Goal: Task Accomplishment & Management: Manage account settings

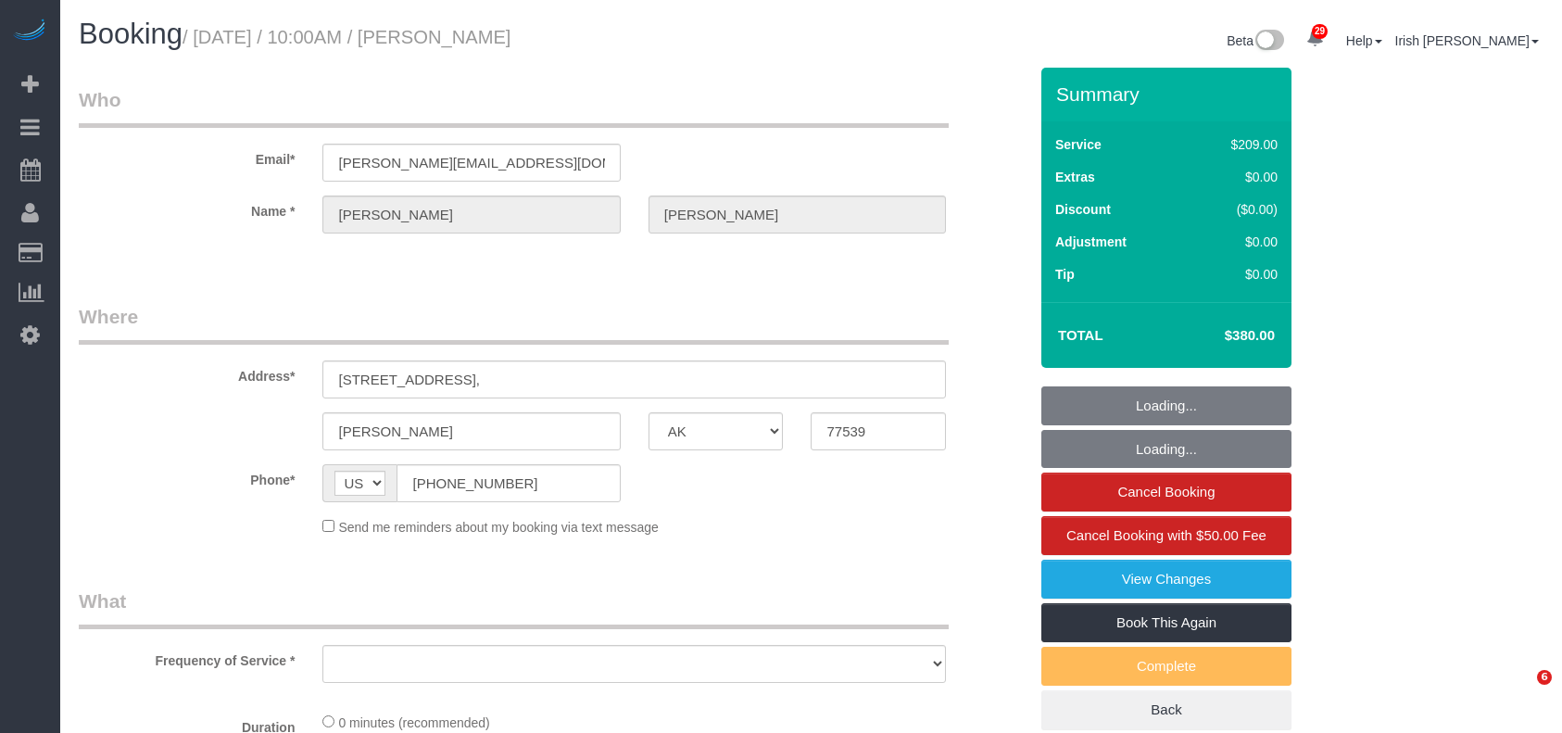
select select "[GEOGRAPHIC_DATA]"
select select "object:21145"
select select "3"
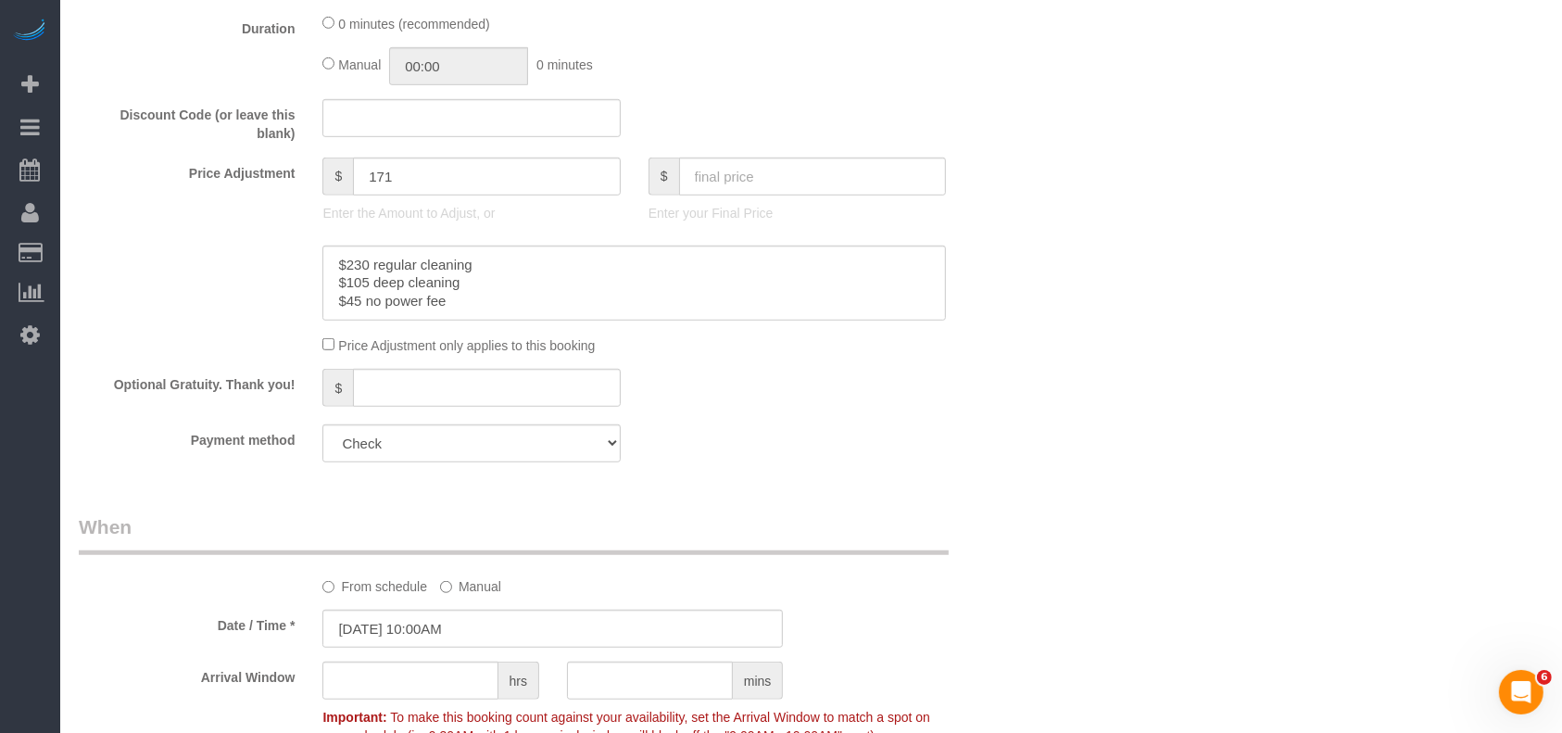
scroll to position [1358, 0]
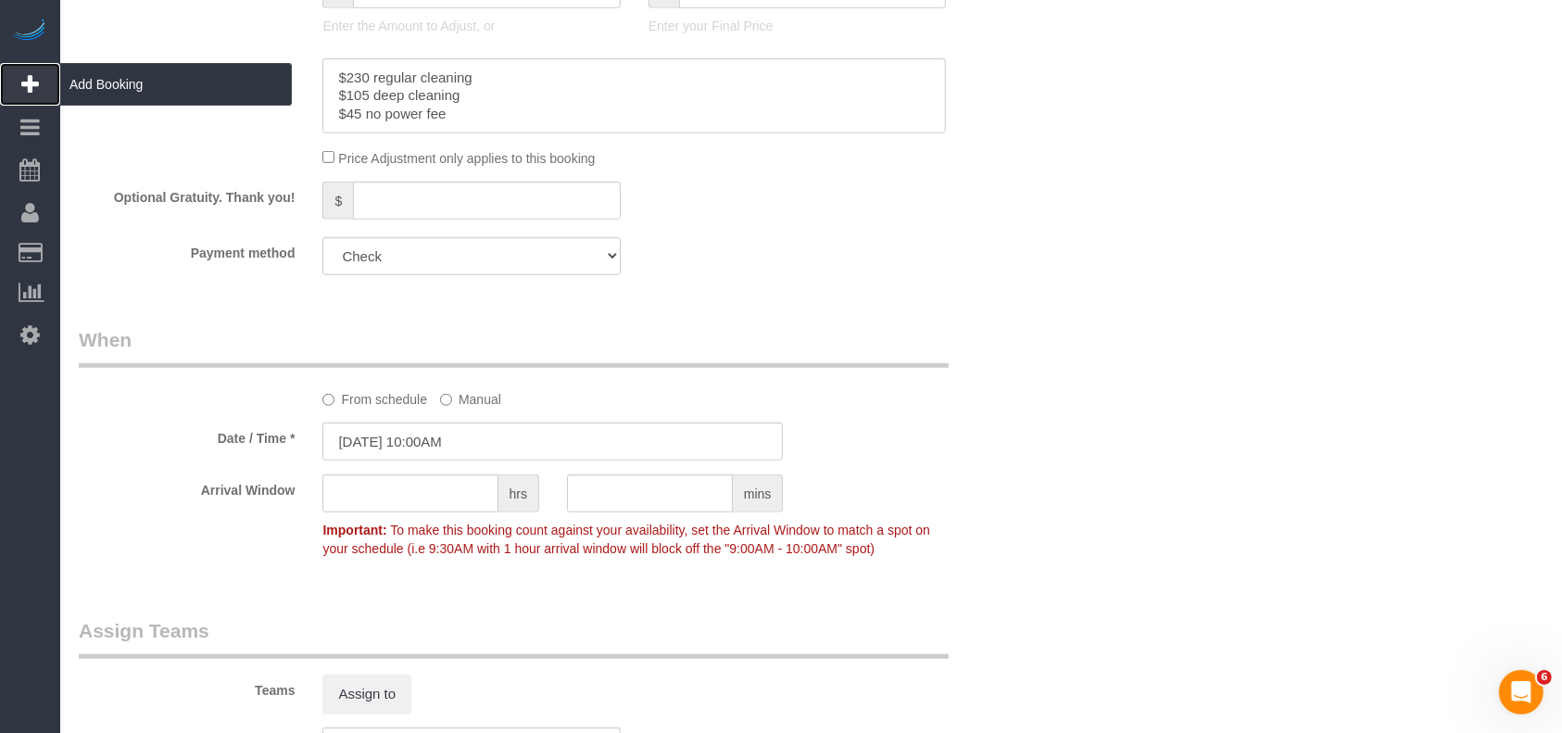
click at [111, 85] on span "Add Booking" at bounding box center [176, 84] width 232 height 43
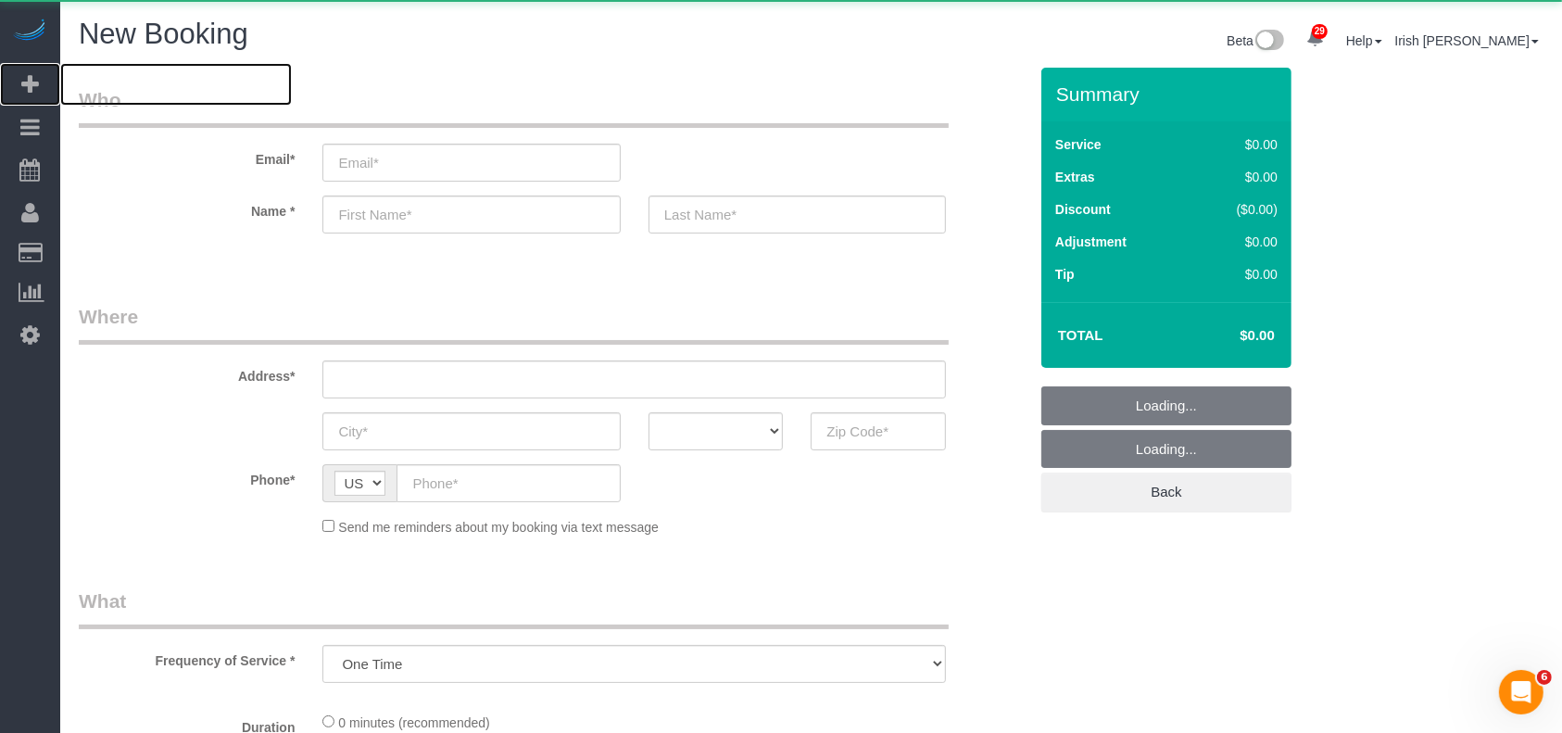
select select "object:21407"
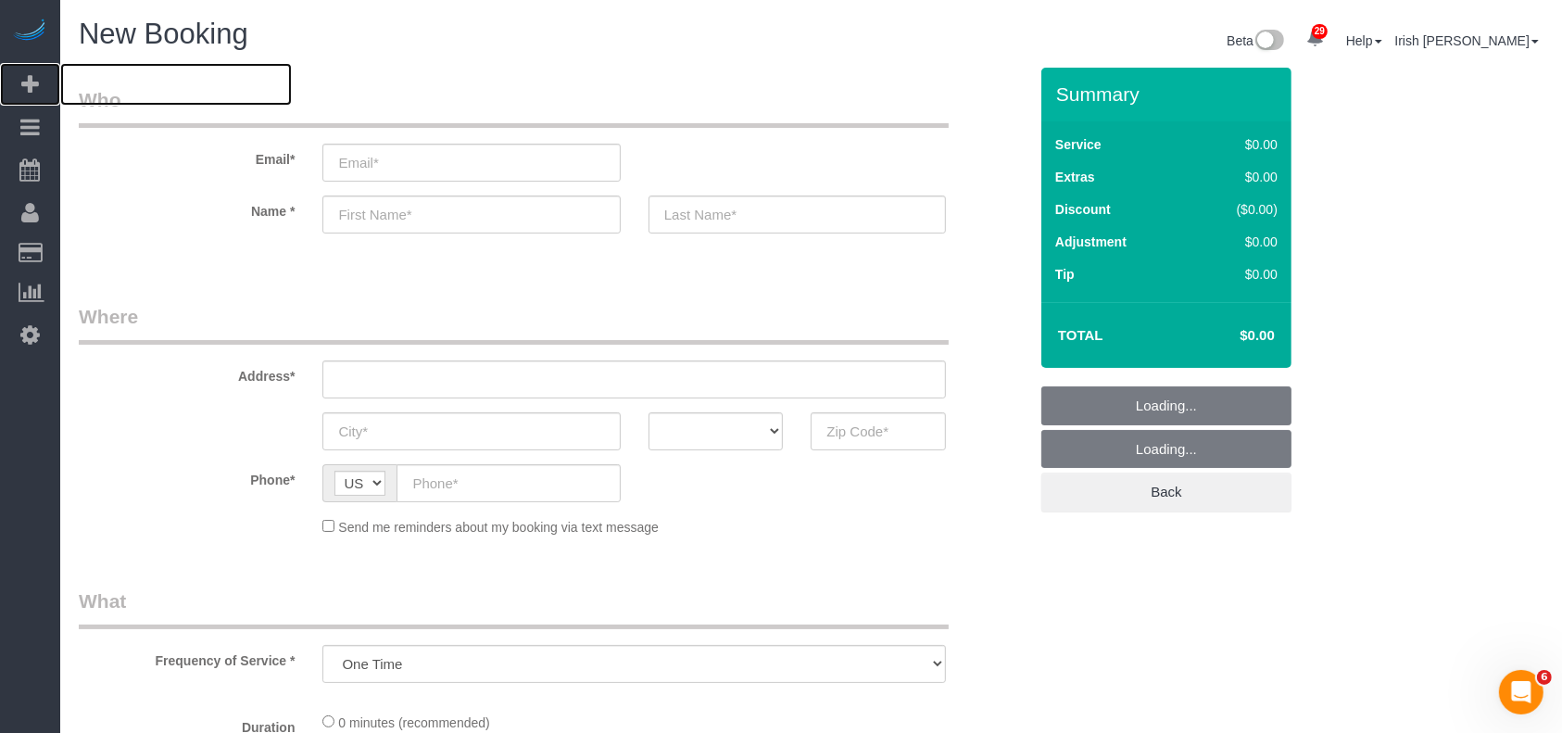
select select "3"
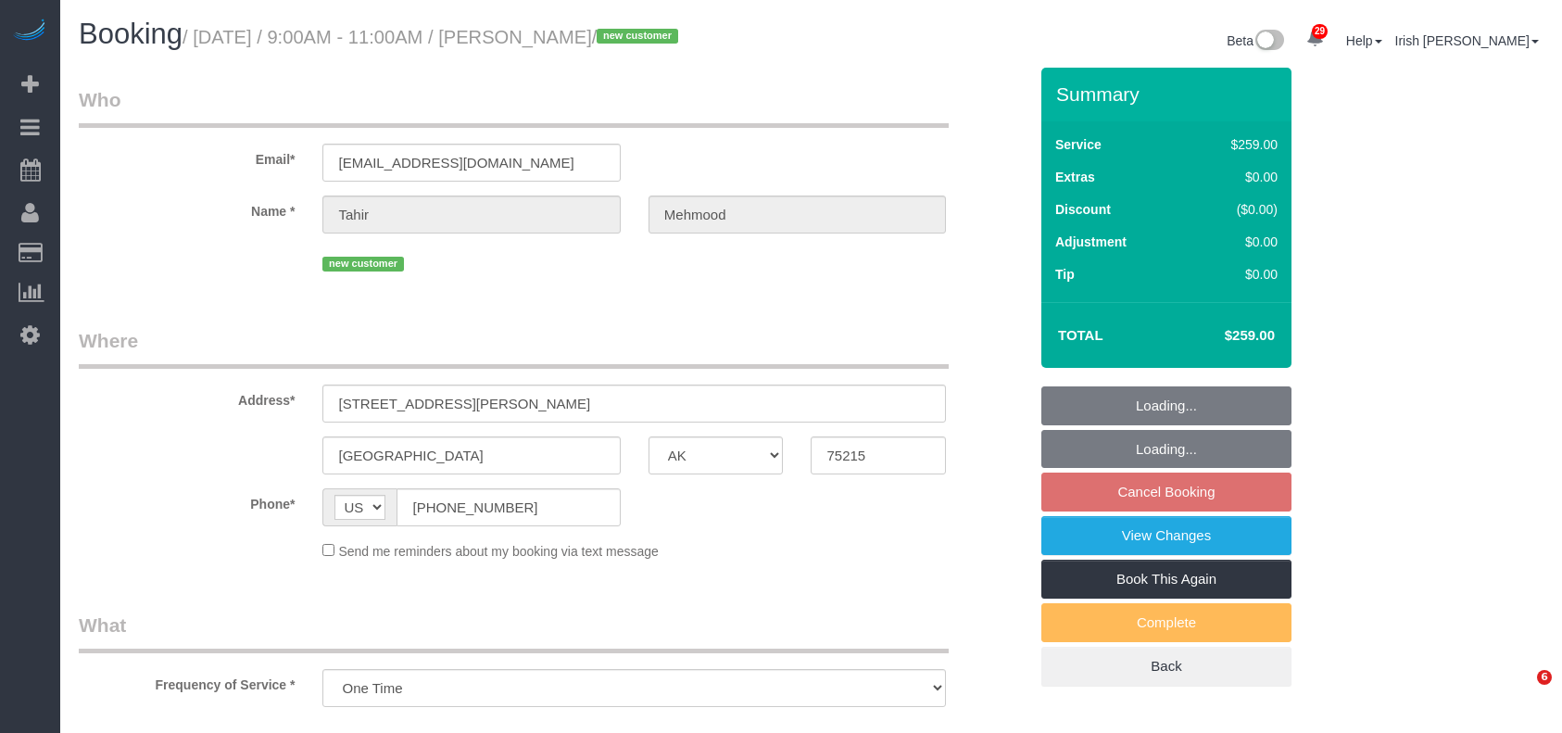
select select "[GEOGRAPHIC_DATA]"
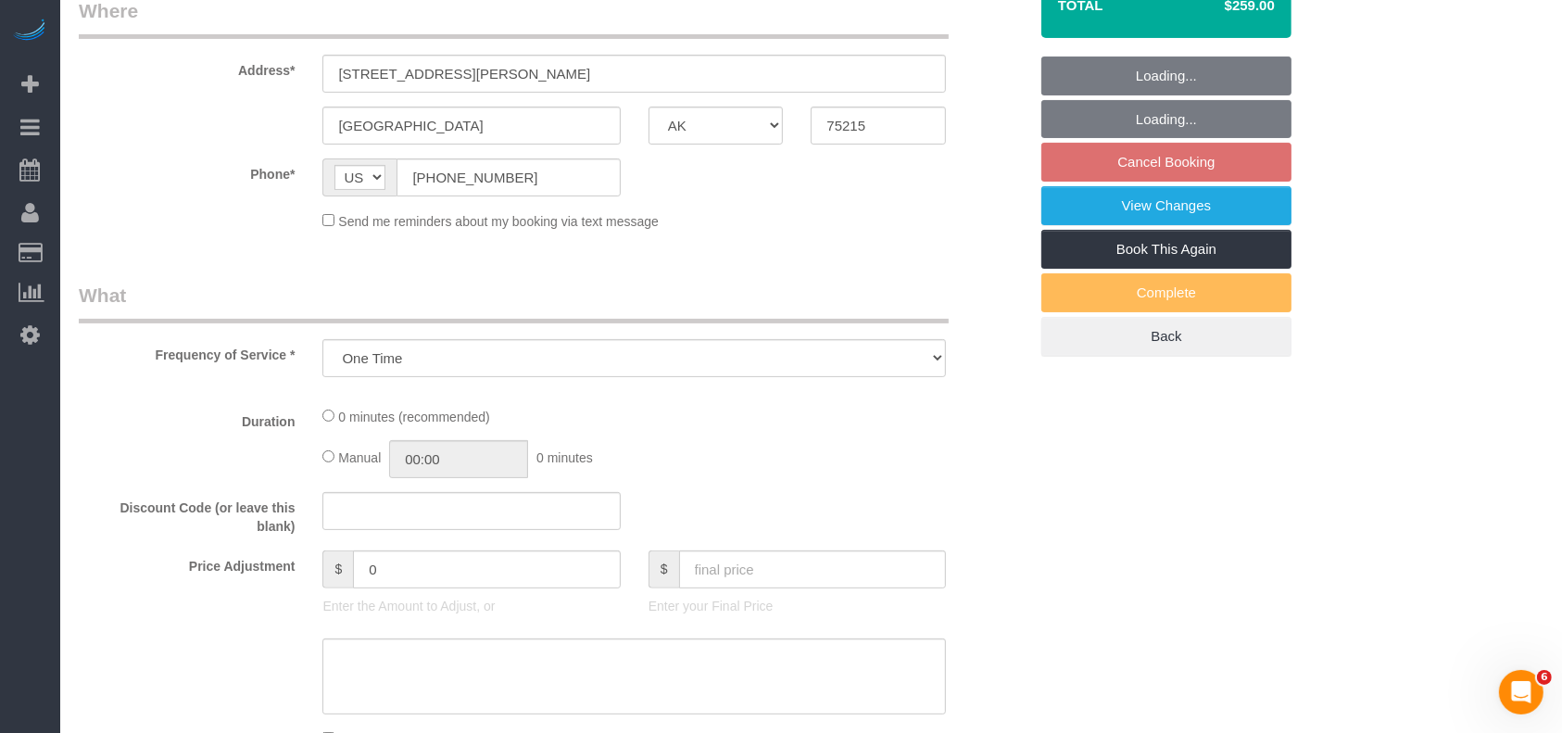
scroll to position [371, 0]
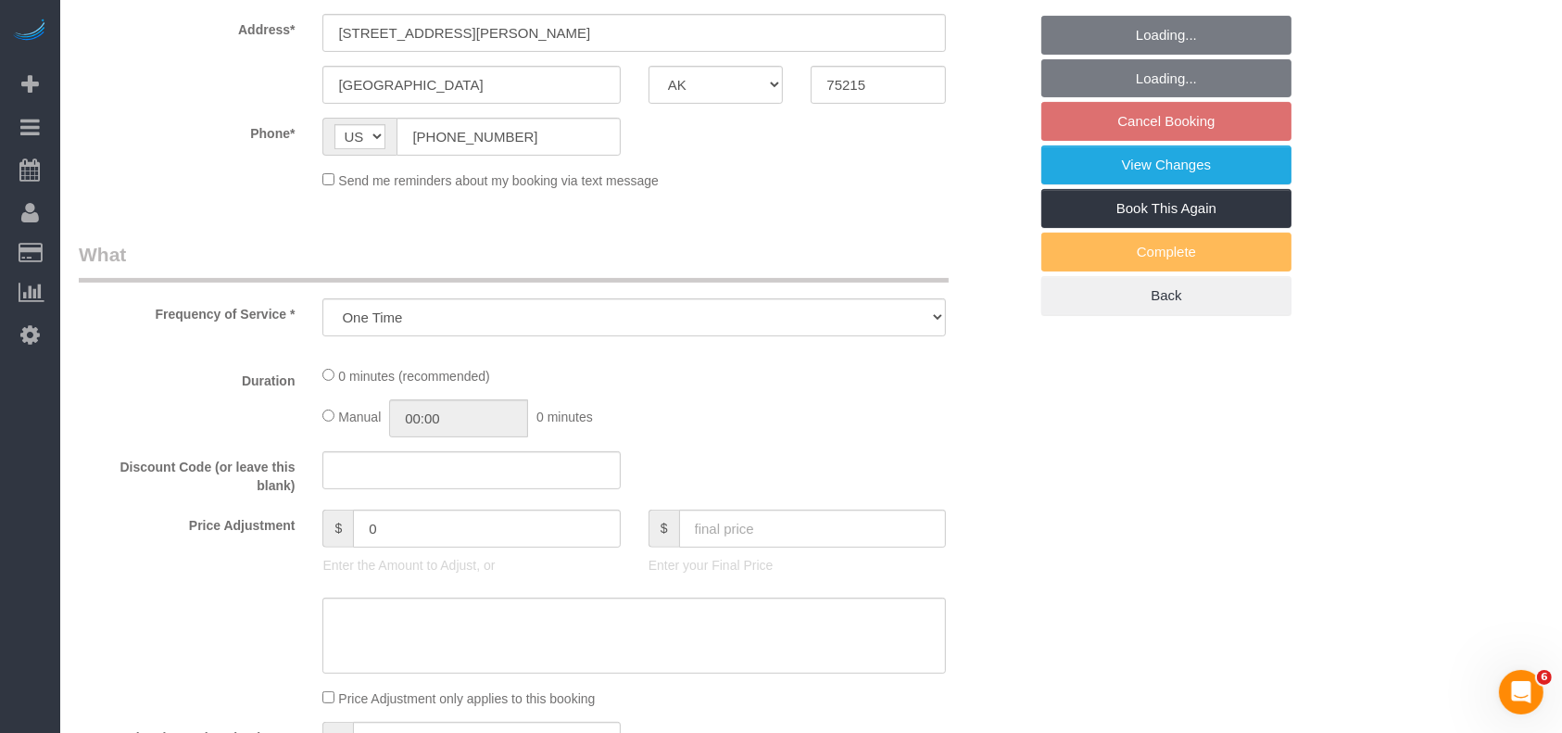
select select "object:6081"
select select "3"
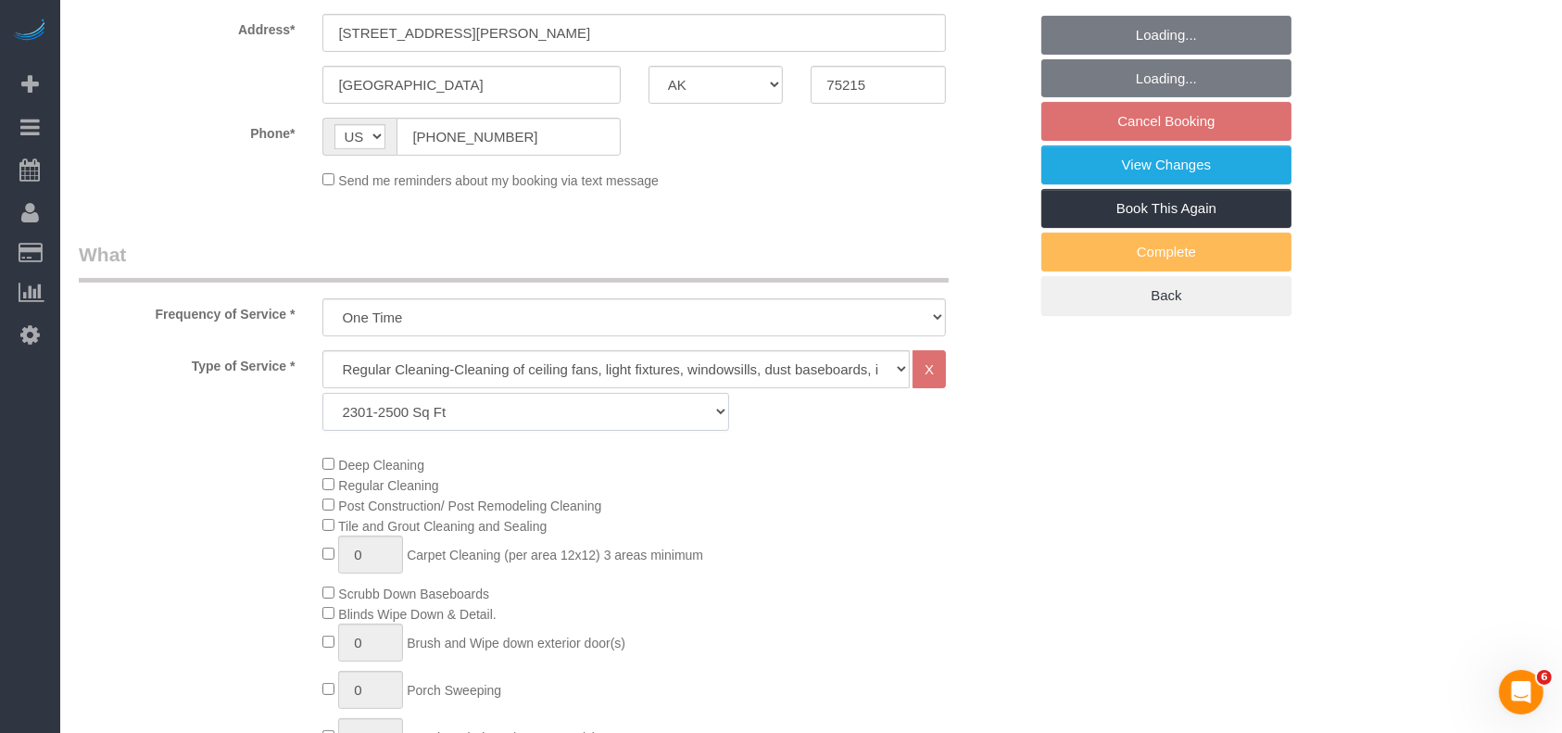
click at [428, 415] on select "Up to 1200 Sq Ft- 1201-1500 Sq Ft 1501-1800 Sq Ft 1801-2000 Sq Ft 2001-2300 Sq …" at bounding box center [525, 412] width 406 height 38
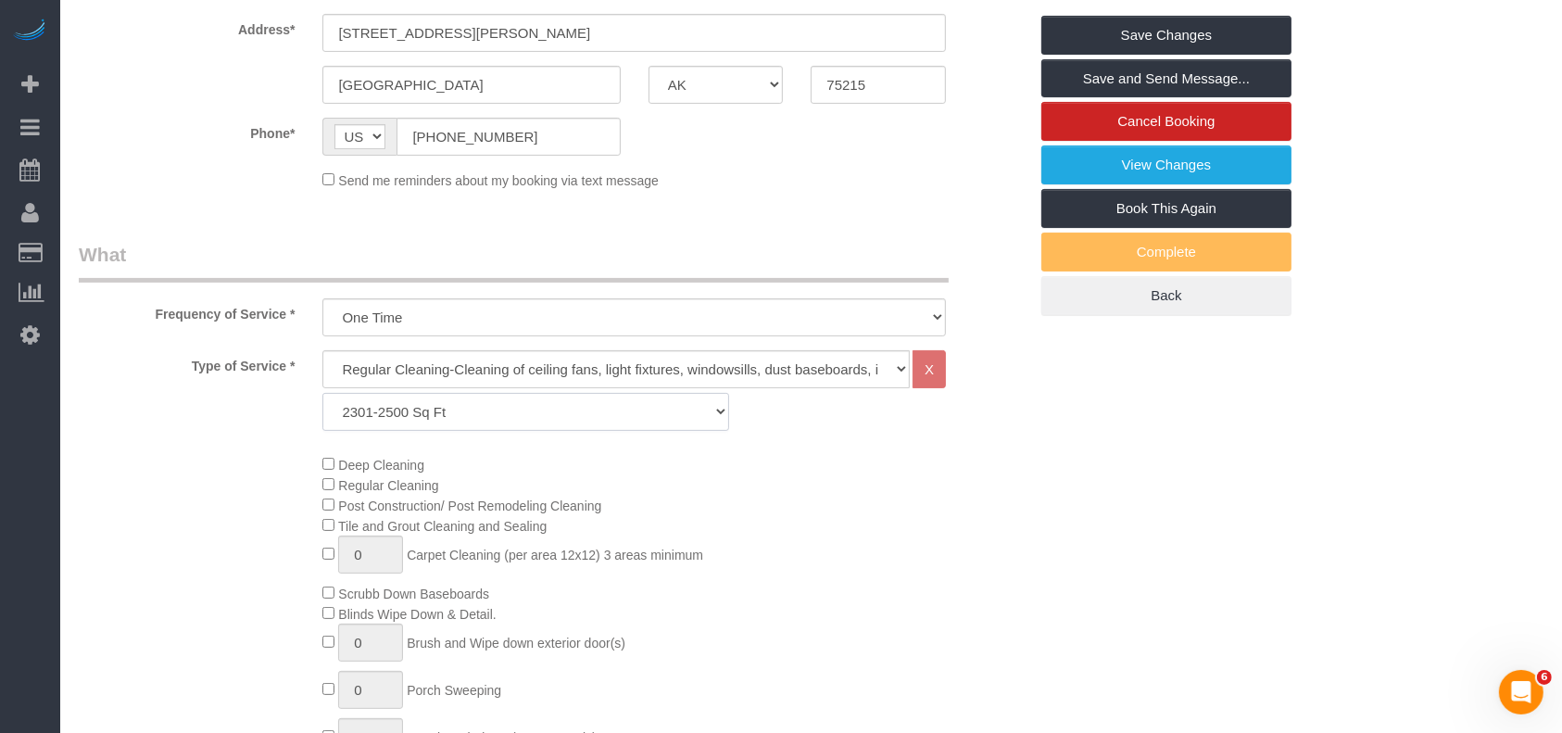
select select "64"
click at [322, 393] on select "Up to 1200 Sq Ft- 1201-1500 Sq Ft 1501-1800 Sq Ft 1801-2000 Sq Ft 2001-2300 Sq …" at bounding box center [525, 412] width 406 height 38
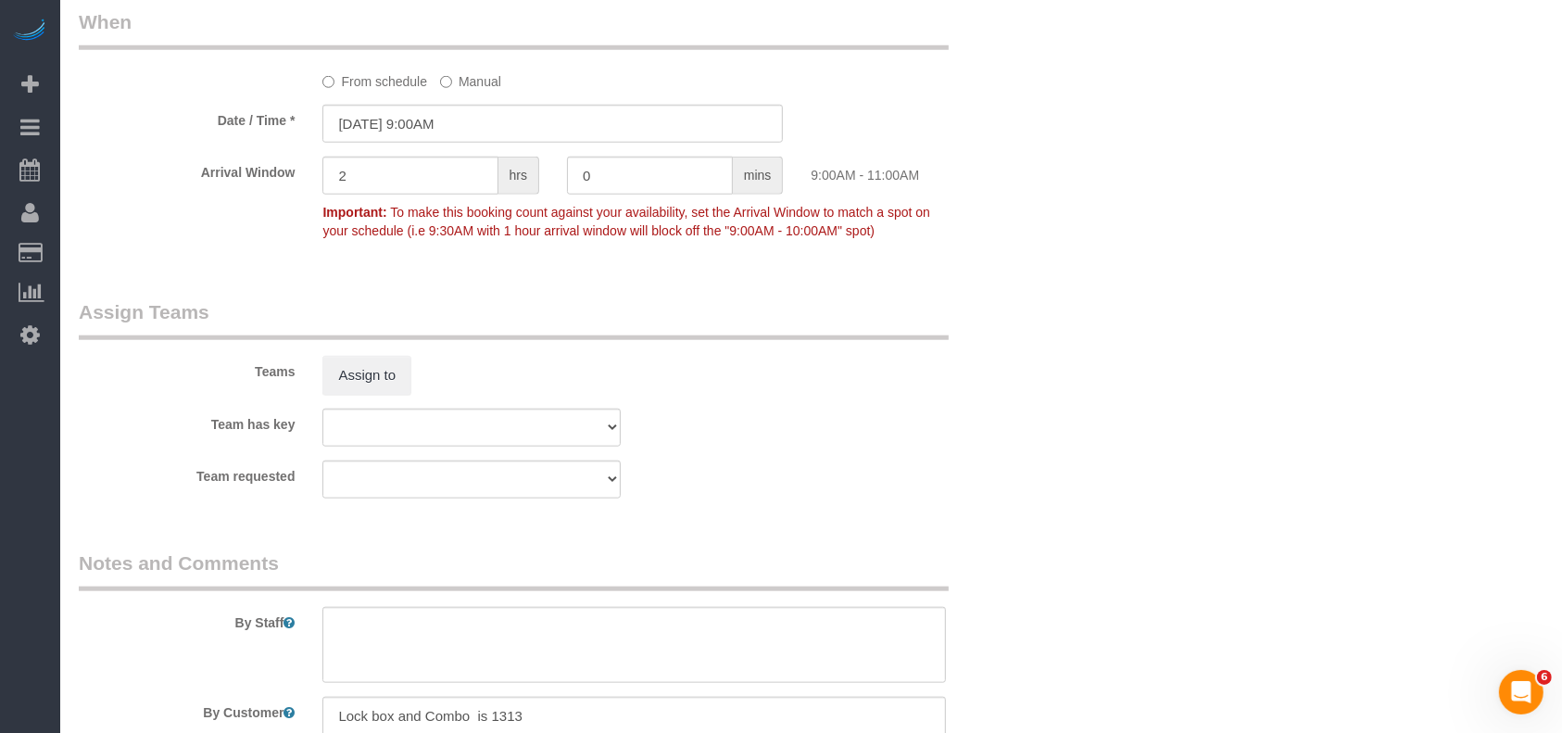
scroll to position [1853, 0]
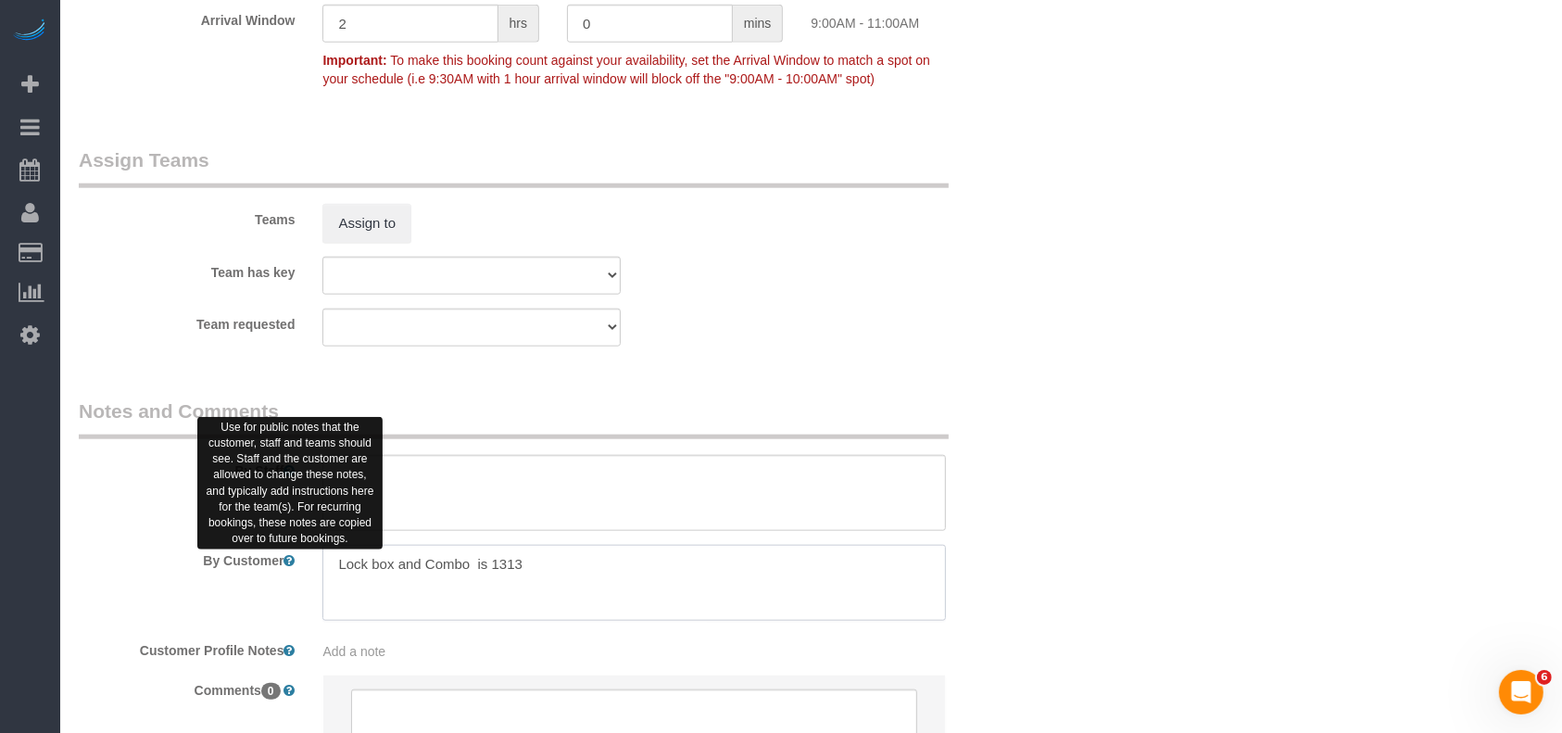
drag, startPoint x: 530, startPoint y: 567, endPoint x: 284, endPoint y: 562, distance: 245.6
click at [284, 562] on div "By Customer" at bounding box center [553, 583] width 977 height 76
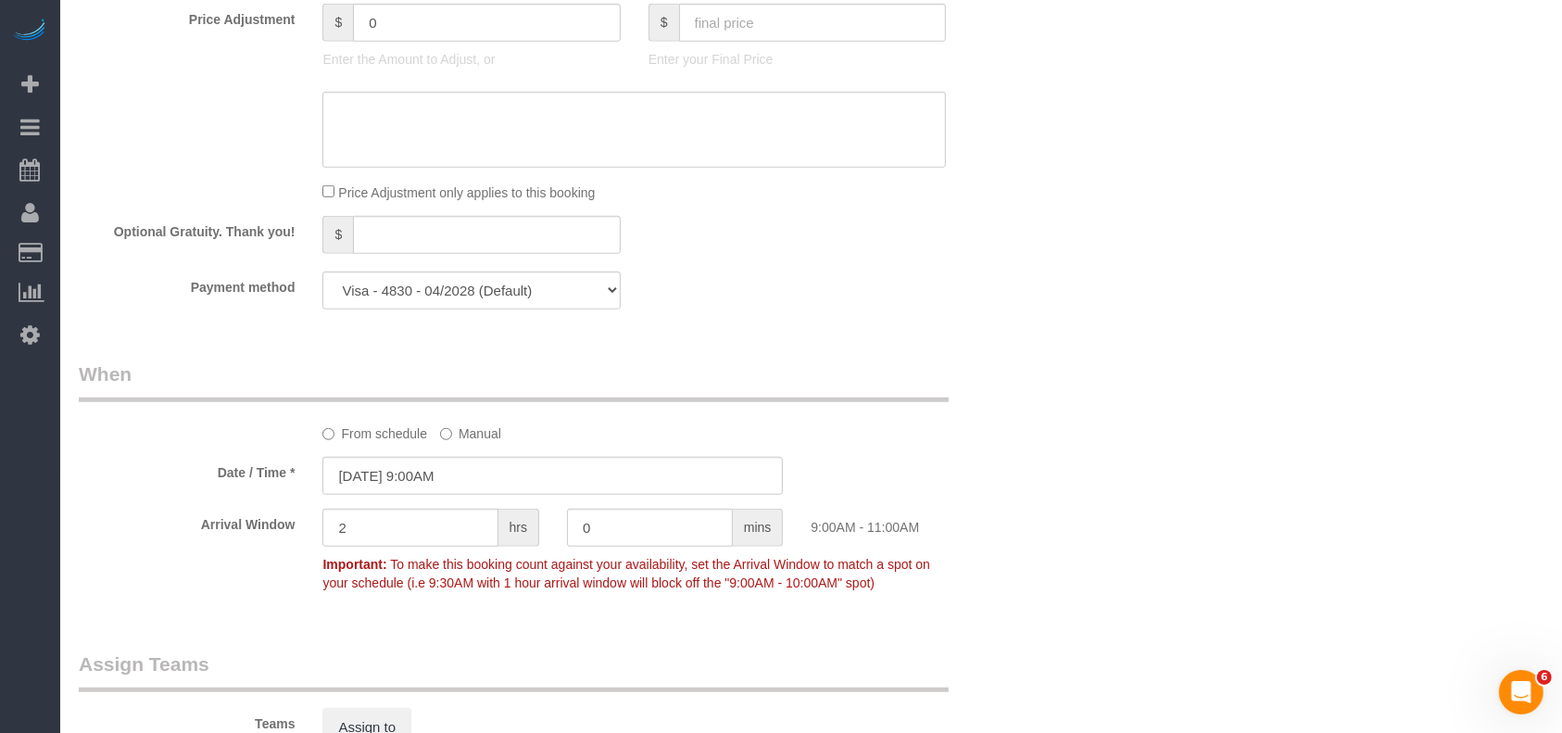
scroll to position [1482, 0]
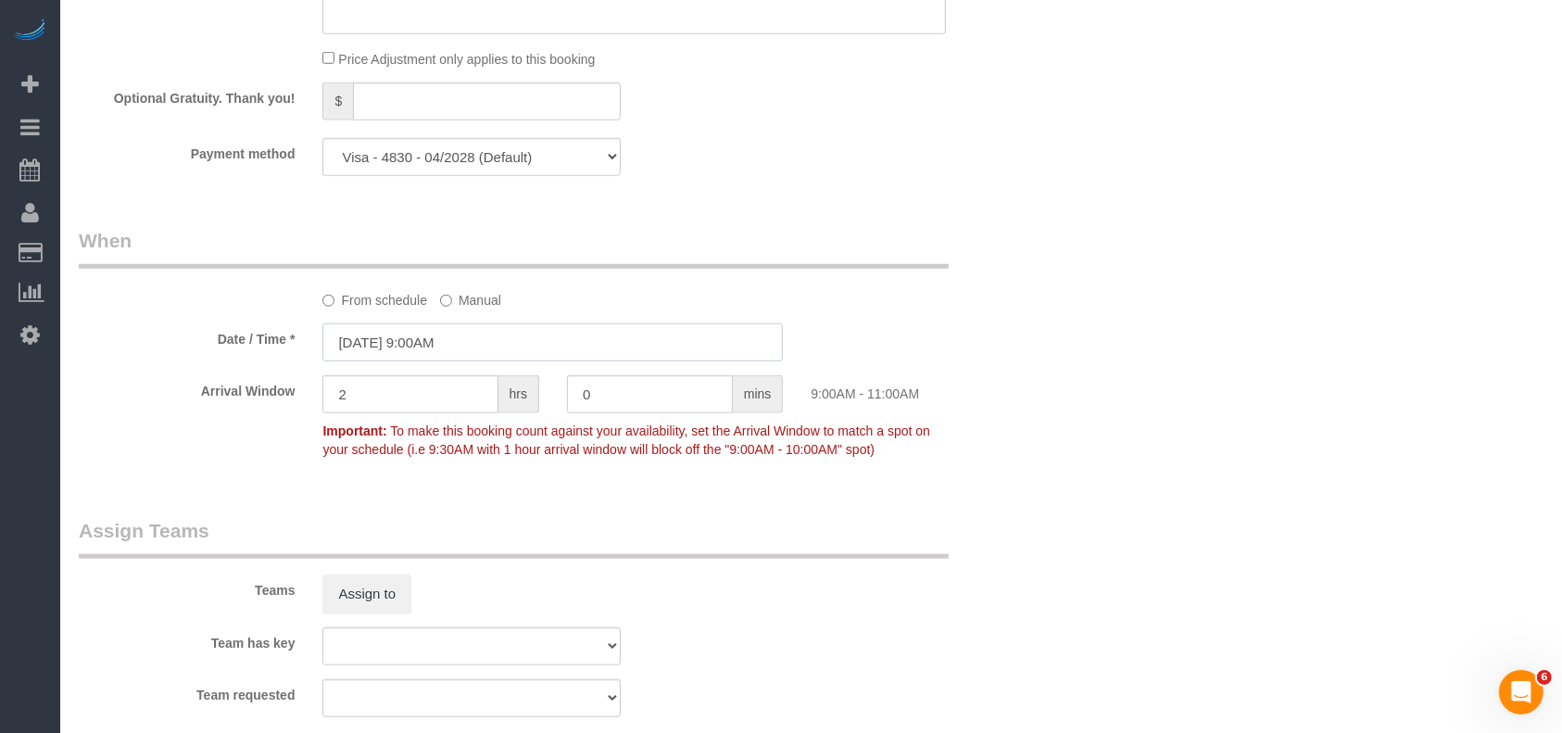
click at [455, 345] on input "10/04/2025 9:00AM" at bounding box center [552, 342] width 460 height 38
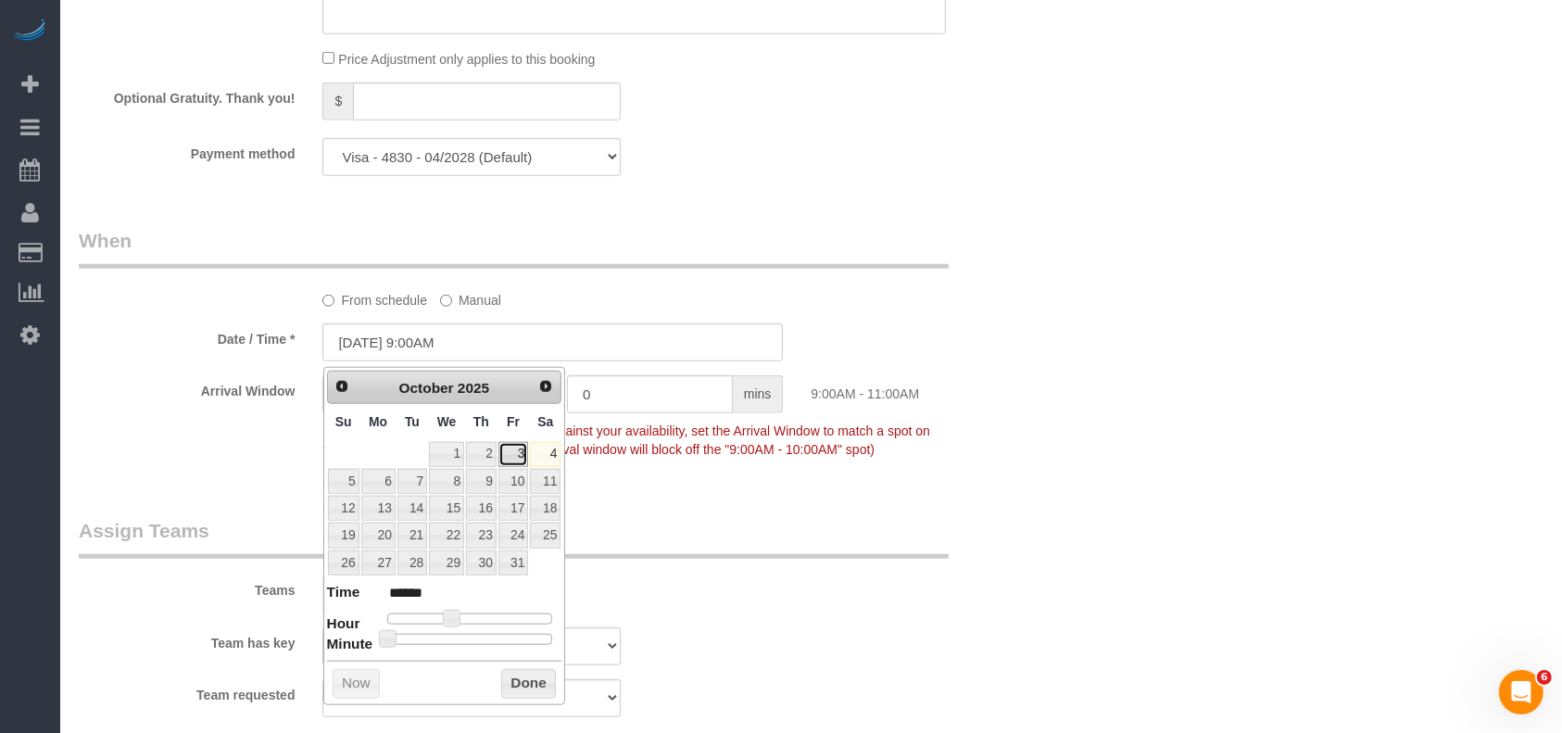
click at [517, 455] on link "3" at bounding box center [513, 454] width 30 height 25
type input "10/03/2025 9:00AM"
drag, startPoint x: 527, startPoint y: 693, endPoint x: 528, endPoint y: 682, distance: 11.2
click at [528, 693] on button "Done" at bounding box center [528, 684] width 55 height 30
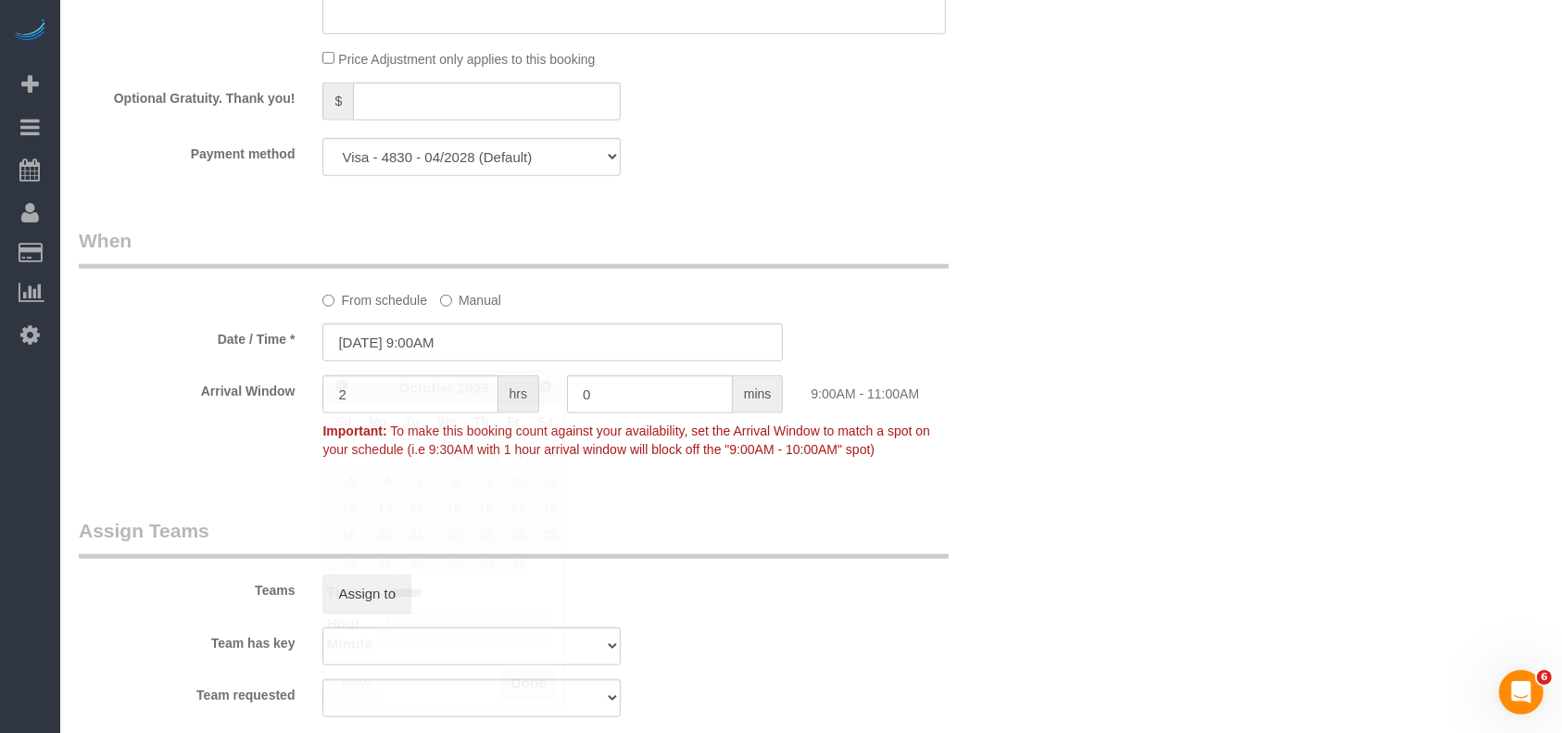
click at [528, 682] on button "Done" at bounding box center [528, 684] width 55 height 30
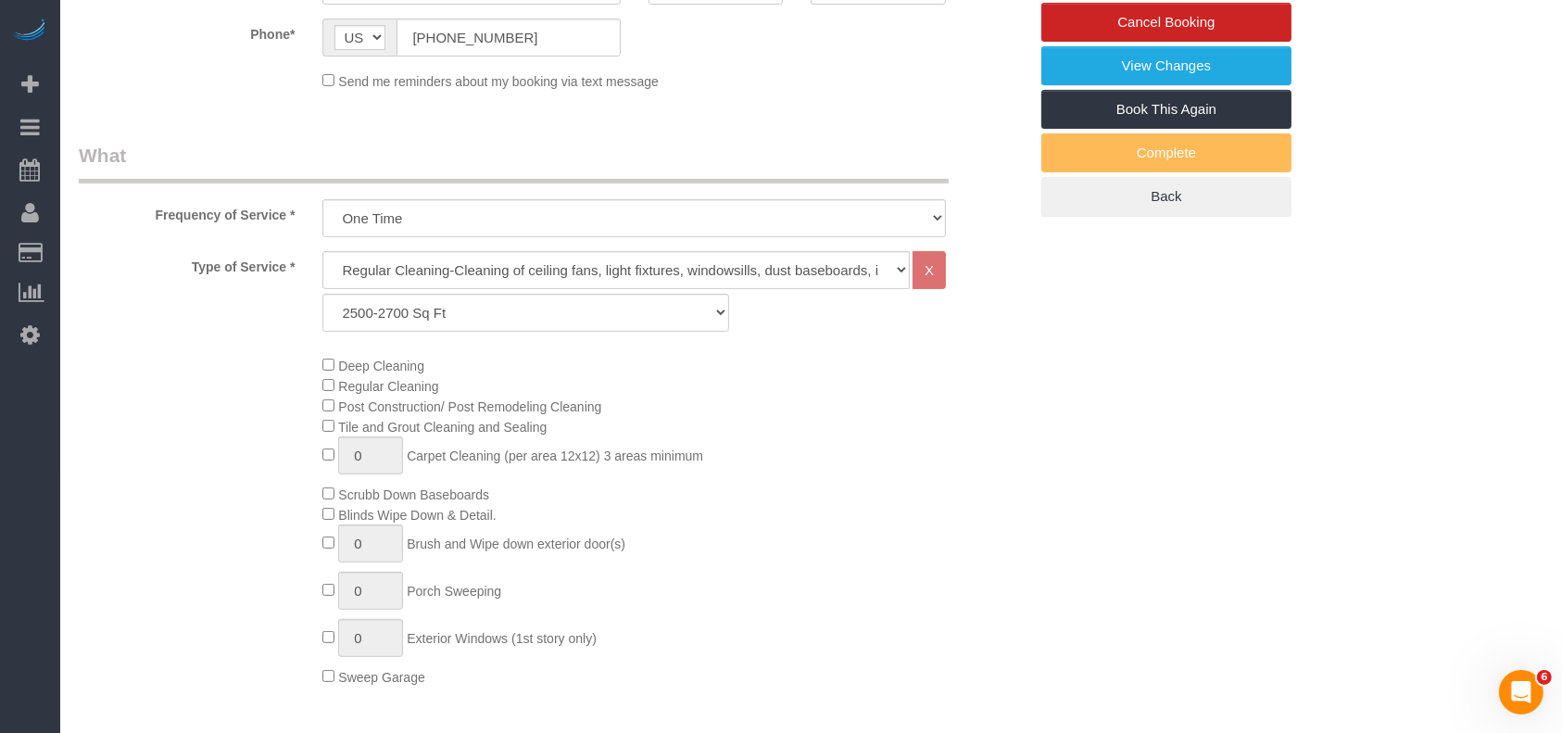
scroll to position [0, 0]
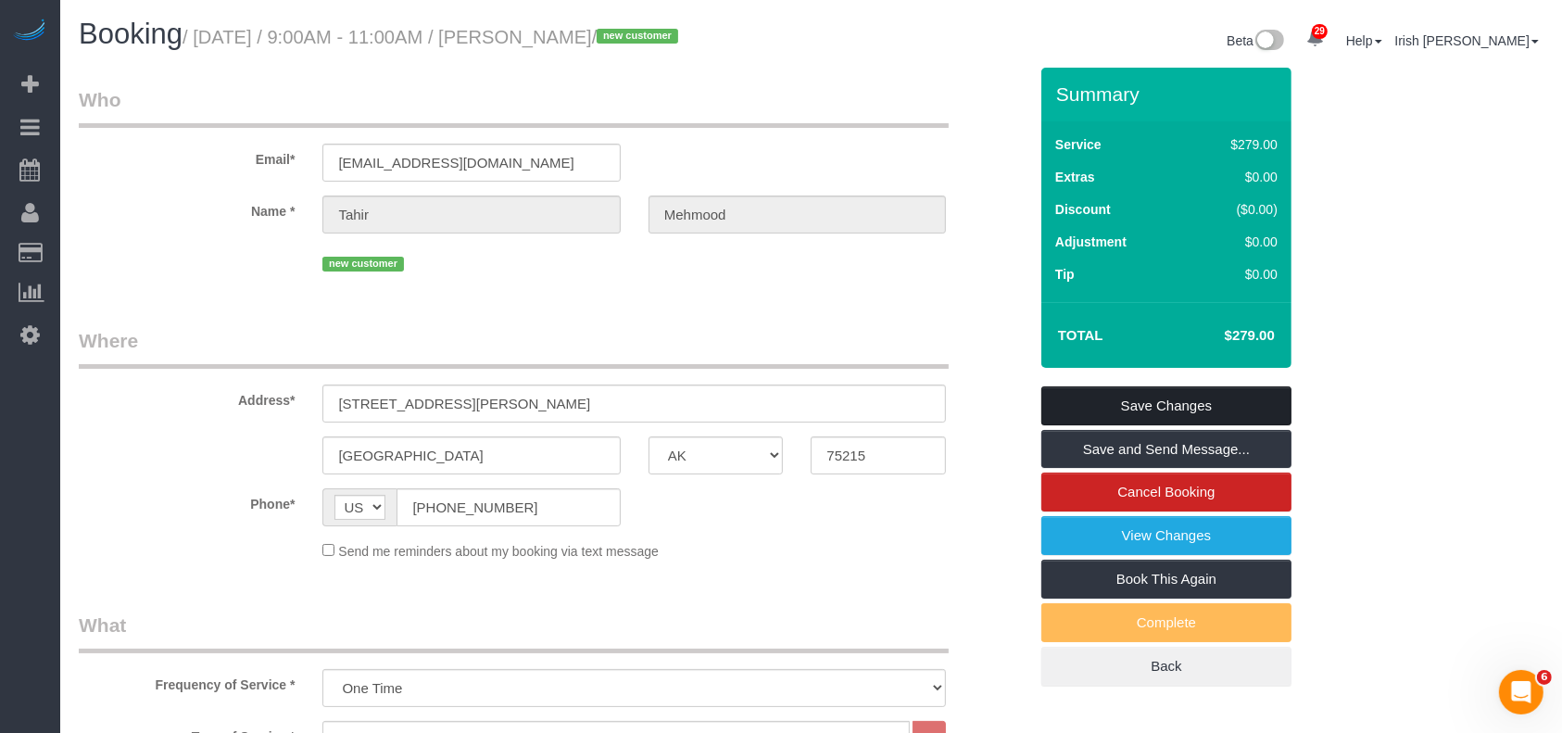
drag, startPoint x: 1103, startPoint y: 407, endPoint x: 817, endPoint y: 607, distance: 348.6
click at [1102, 408] on link "Save Changes" at bounding box center [1166, 405] width 250 height 39
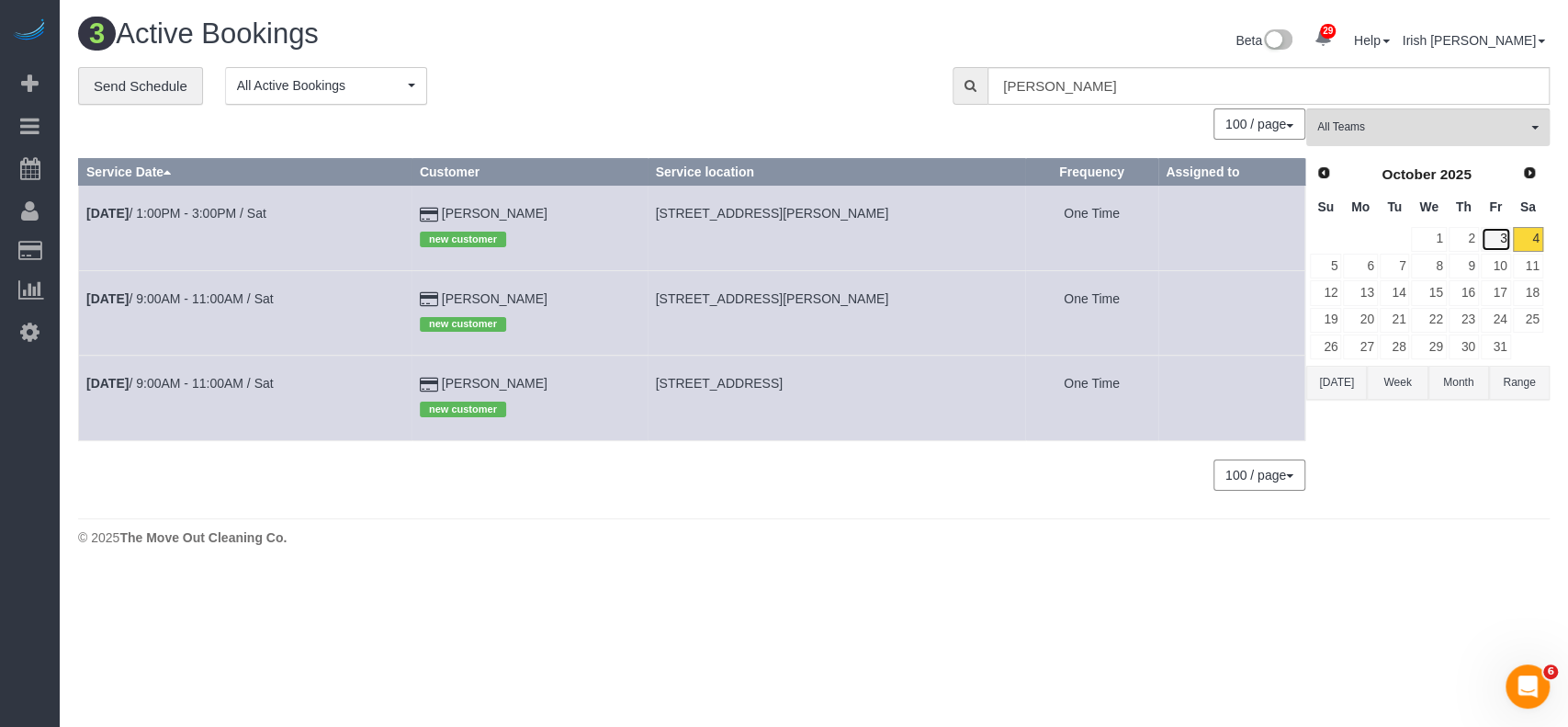
click at [1496, 238] on link "3" at bounding box center [1496, 239] width 31 height 25
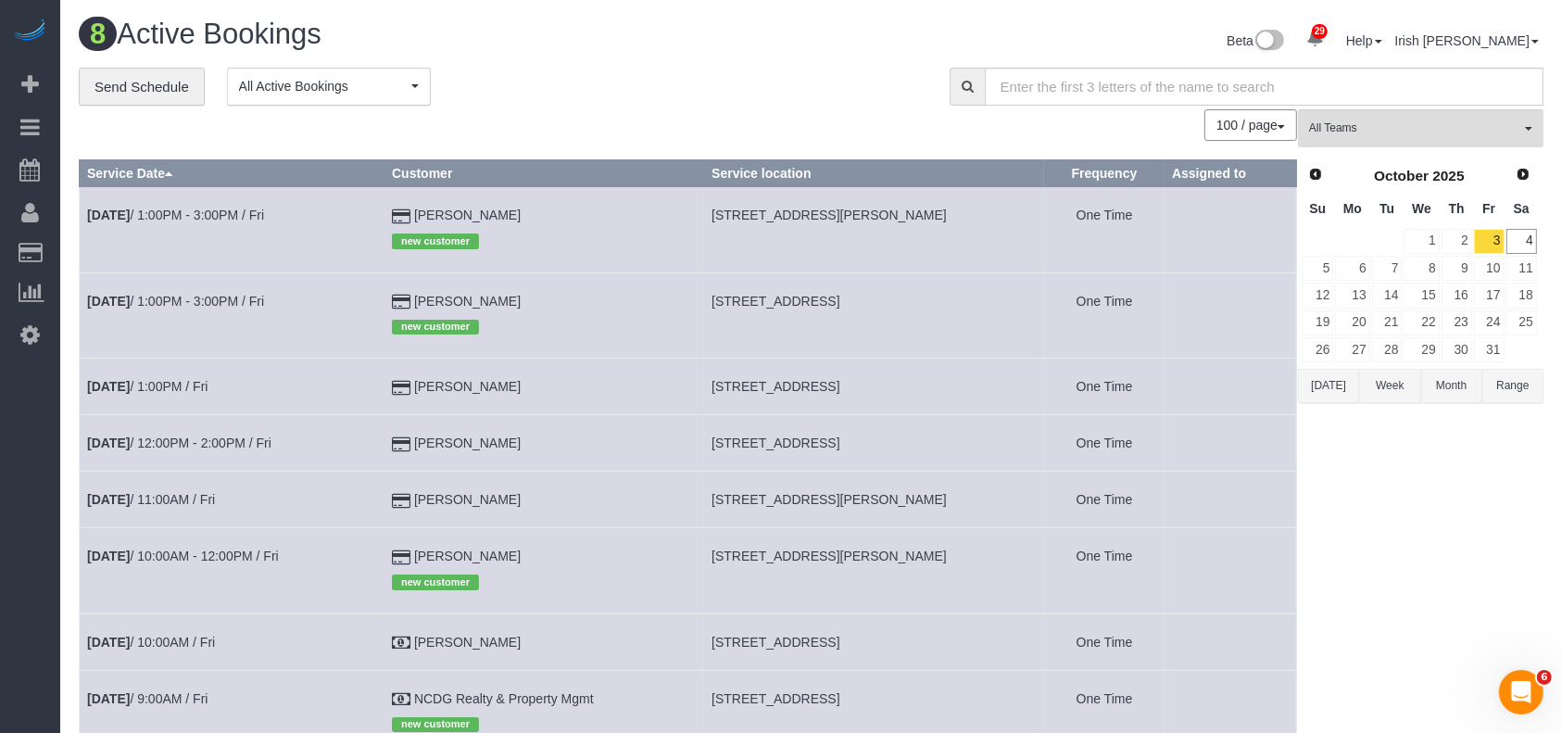
scroll to position [123, 0]
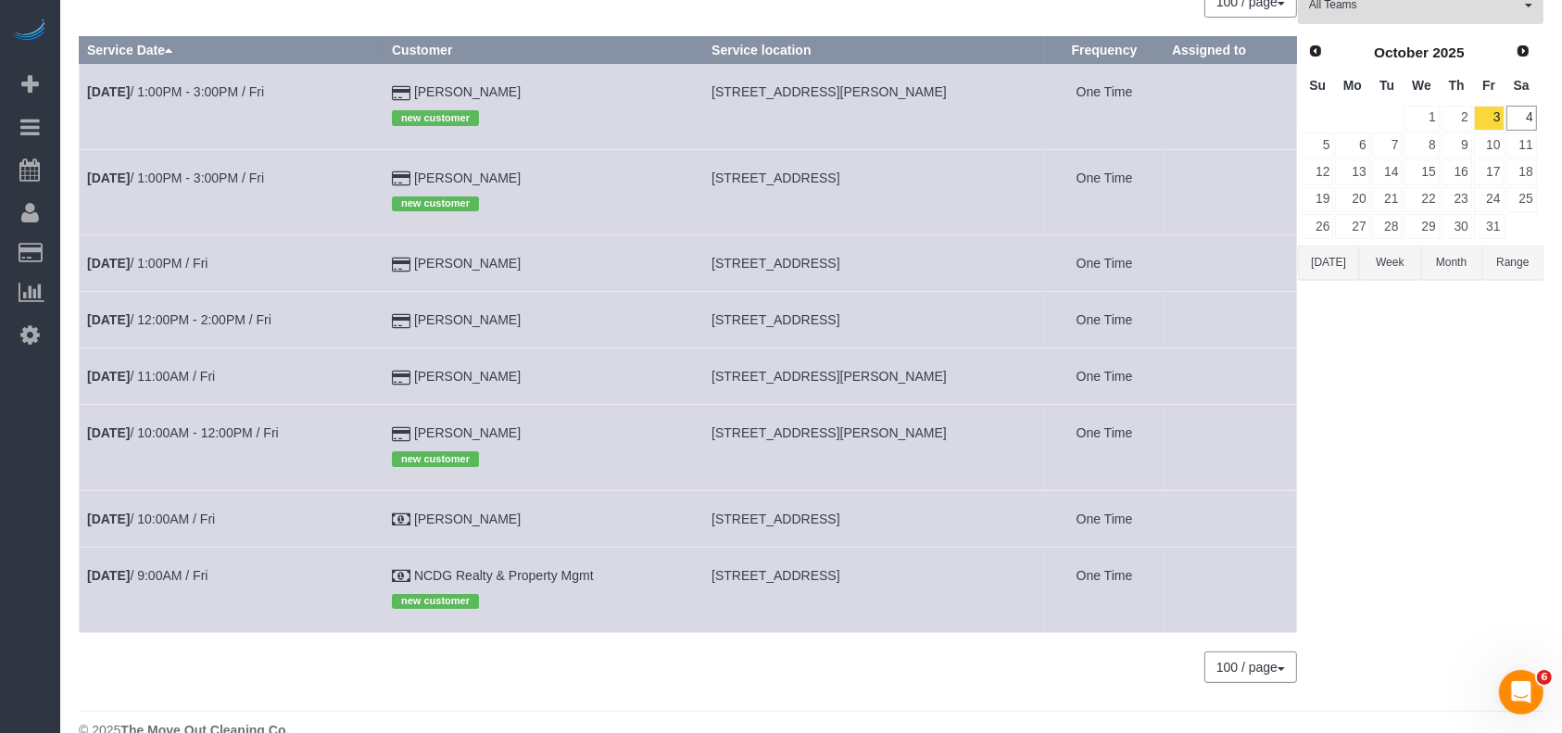
drag, startPoint x: 0, startPoint y: 512, endPoint x: 6, endPoint y: 451, distance: 61.5
click at [0, 512] on div "29 Beta Your Notifications You have 0 alerts × You have 3 to charge for 10/02/2…" at bounding box center [30, 366] width 60 height 733
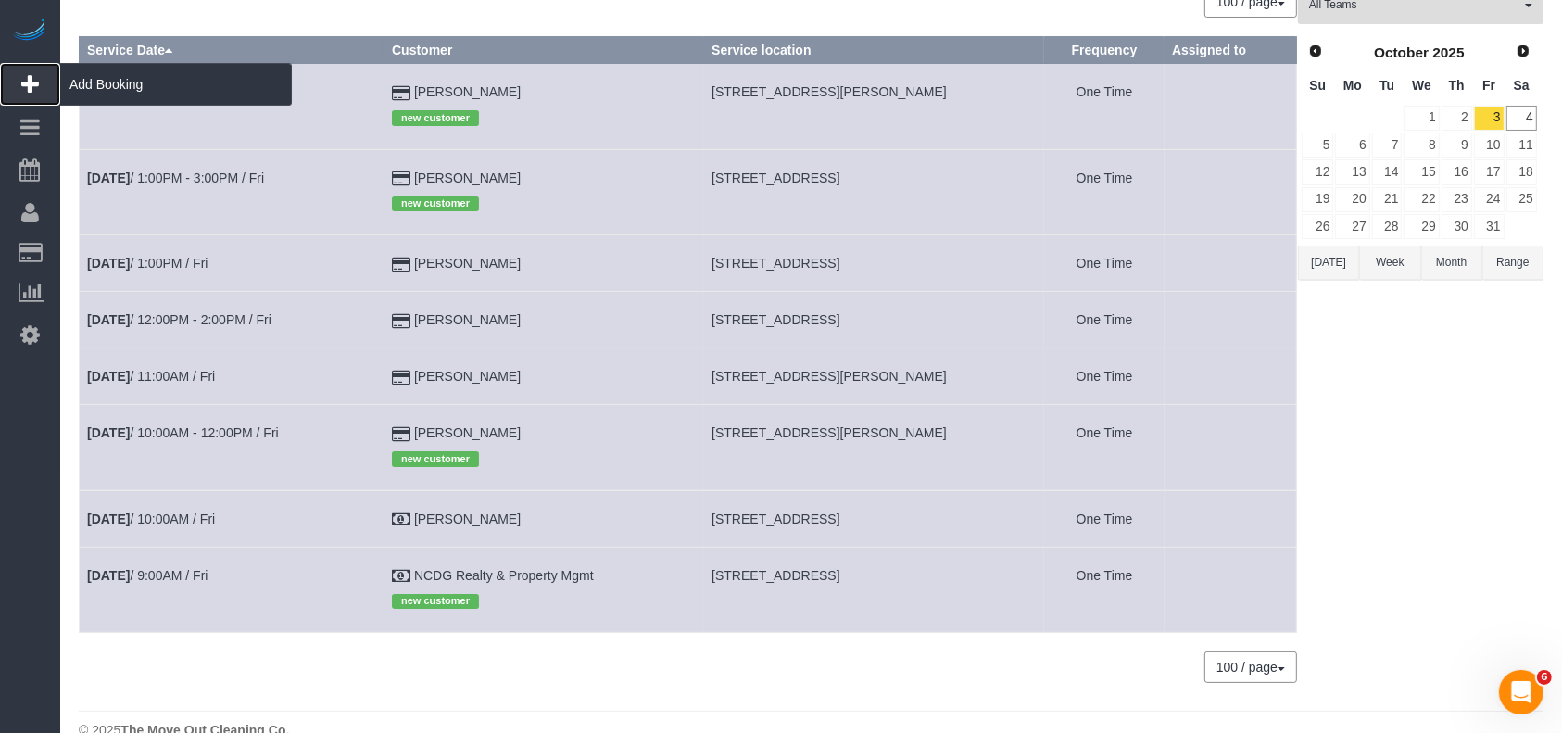
click at [101, 76] on span "Add Booking" at bounding box center [176, 84] width 232 height 43
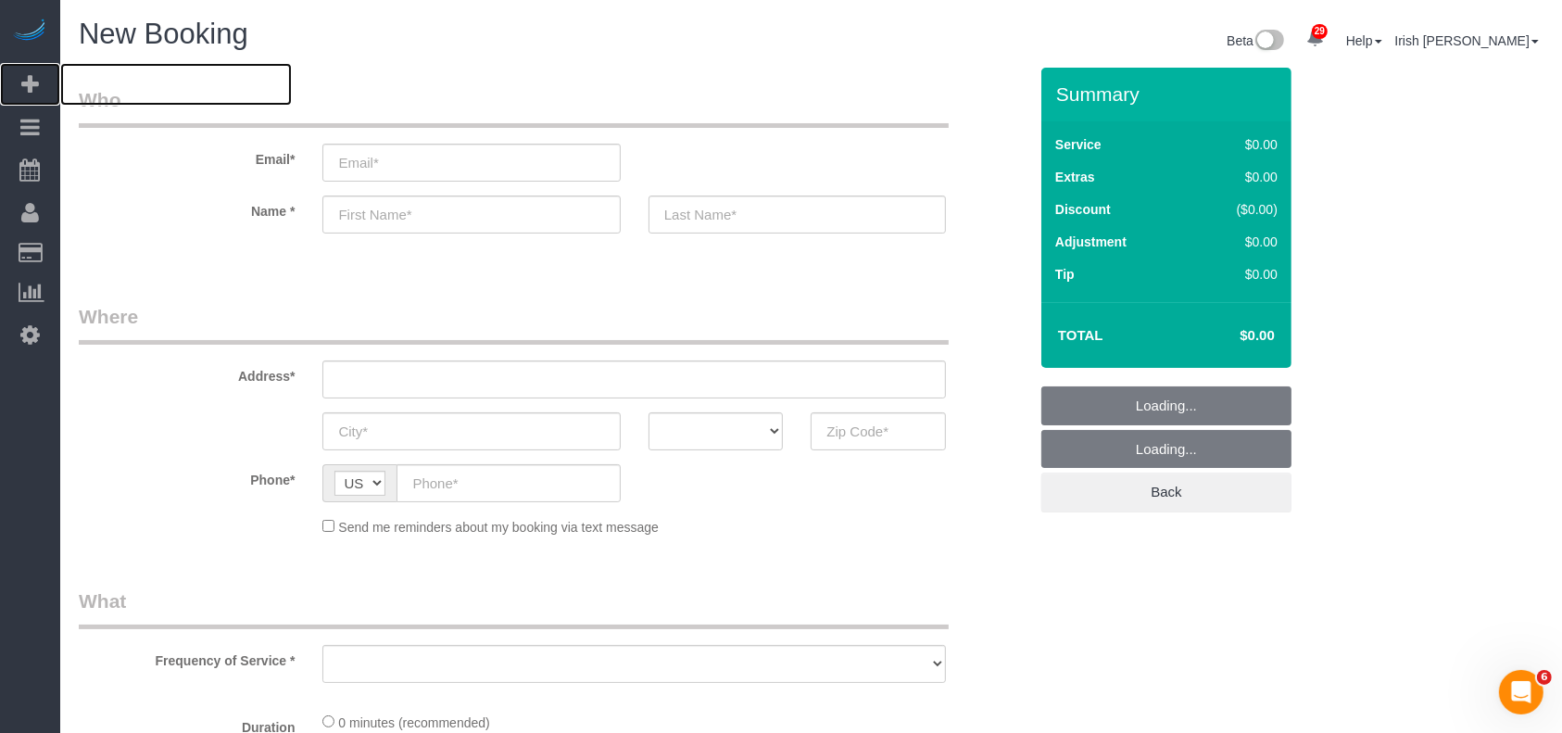
select select "object:6702"
select select "3"
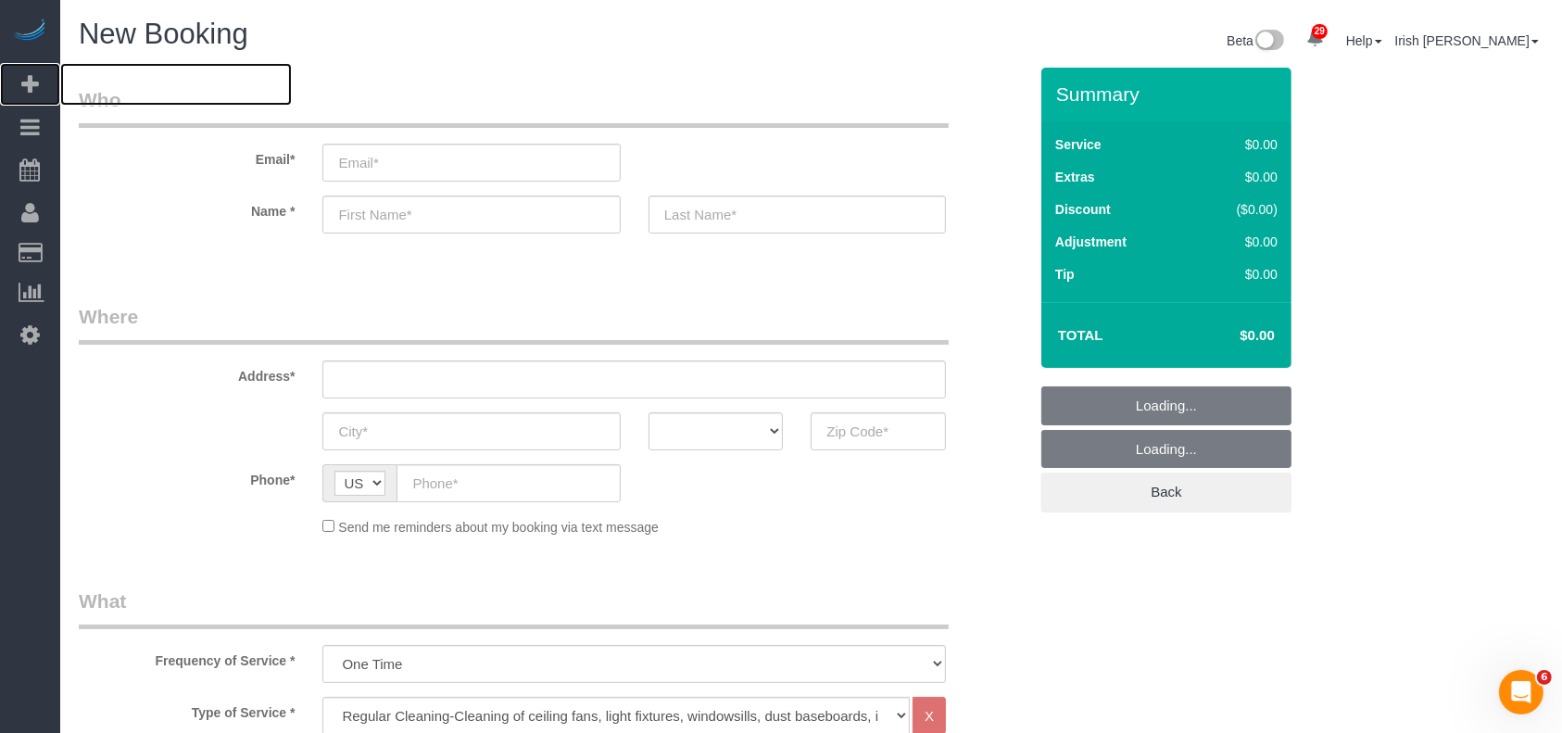
select select "object:6761"
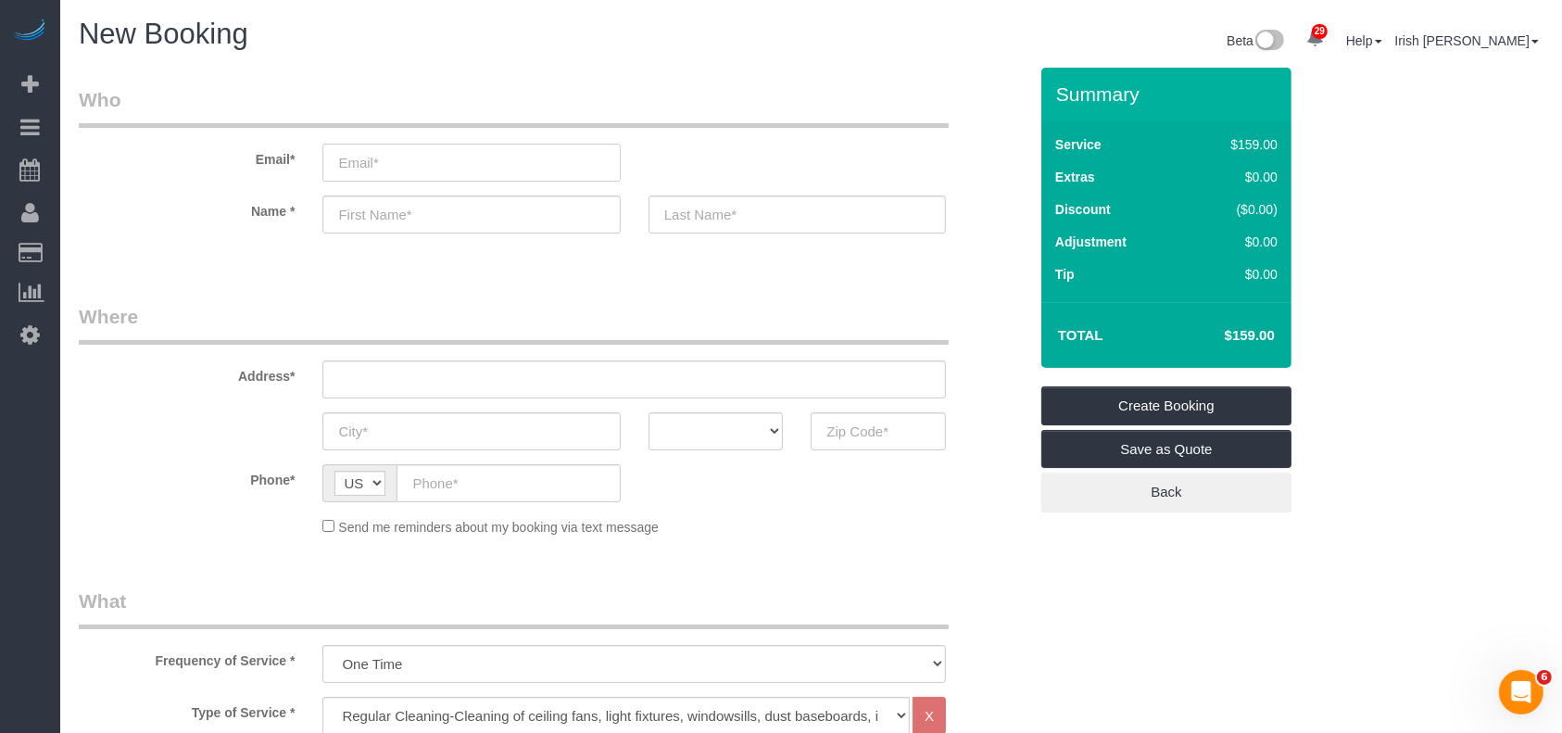
click at [425, 179] on input "email" at bounding box center [470, 163] width 297 height 38
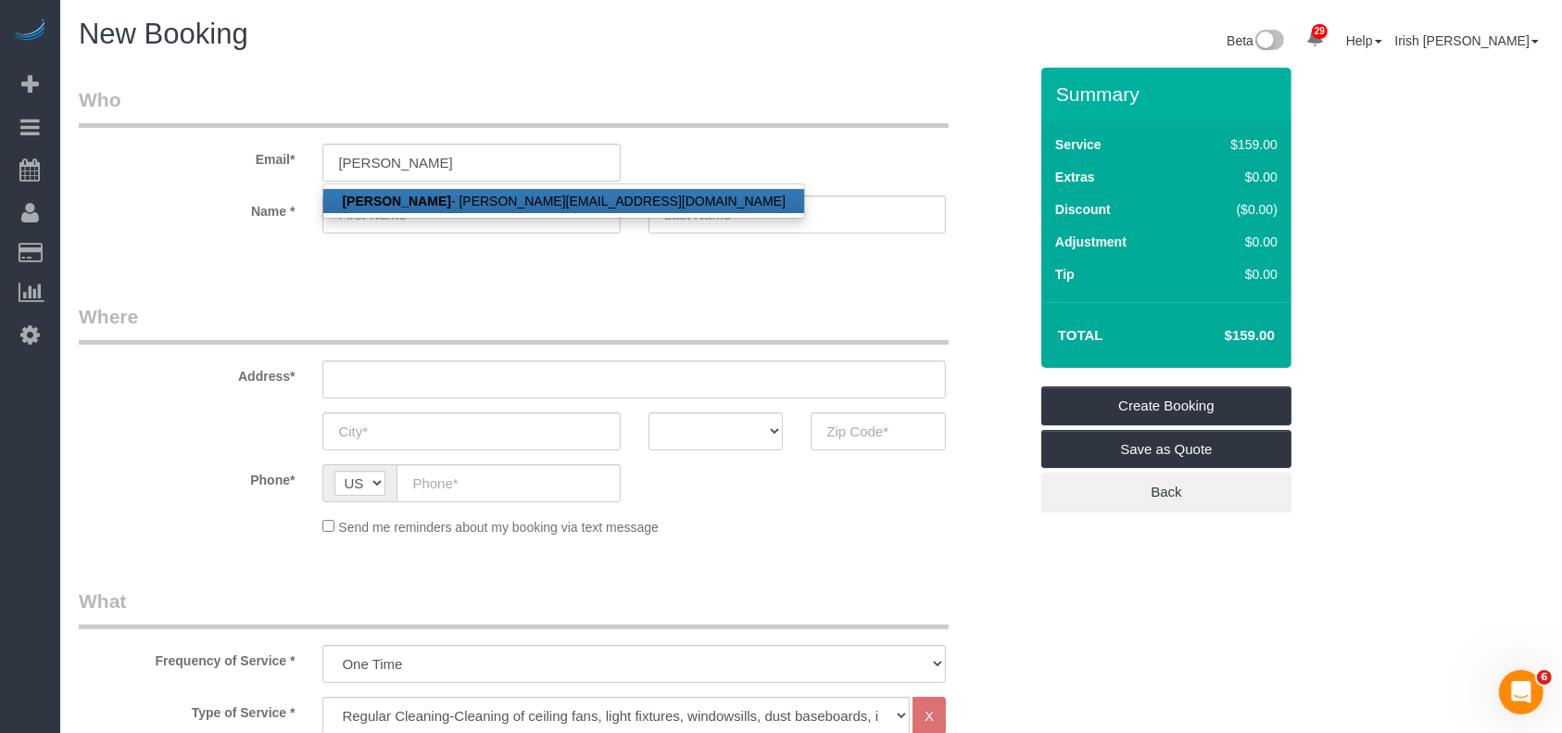
click at [439, 204] on link "Lori Wells - lori@prestigerpm.com" at bounding box center [563, 201] width 480 height 24
type input "lori@prestigerpm.com"
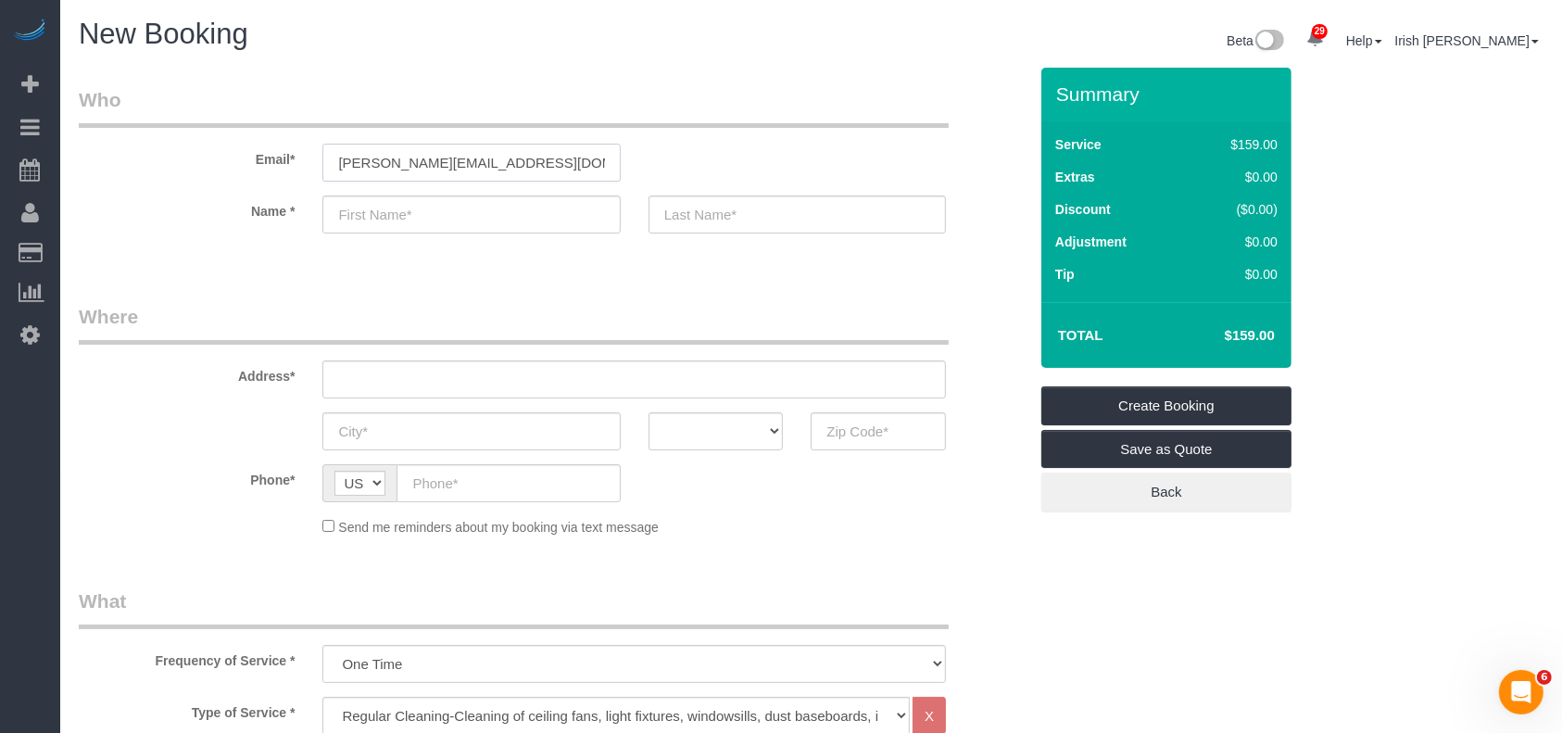
type input "Lori"
type input "Wells"
type input "(281) 984-7463"
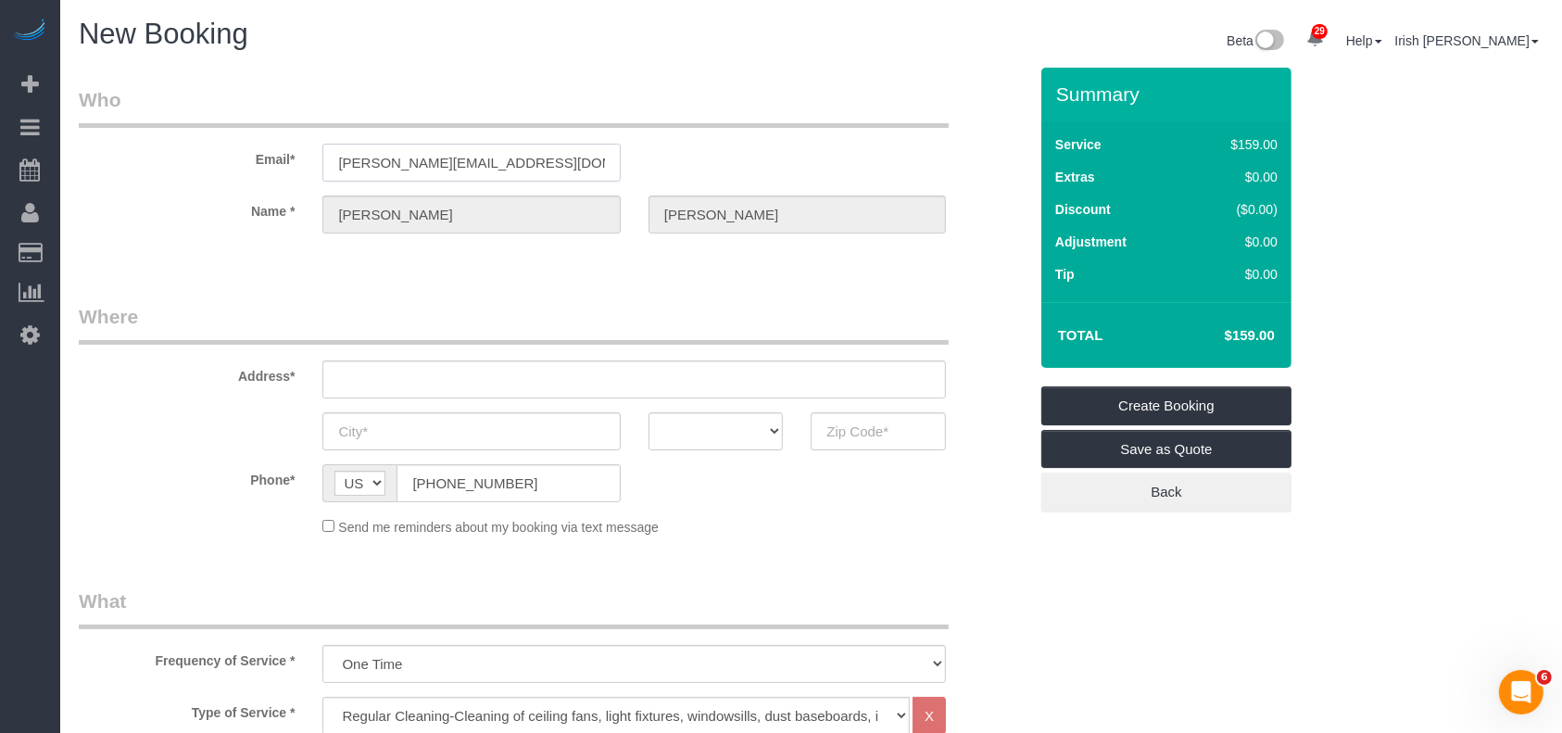
type input "805 DANNA ST"
type input "LEAGUE CITY"
select select "[GEOGRAPHIC_DATA]"
type input "77573"
select select "string:fspay-8fe0743e-54a7-47f4-8031-f2404591facf"
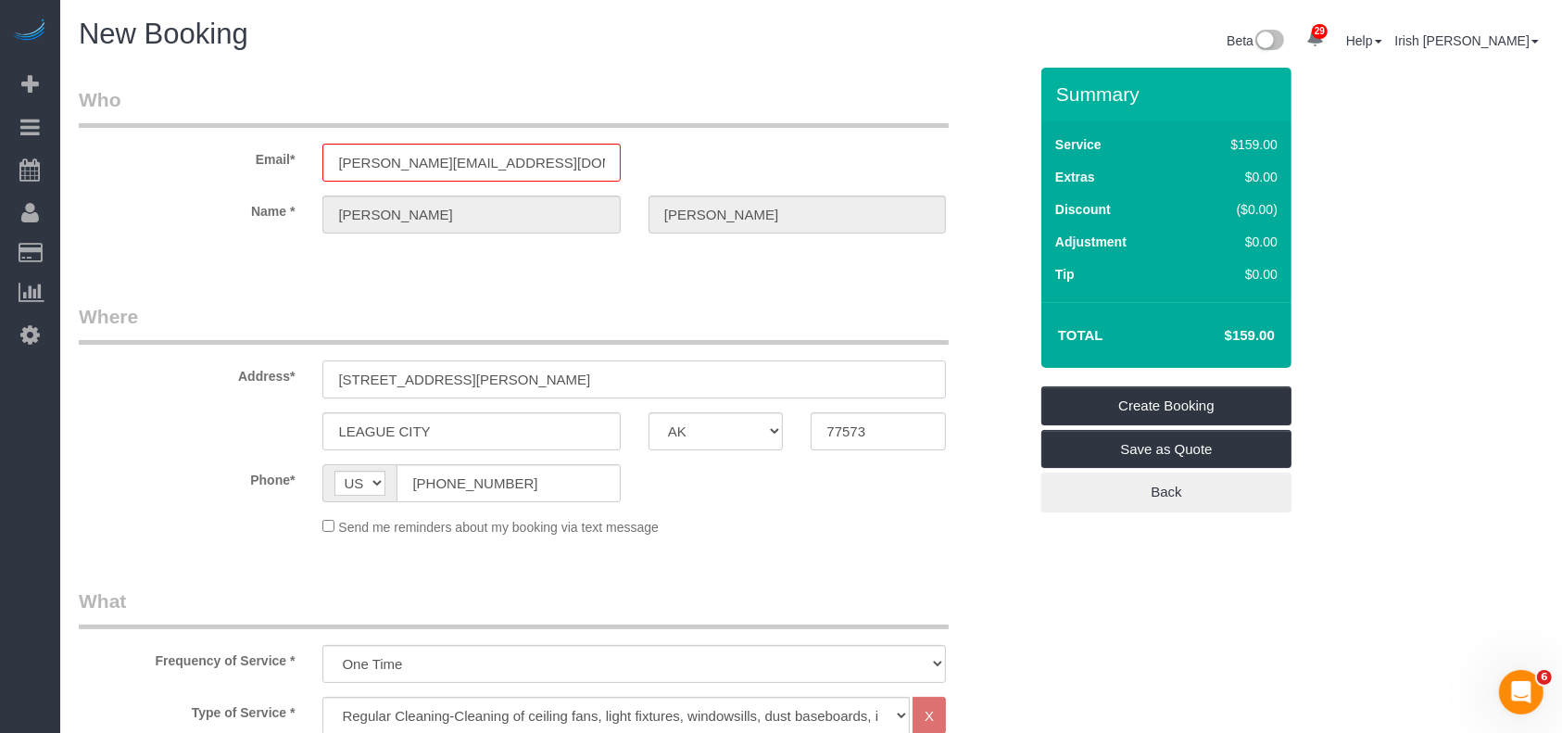
drag, startPoint x: 296, startPoint y: 389, endPoint x: 222, endPoint y: 392, distance: 74.2
click at [222, 392] on div "Address* 805 DANNA ST" at bounding box center [553, 350] width 977 height 95
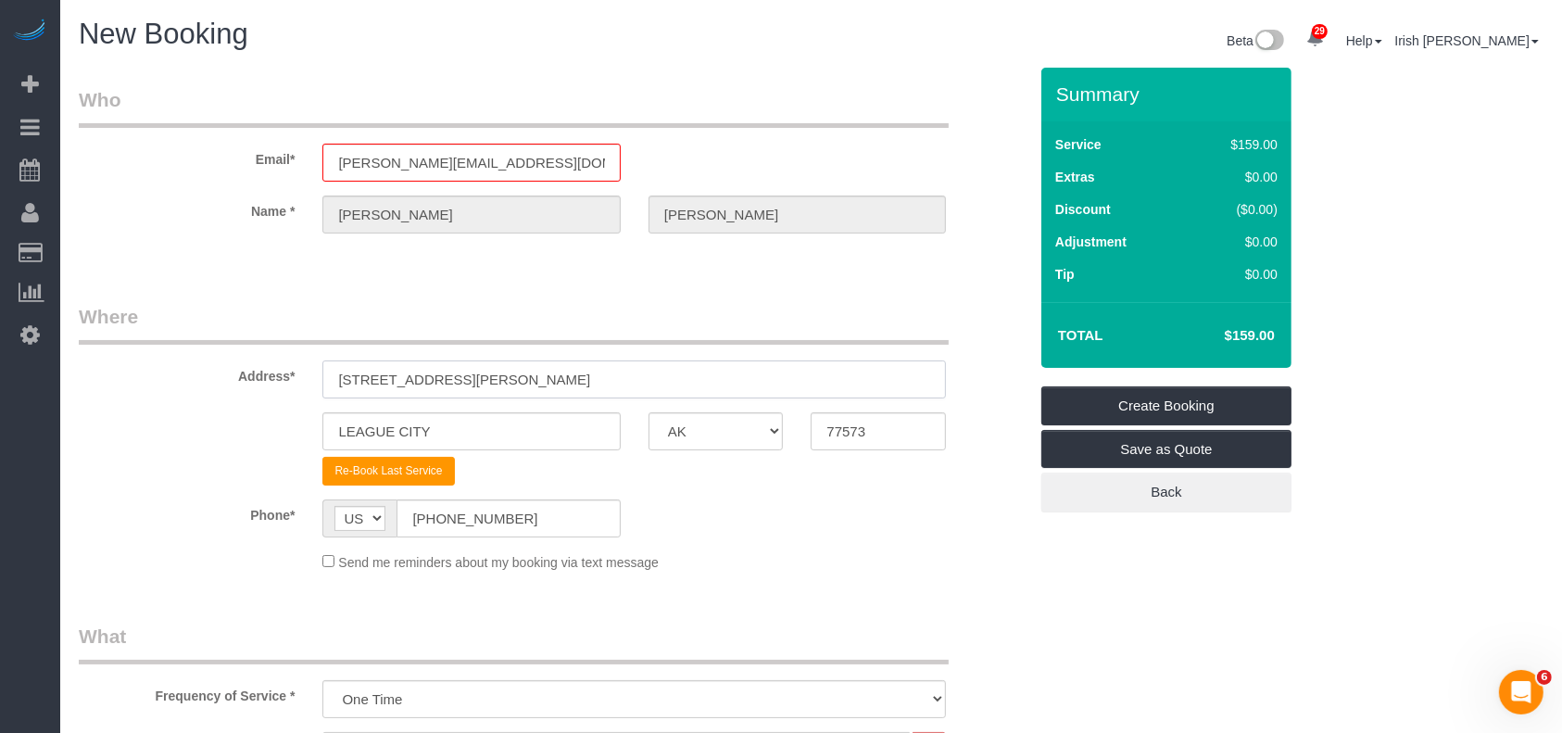
paste input "502 N Jones St, BAYTOWN, TX 77520"
click at [480, 376] on input "502 N Jones St, BAYTOWN, TX 77520" at bounding box center [634, 379] width 624 height 38
type input "502 N Jones St, BAYTOWN, TX 77520"
drag, startPoint x: 173, startPoint y: 457, endPoint x: 135, endPoint y: 457, distance: 38.0
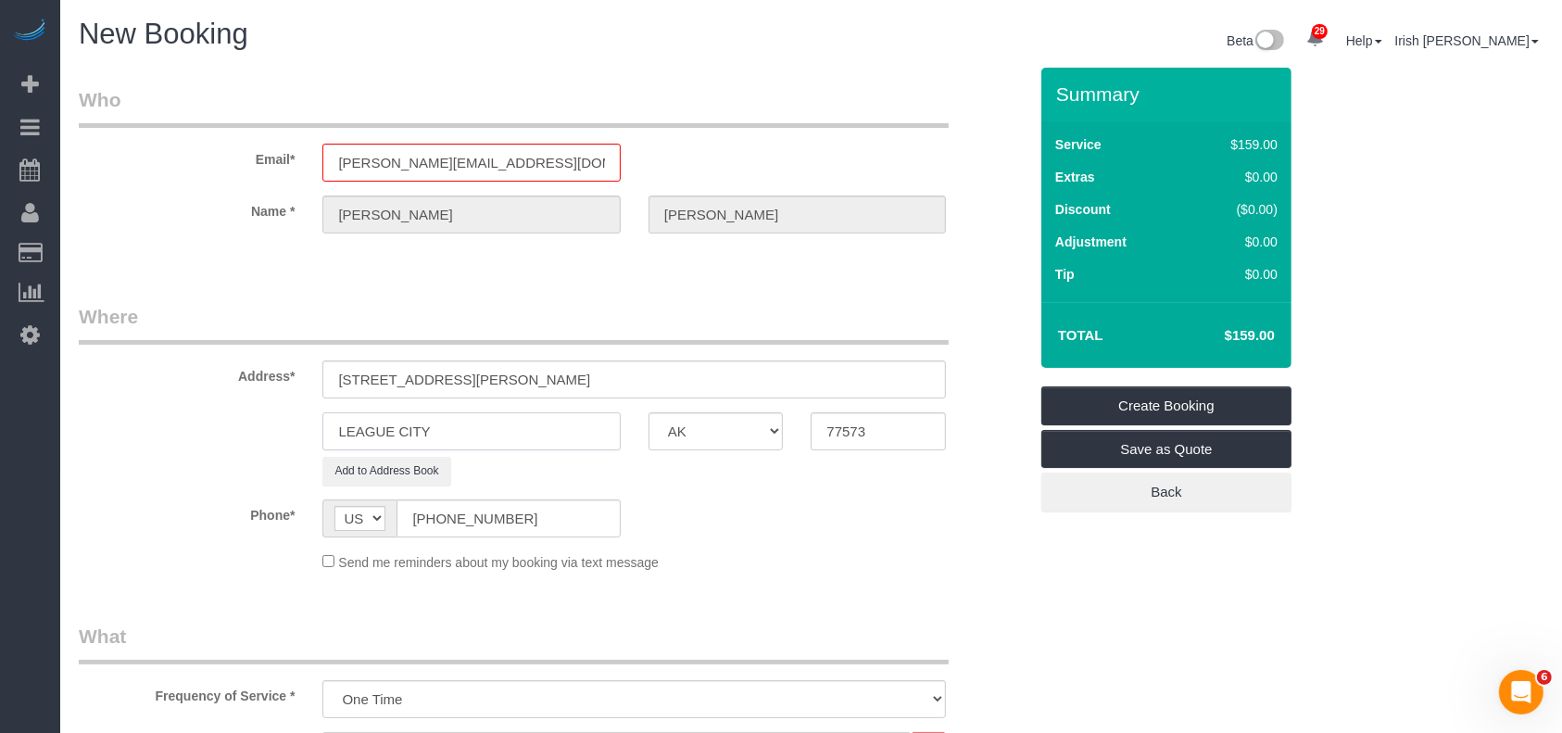
click at [144, 457] on sui-booking-address "Address* 502 N Jones St, BAYTOWN, TX 77520 LEAGUE CITY AK AL AR AZ CA CO CT DC …" at bounding box center [553, 394] width 949 height 183
paste input "BAYTOWN"
type input "BAYTOWN"
click at [563, 368] on input "502 N Jones St, BAYTOWN, TX 77520" at bounding box center [634, 379] width 624 height 38
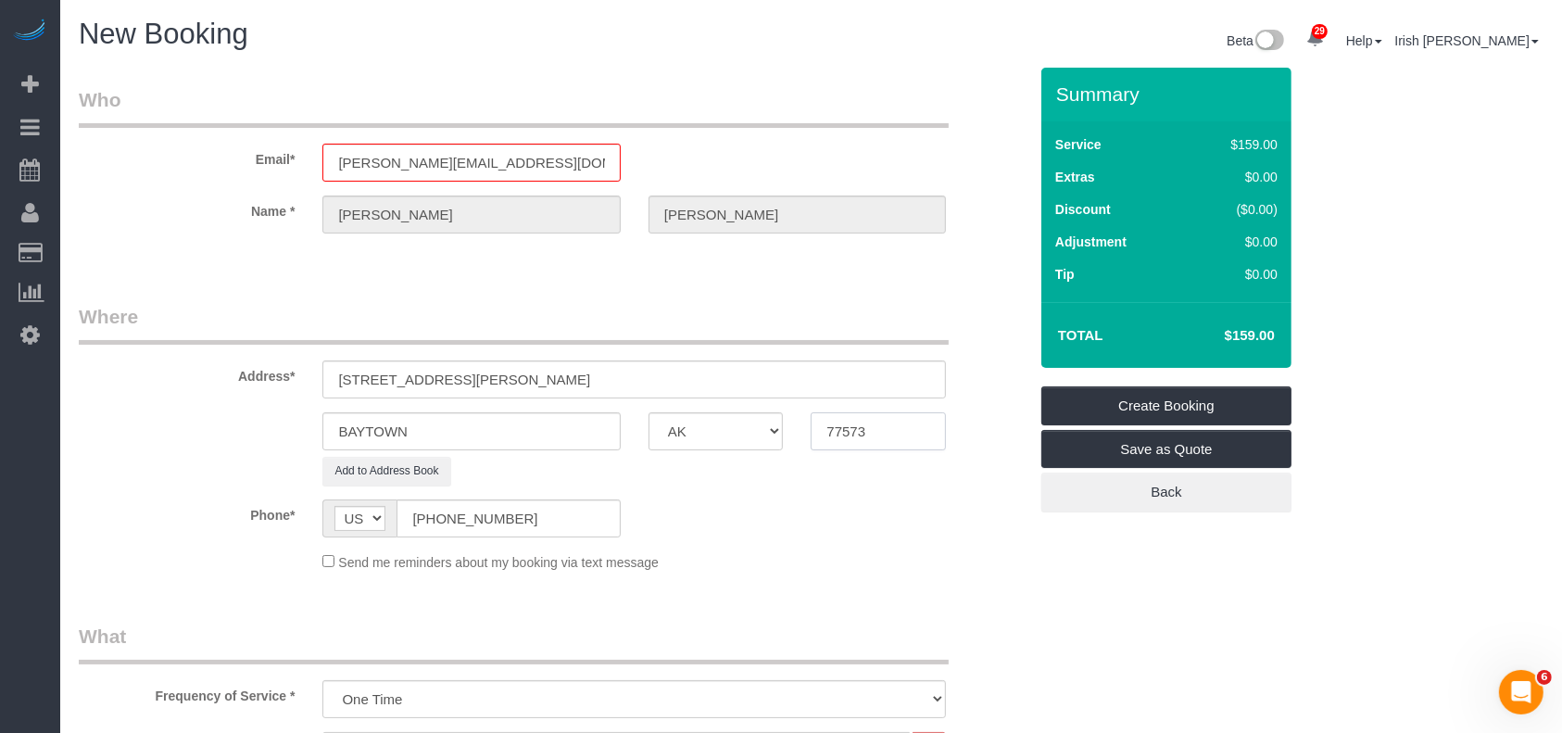
drag, startPoint x: 877, startPoint y: 433, endPoint x: 650, endPoint y: 438, distance: 227.1
click at [652, 439] on div "BAYTOWN AK AL AR AZ CA CO CT DC DE FL GA HI IA ID IL IN KS KY LA MA MD ME MI MN…" at bounding box center [553, 431] width 977 height 38
paste input "20"
type input "77520"
drag, startPoint x: 555, startPoint y: 380, endPoint x: 442, endPoint y: 378, distance: 113.1
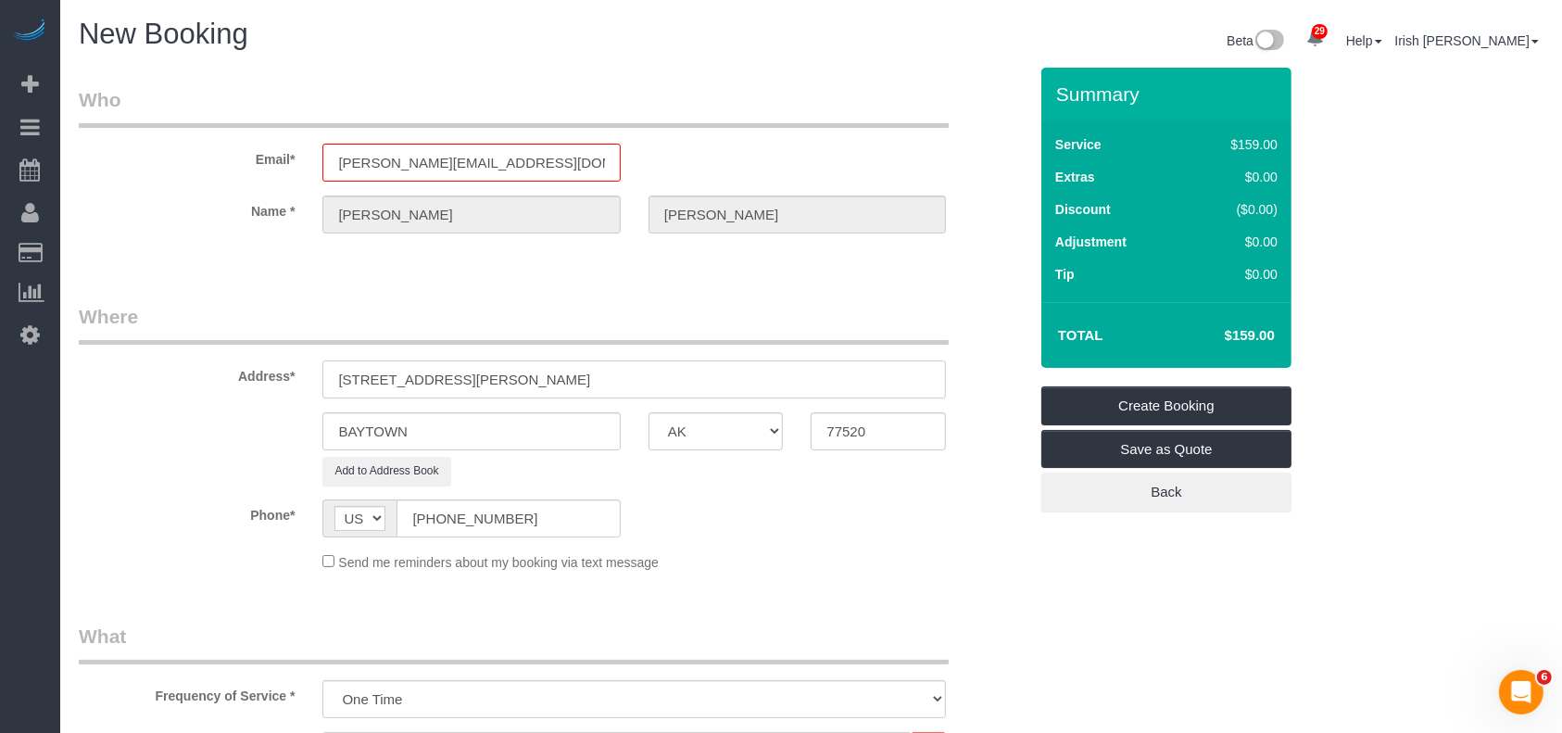
click at [442, 378] on input "502 N Jones St, BAYTOWN, TX 77520" at bounding box center [634, 379] width 624 height 38
type input "502 N Jones St,"
click at [124, 493] on fieldset "Where Address* 502 N Jones St, BAYTOWN AK AL AR AZ CA CO CT DC DE FL GA HI IA I…" at bounding box center [553, 444] width 949 height 283
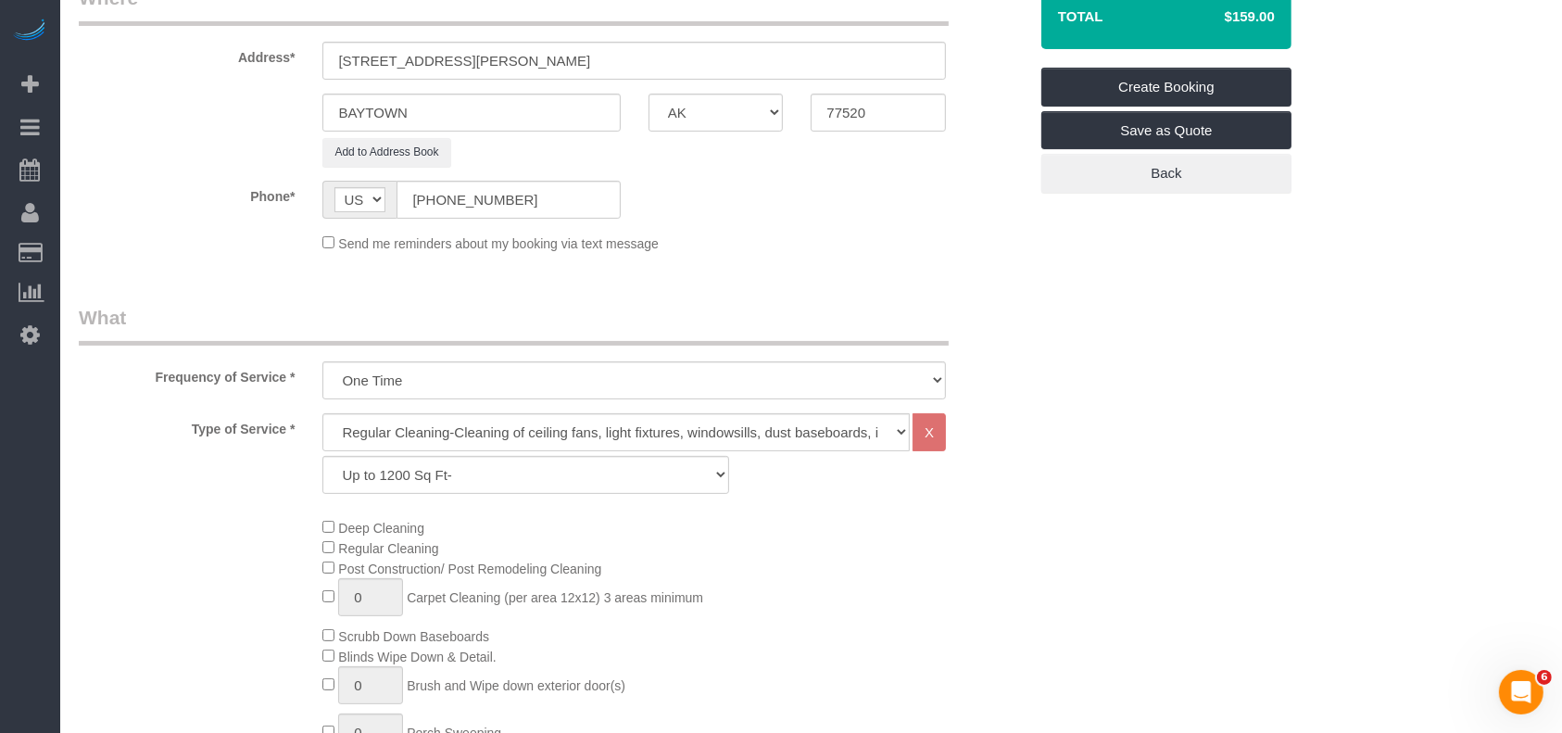
scroll to position [494, 0]
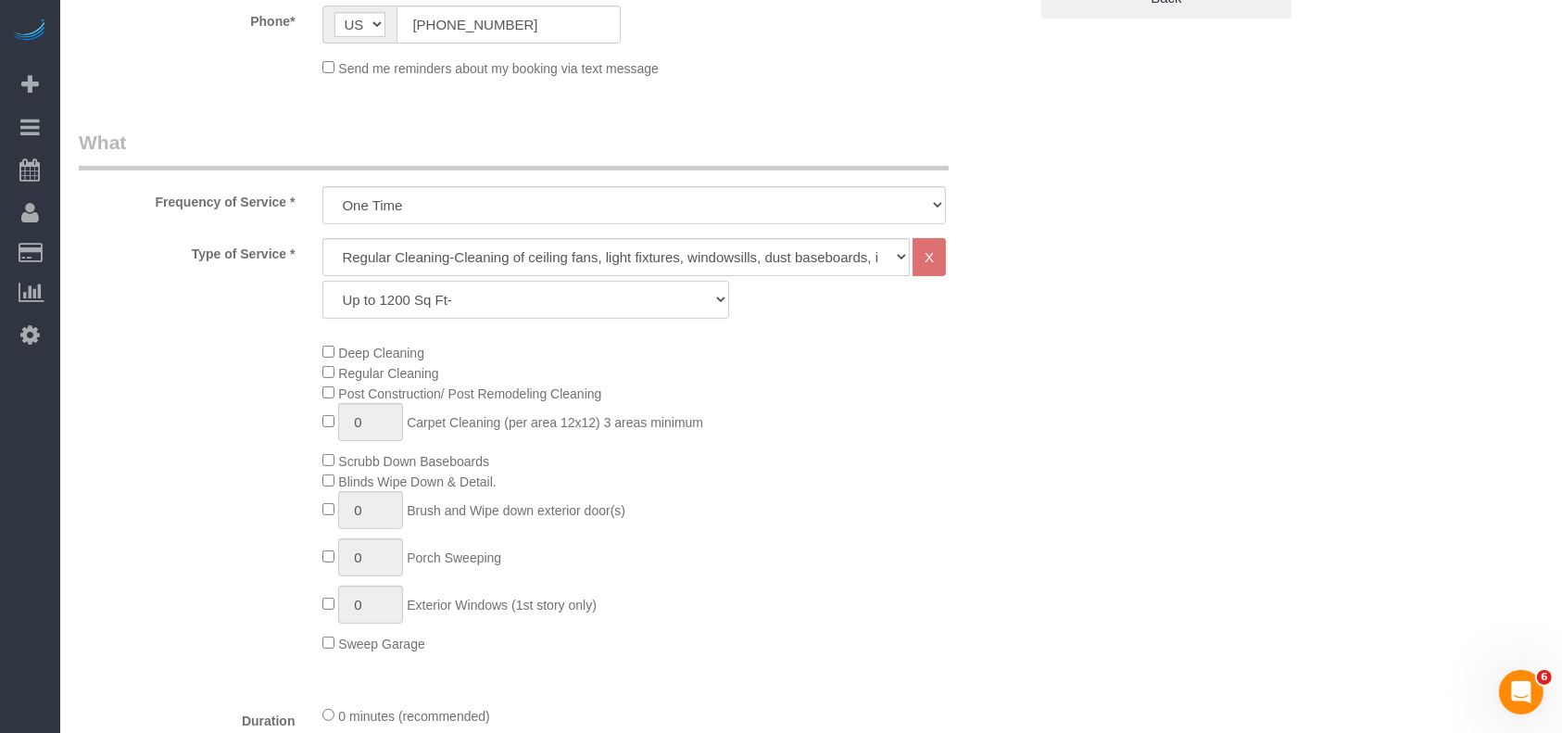
drag, startPoint x: 591, startPoint y: 296, endPoint x: 538, endPoint y: 314, distance: 56.0
click at [589, 294] on select "Up to 1200 Sq Ft- 1201-1500 Sq Ft 1501-1800 Sq Ft 1801-2000 Sq Ft 2001-2300 Sq …" at bounding box center [525, 300] width 406 height 38
select select "59"
click at [322, 281] on select "Up to 1200 Sq Ft- 1201-1500 Sq Ft 1501-1800 Sq Ft 1801-2000 Sq Ft 2001-2300 Sq …" at bounding box center [525, 300] width 406 height 38
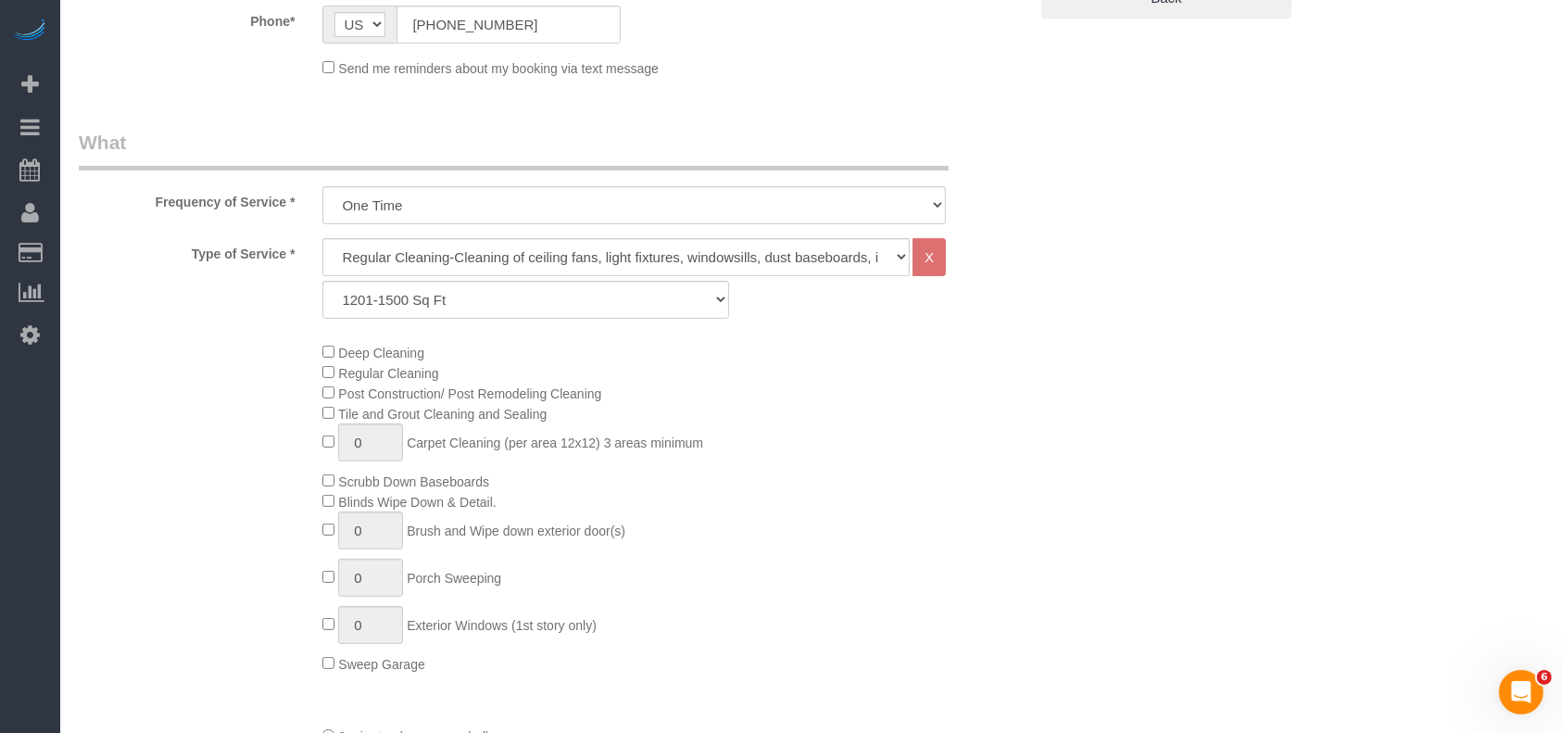
click at [998, 467] on div "Deep Cleaning Regular Cleaning Post Construction/ Post Remodeling Cleaning Tile…" at bounding box center [675, 508] width 732 height 332
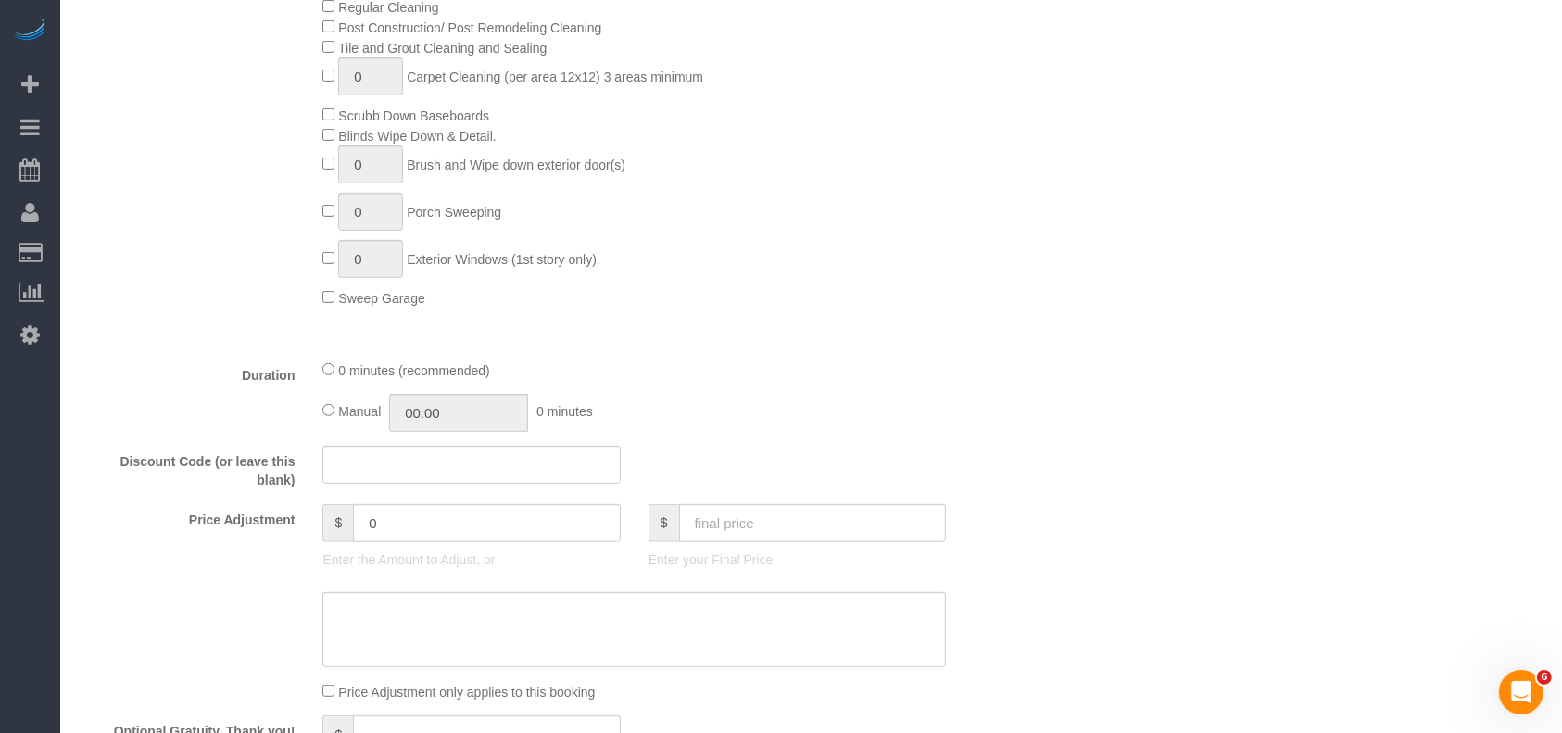
scroll to position [988, 0]
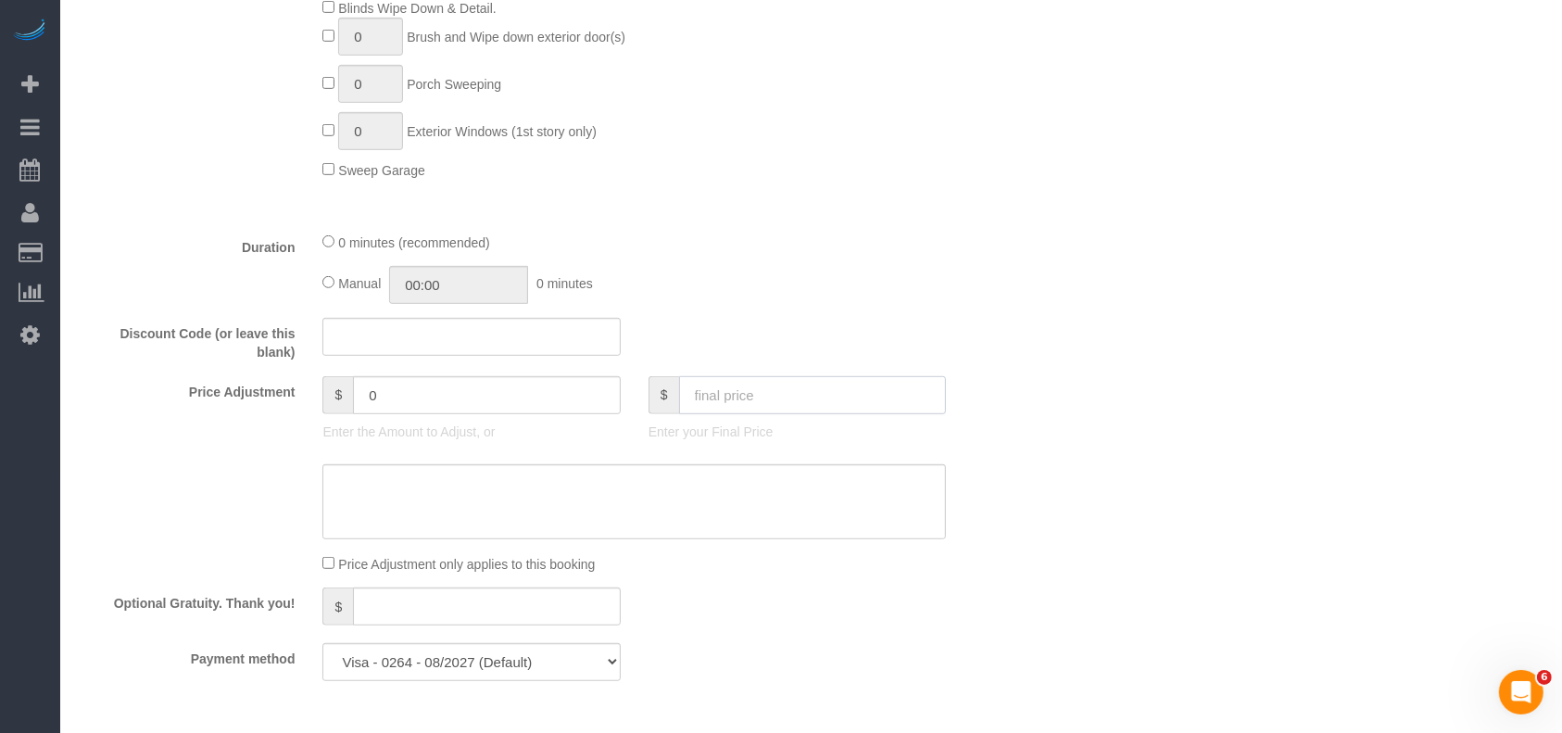
click at [712, 404] on input "text" at bounding box center [813, 395] width 268 height 38
type input "317"
drag, startPoint x: 747, startPoint y: 400, endPoint x: 642, endPoint y: 409, distance: 105.0
click at [642, 409] on div "$ 317 Enter your Final Price" at bounding box center [797, 413] width 325 height 74
type input "138"
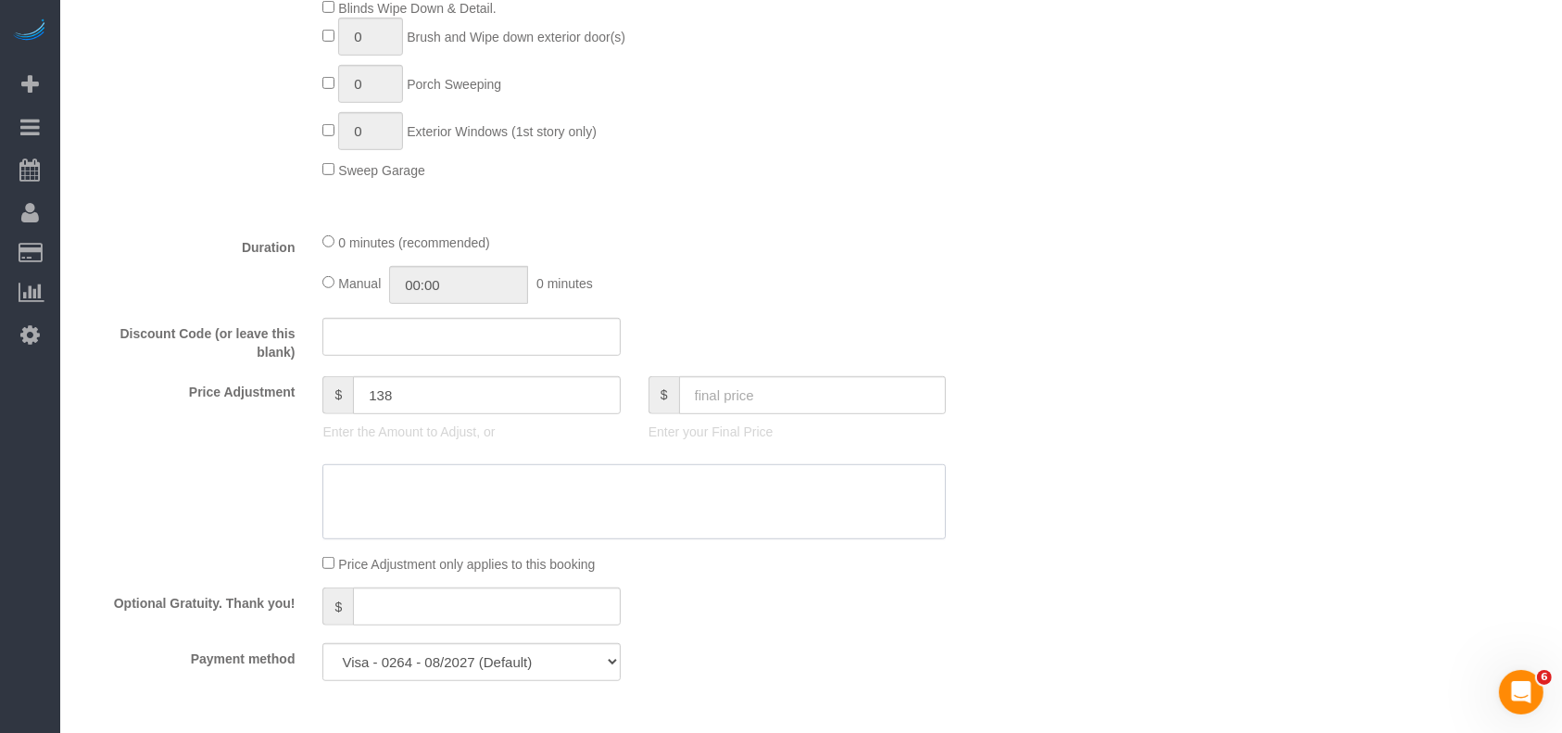
click at [511, 511] on textarea at bounding box center [634, 502] width 624 height 76
click at [356, 508] on textarea at bounding box center [634, 502] width 624 height 76
click at [360, 508] on textarea at bounding box center [634, 502] width 624 height 76
paste textarea "5"
click at [355, 524] on textarea at bounding box center [634, 502] width 624 height 76
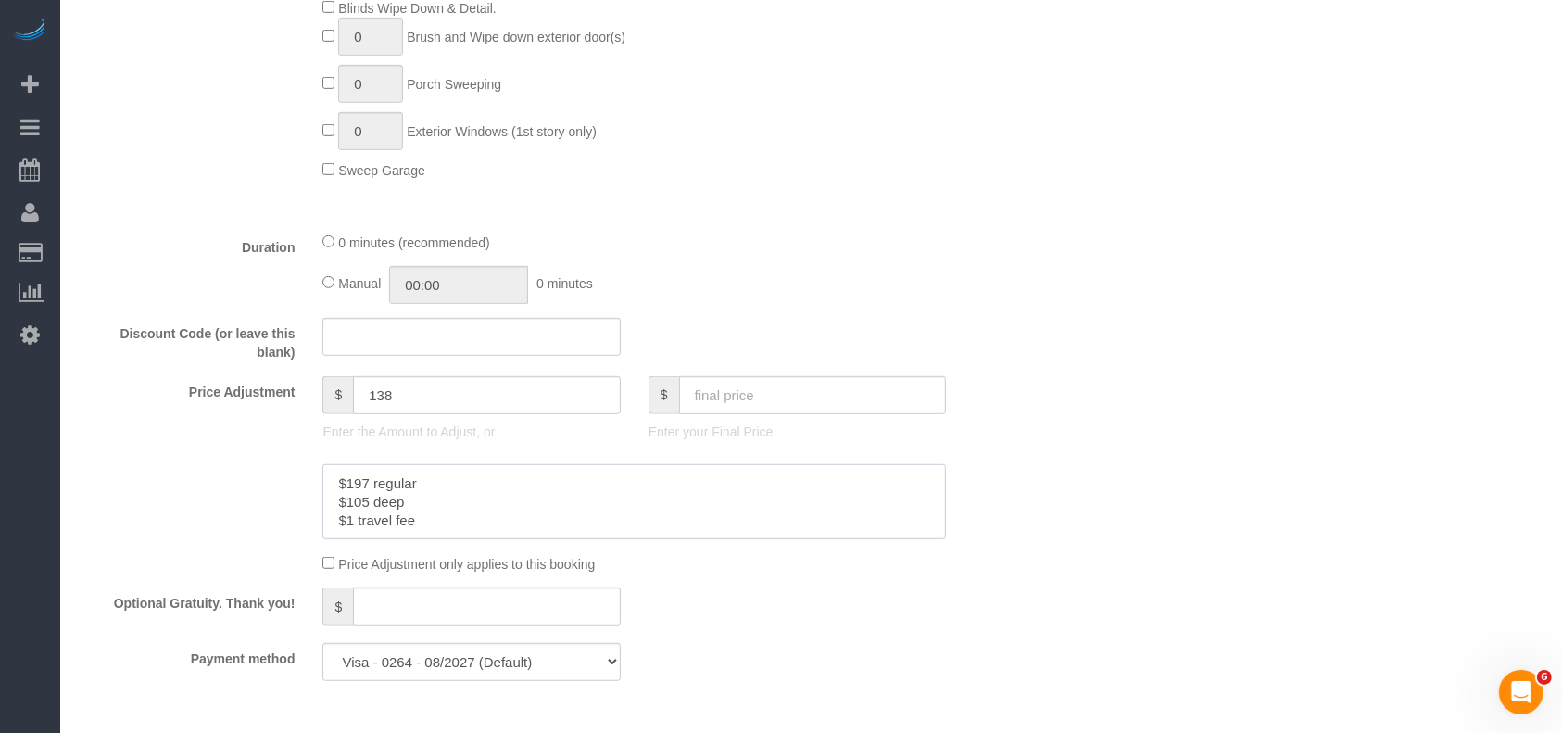
paste textarea "5"
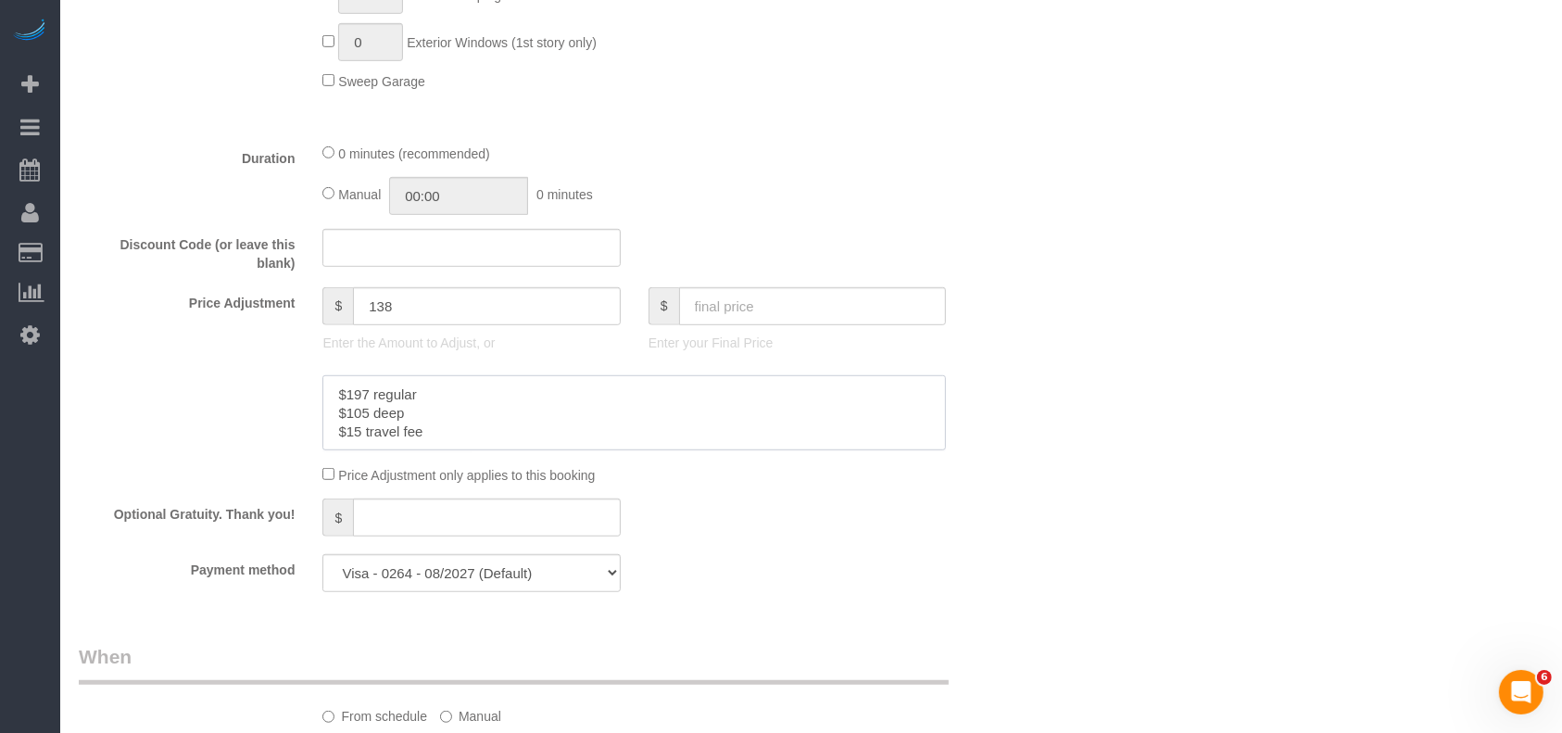
scroll to position [1235, 0]
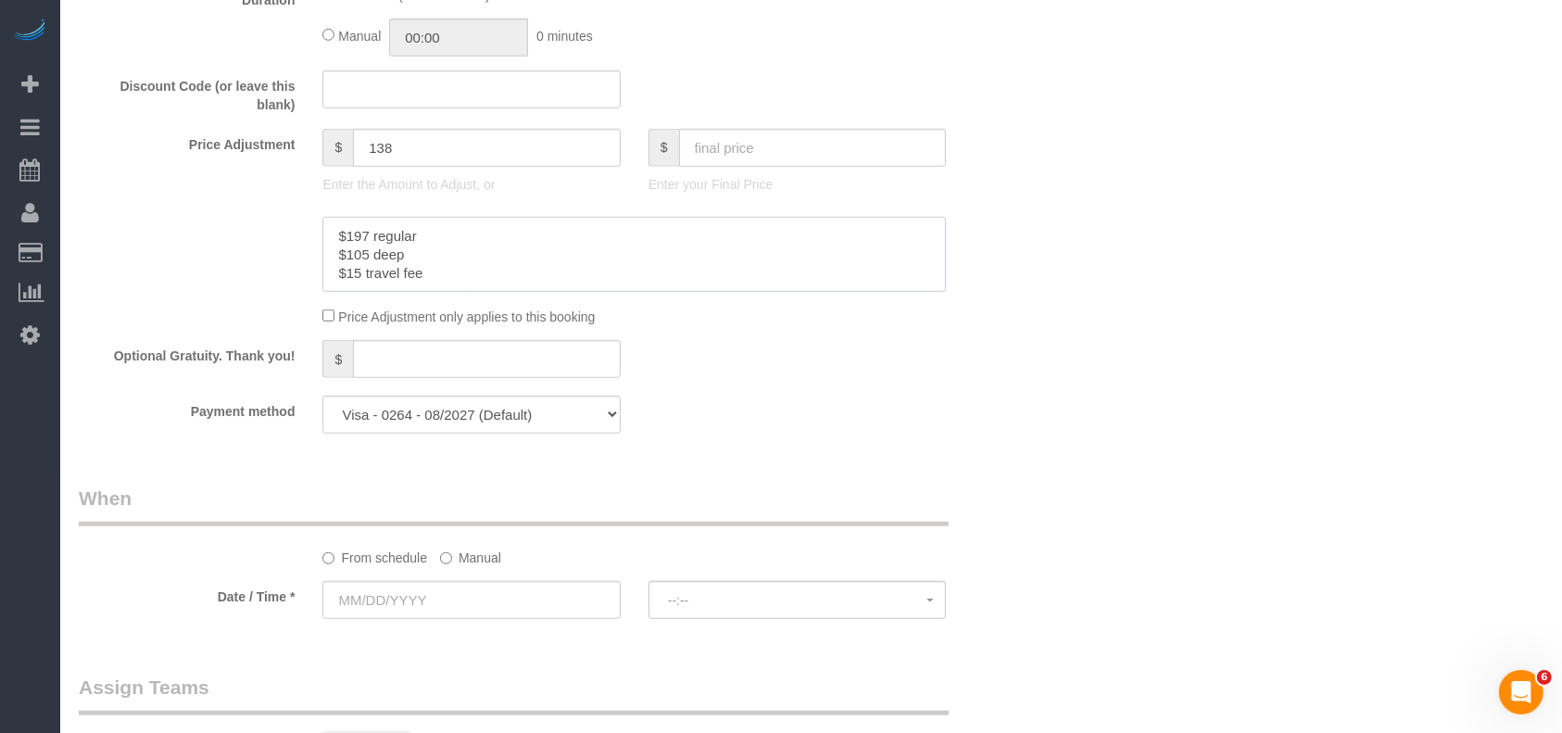
type textarea "$197 regular $105 deep $15 travel fee"
click at [446, 427] on select "Visa - 8825 - 10/2027 Visa - 8825 - 10/2027 Visa - 0264 - 08/2027 (Default) Add…" at bounding box center [470, 415] width 297 height 38
select select "string:check"
click at [322, 401] on select "Visa - 8825 - 10/2027 Visa - 8825 - 10/2027 Visa - 0264 - 08/2027 (Default) Add…" at bounding box center [470, 415] width 297 height 38
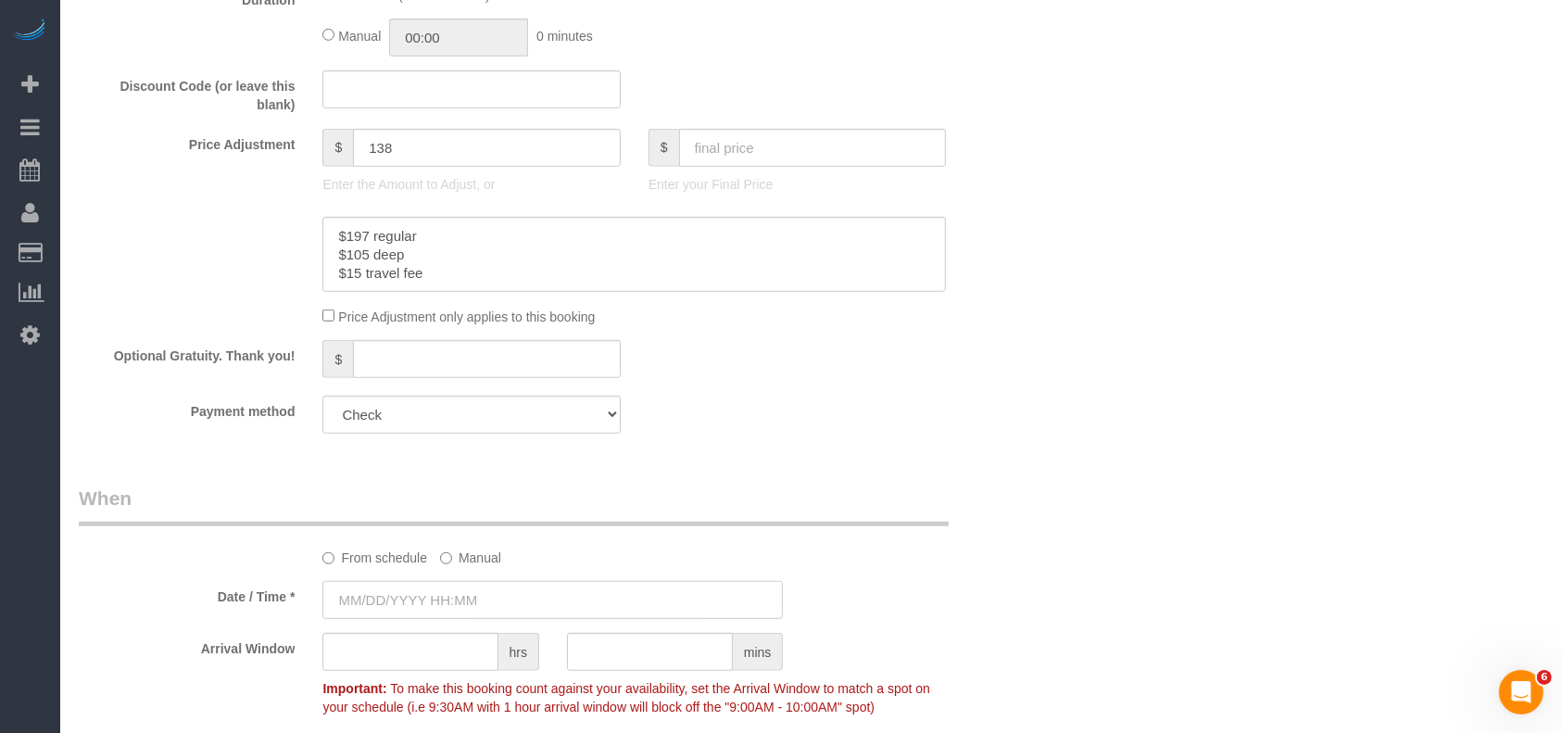
click at [433, 599] on input "text" at bounding box center [552, 600] width 460 height 38
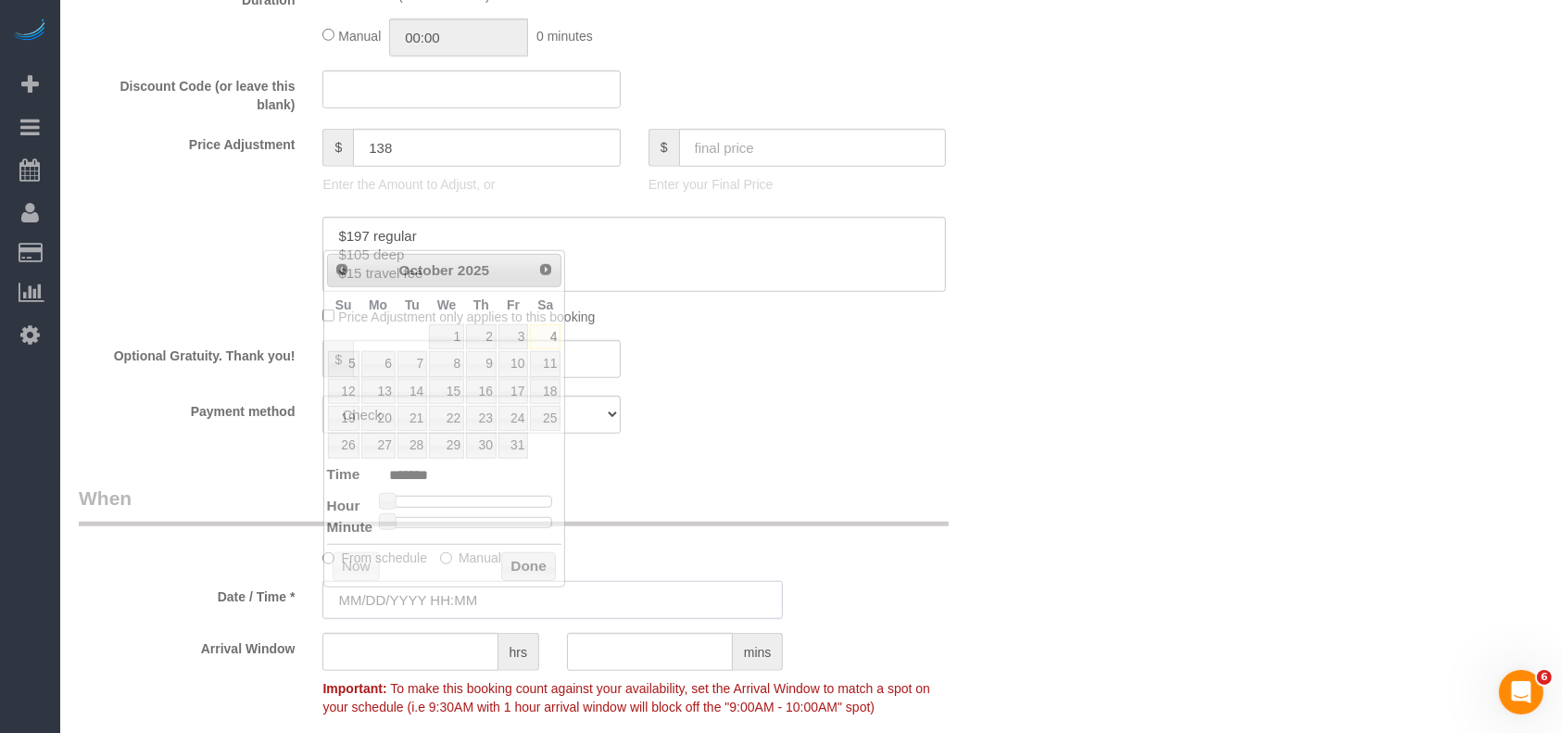
type input "10/04/2025 8:00AM"
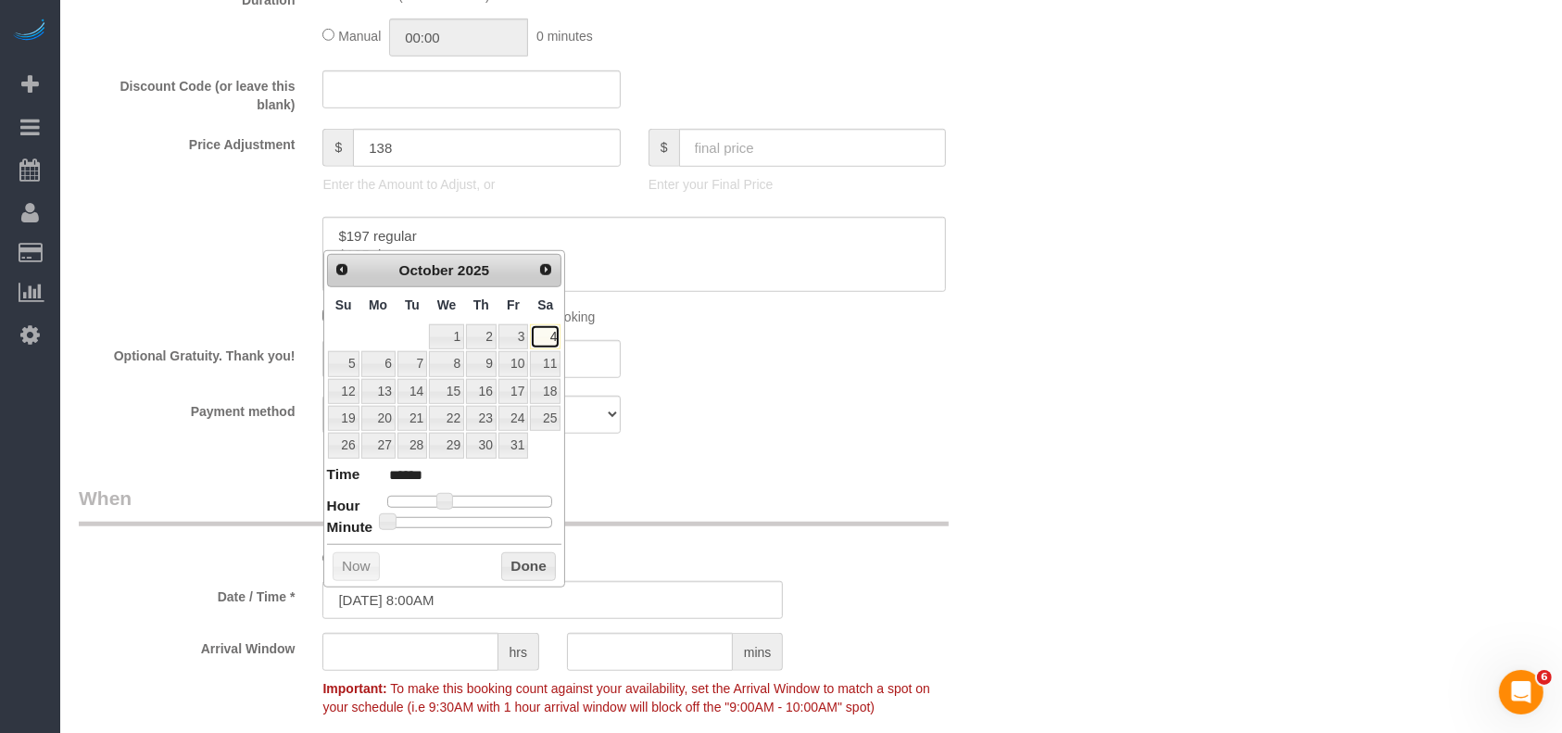
click at [539, 327] on link "4" at bounding box center [545, 336] width 31 height 25
click at [524, 561] on button "Done" at bounding box center [528, 567] width 55 height 30
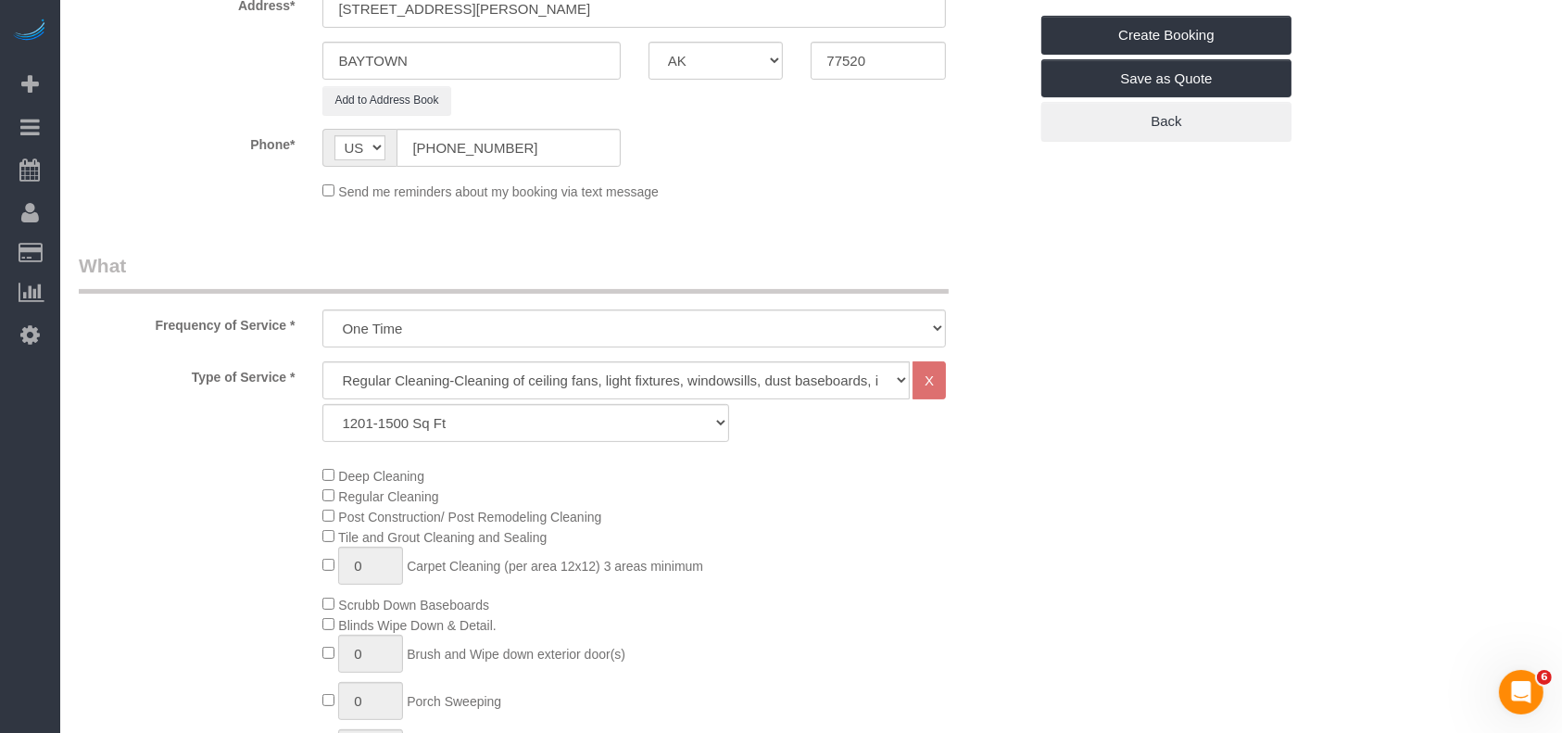
scroll to position [0, 0]
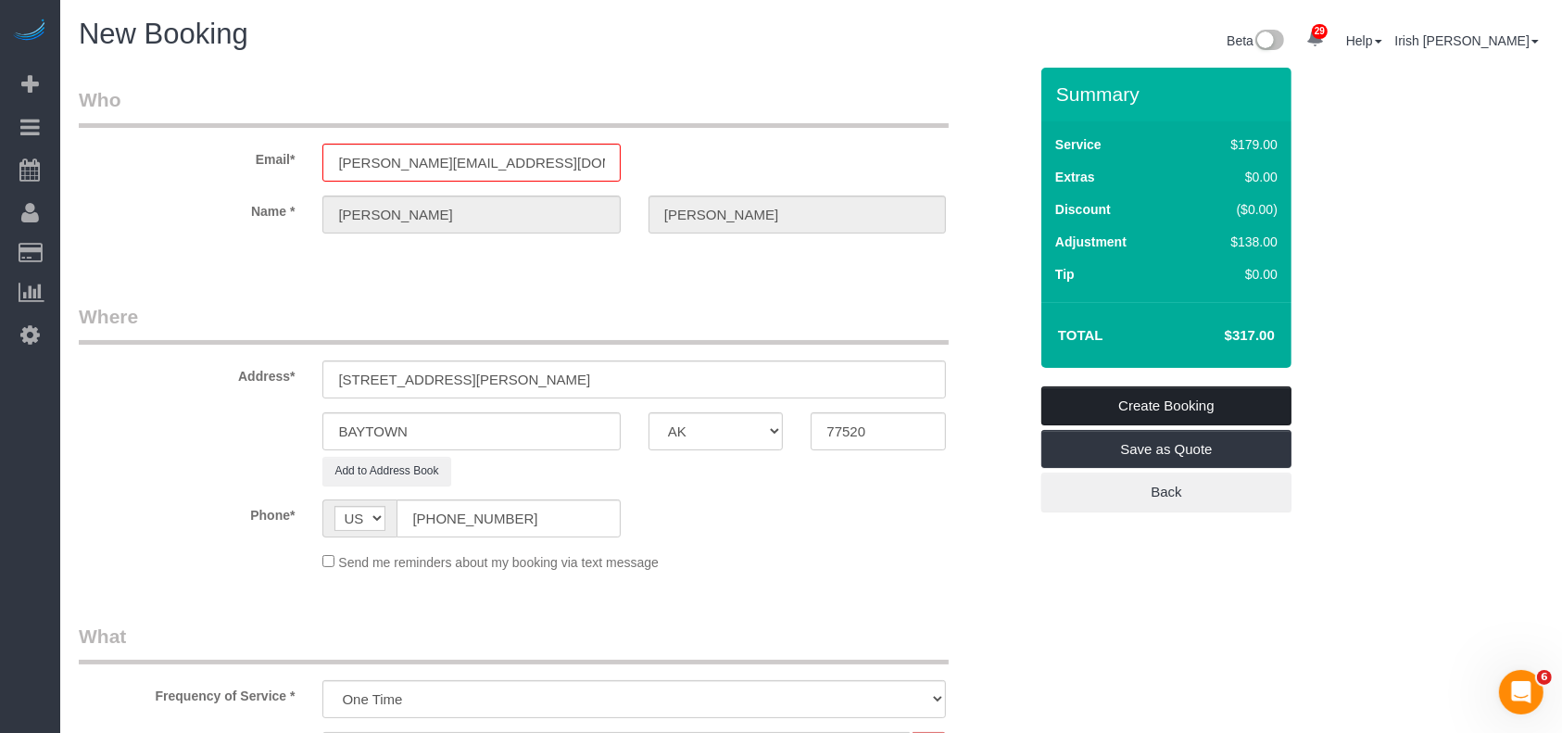
click at [1118, 407] on link "Create Booking" at bounding box center [1166, 405] width 250 height 39
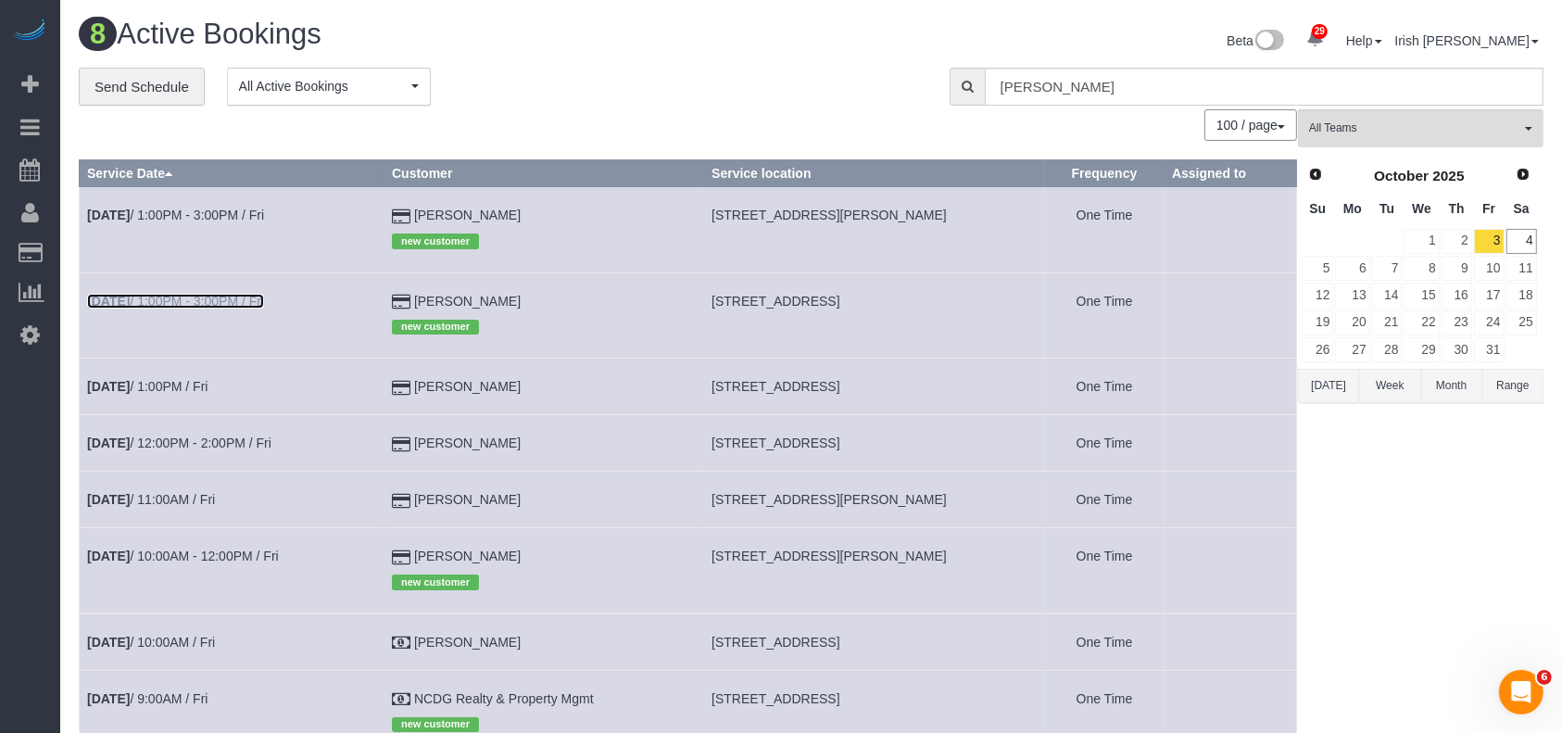
click at [140, 303] on link "Oct 3rd / 1:00PM - 3:00PM / Fri" at bounding box center [175, 301] width 177 height 15
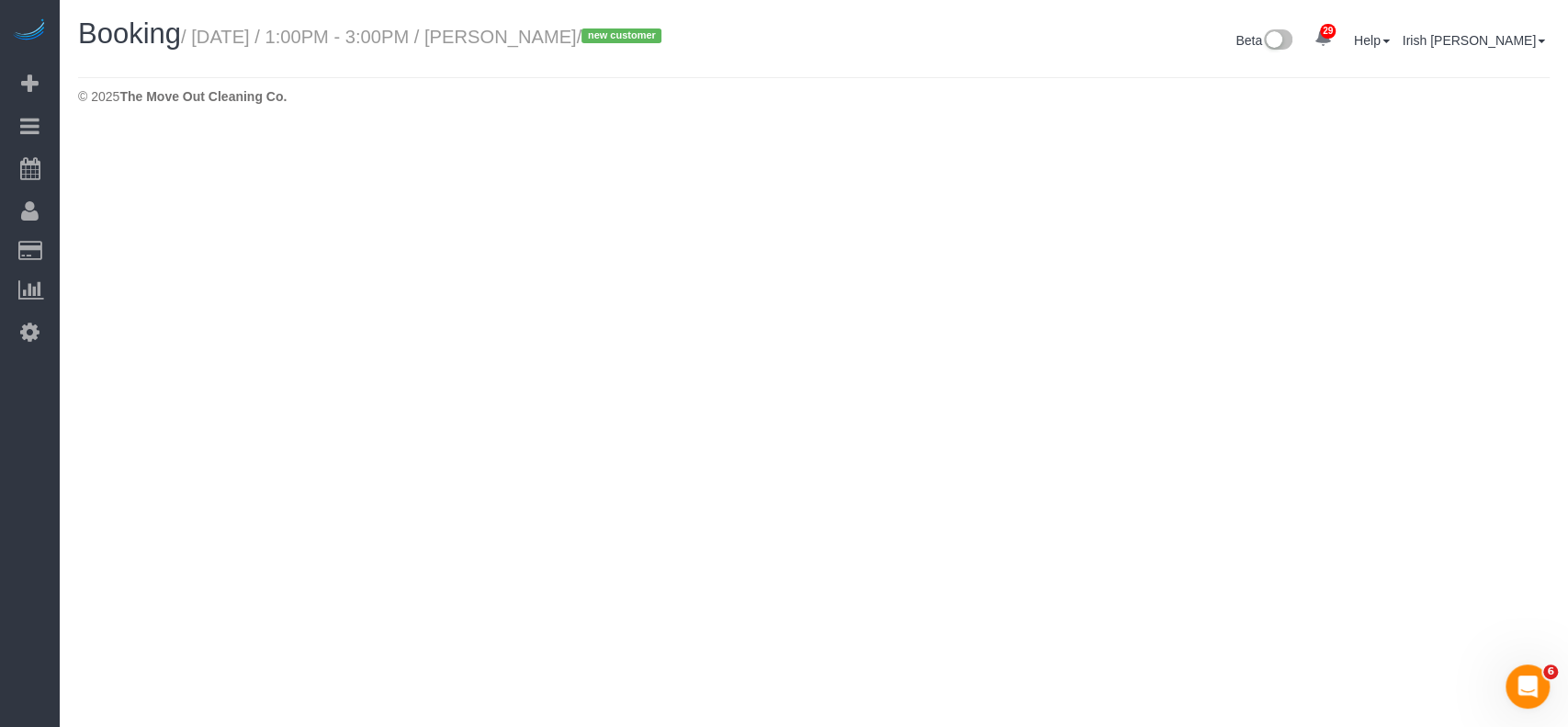
select select "[GEOGRAPHIC_DATA]"
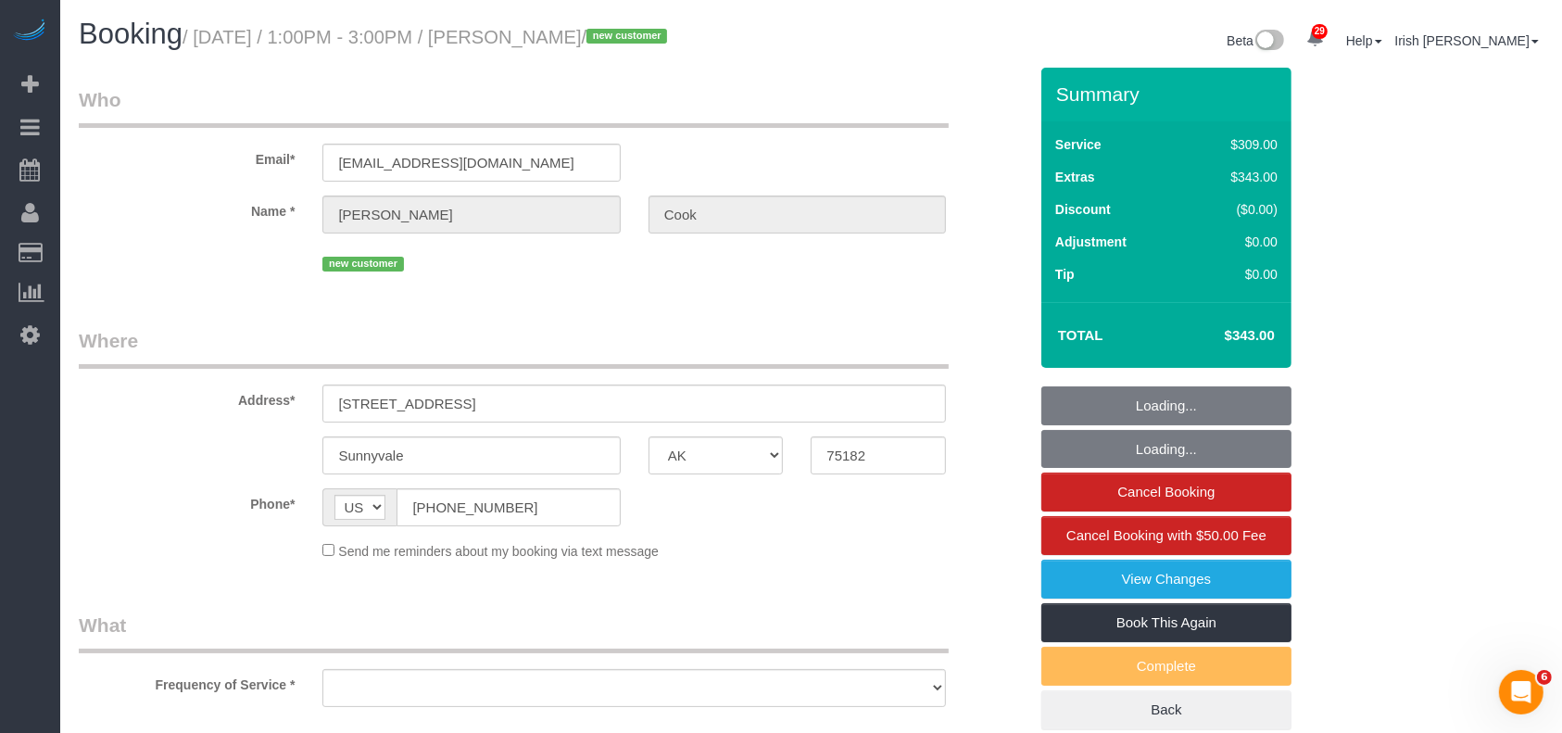
select select "string:fspay-b2f4b159-07c4-4bb6-82d6-47310a25bc96"
select select "object:7439"
select select "3"
click at [104, 523] on div "Phone* AF AL DZ AD AO AI AQ AG AR AM AW AU AT AZ BS BH BD BB BY BE BZ BJ BM BT …" at bounding box center [553, 507] width 977 height 38
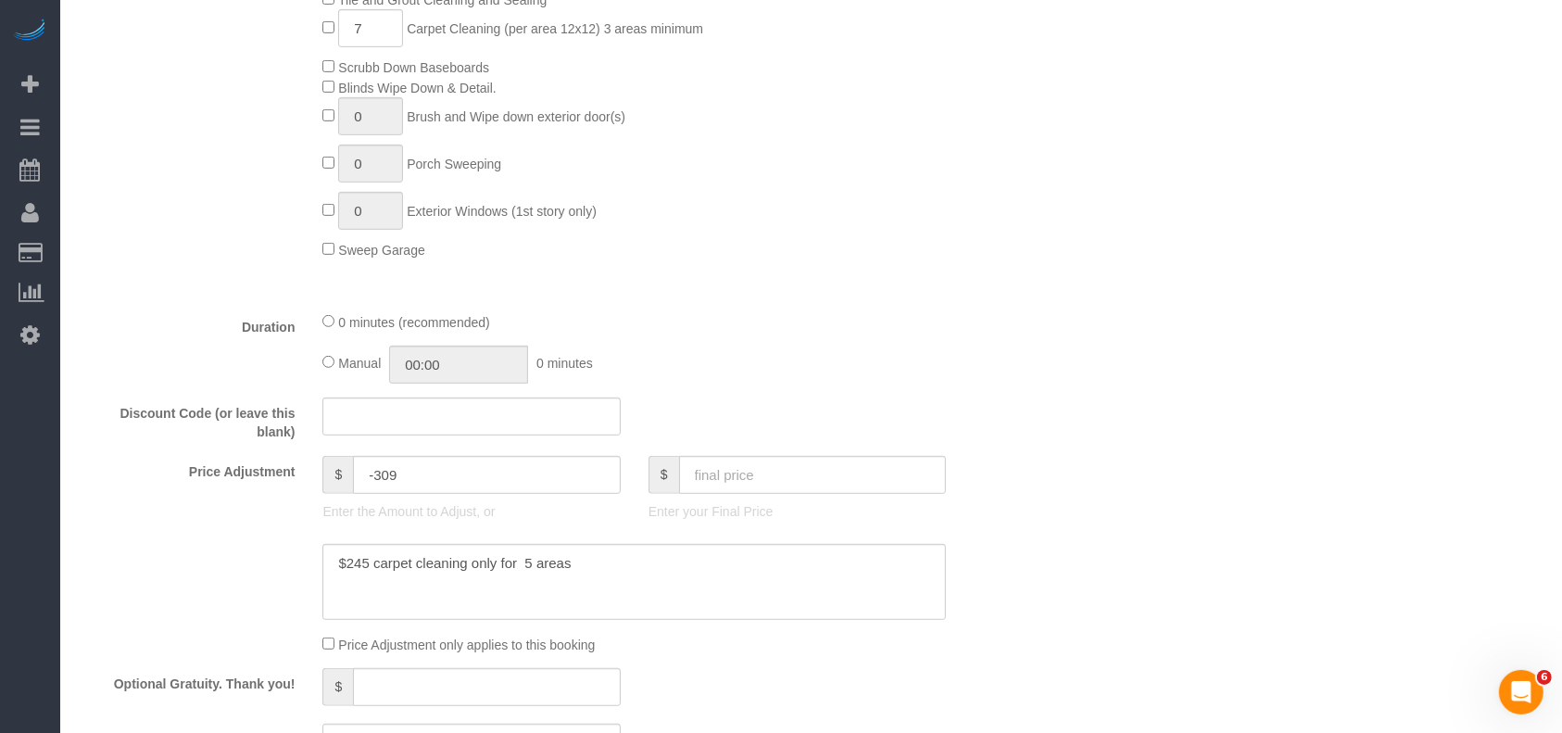
scroll to position [988, 0]
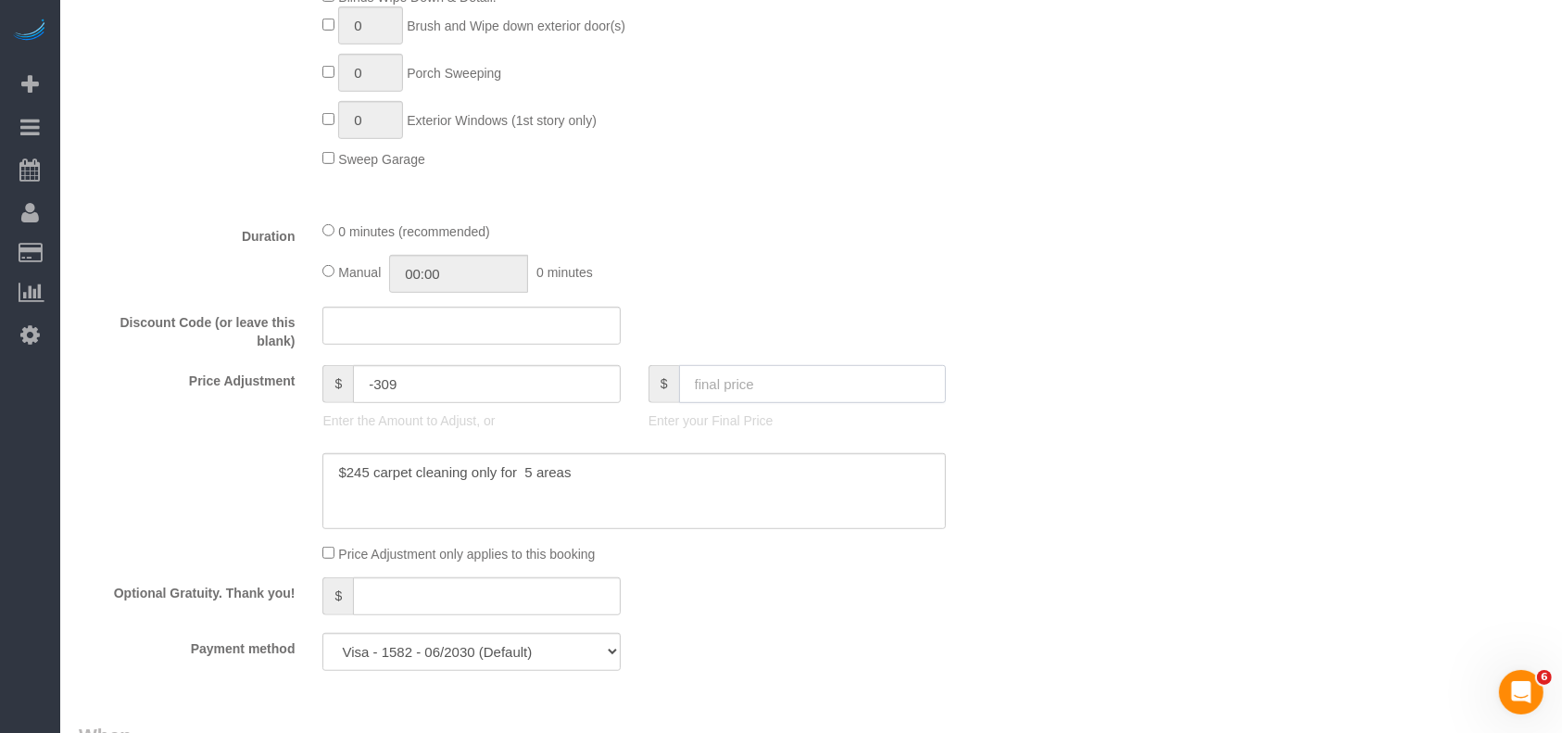
click at [749, 382] on input "text" at bounding box center [813, 384] width 268 height 38
paste input "995.80"
type input "995.80"
click at [684, 470] on textarea at bounding box center [634, 491] width 624 height 76
type textarea "$245 carpet cleaning only for 5 areas"
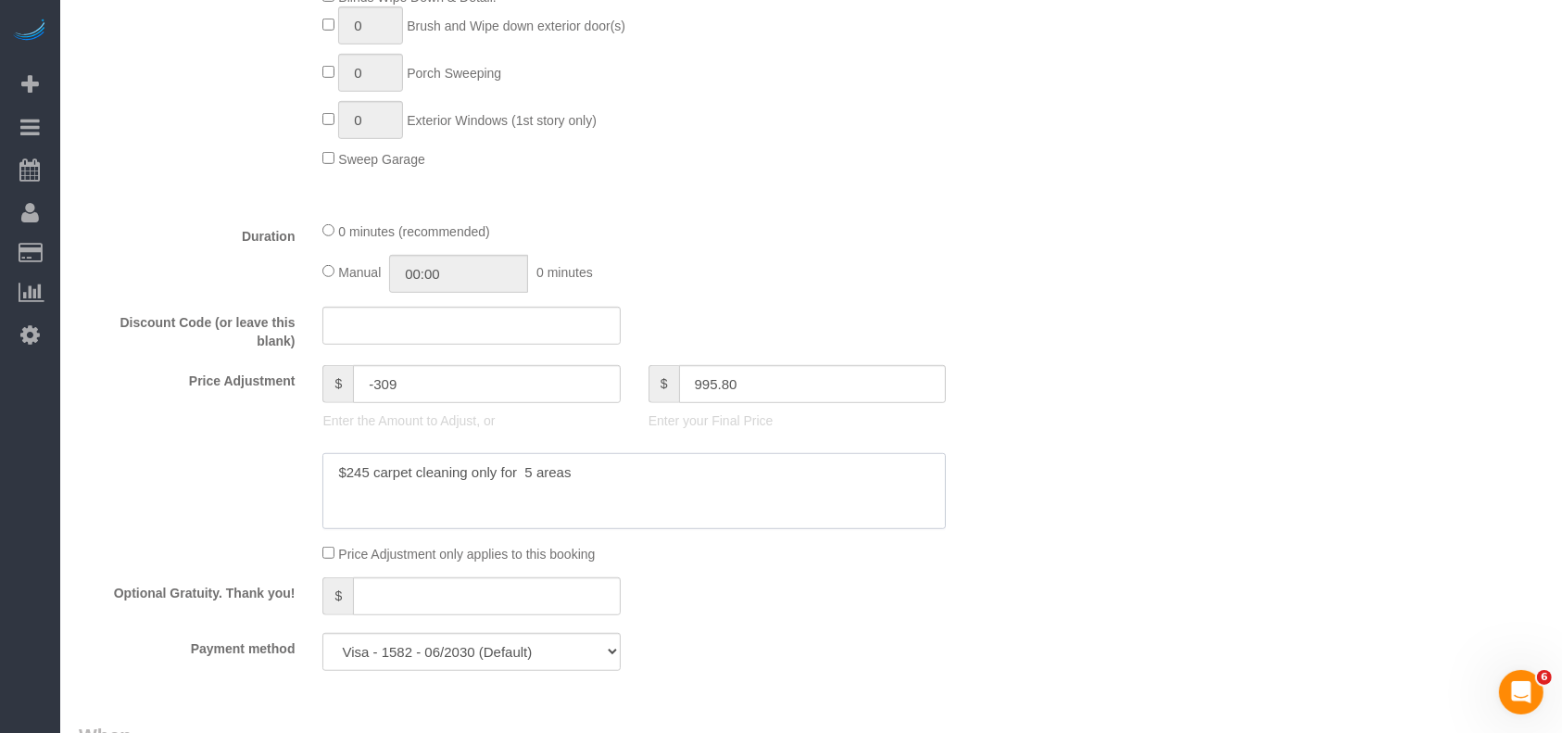
type input "343.8"
drag, startPoint x: 360, startPoint y: 498, endPoint x: 306, endPoint y: 486, distance: 54.9
click at [306, 486] on div at bounding box center [553, 491] width 977 height 76
paste textarea "$652.80"
click at [370, 504] on textarea at bounding box center [634, 491] width 624 height 76
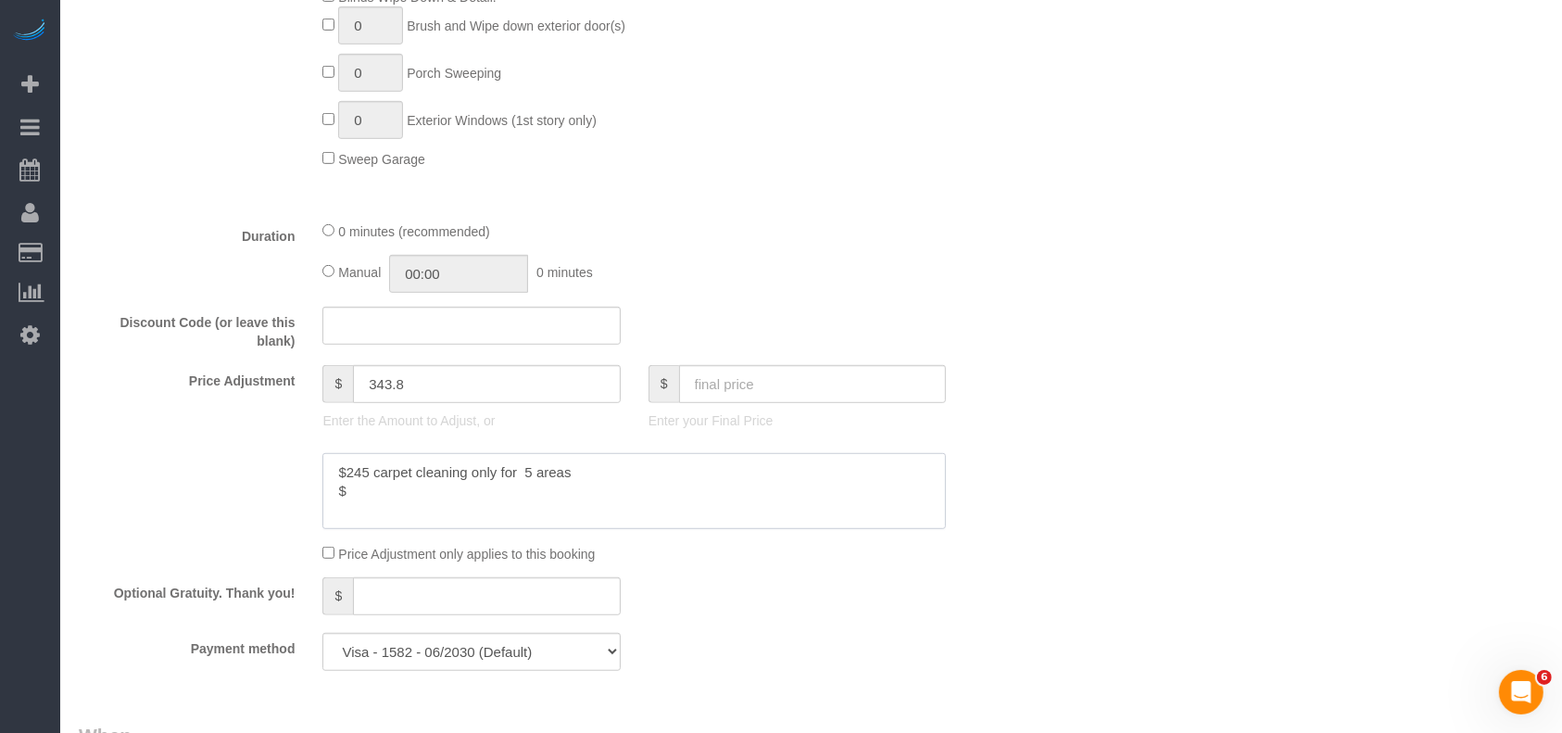
drag, startPoint x: 357, startPoint y: 500, endPoint x: 319, endPoint y: 498, distance: 38.0
click at [319, 499] on div at bounding box center [634, 491] width 651 height 76
paste textarea "$652.80"
drag, startPoint x: 342, startPoint y: 498, endPoint x: 311, endPoint y: 500, distance: 30.6
click at [311, 500] on div at bounding box center [634, 491] width 651 height 76
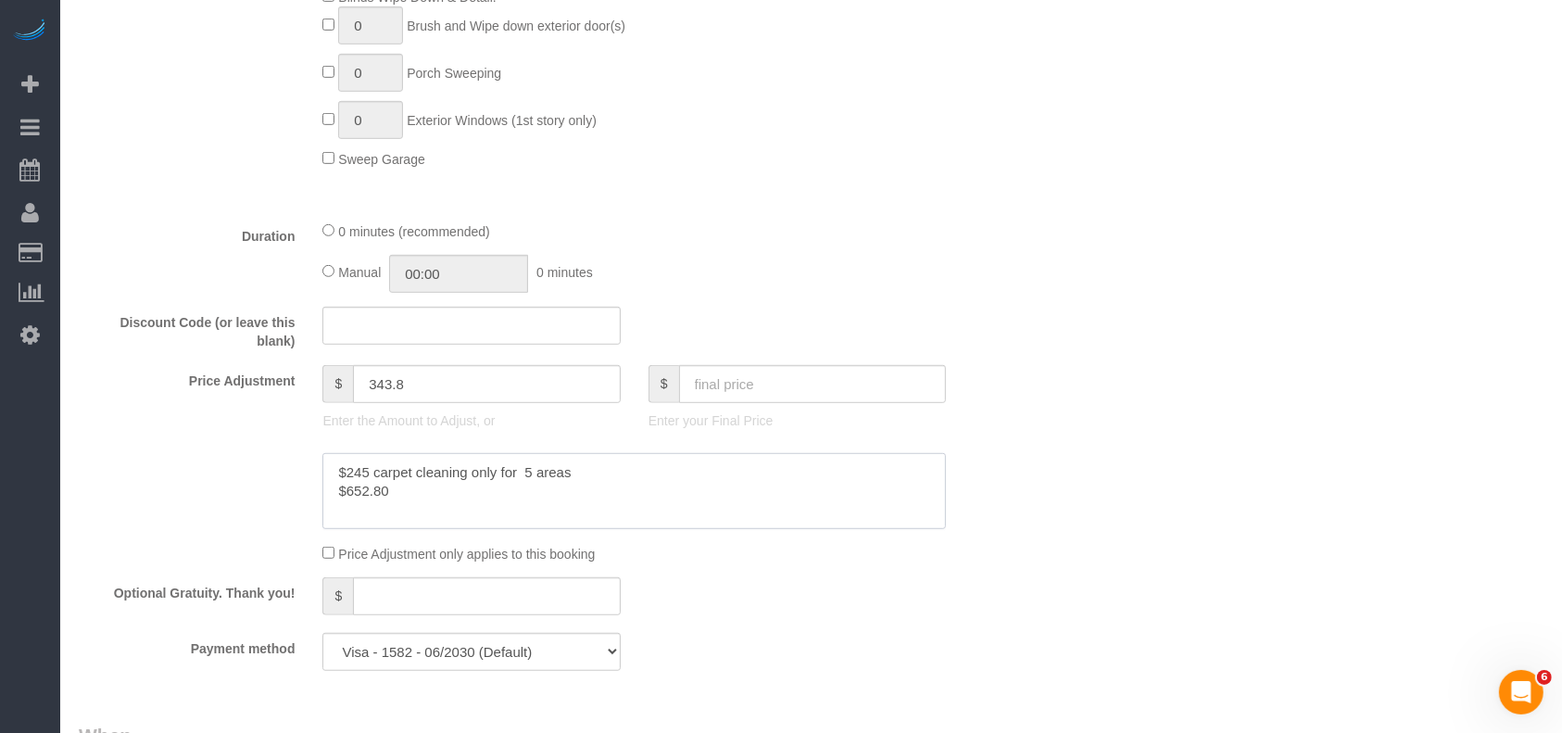
click at [442, 497] on textarea at bounding box center [634, 491] width 624 height 76
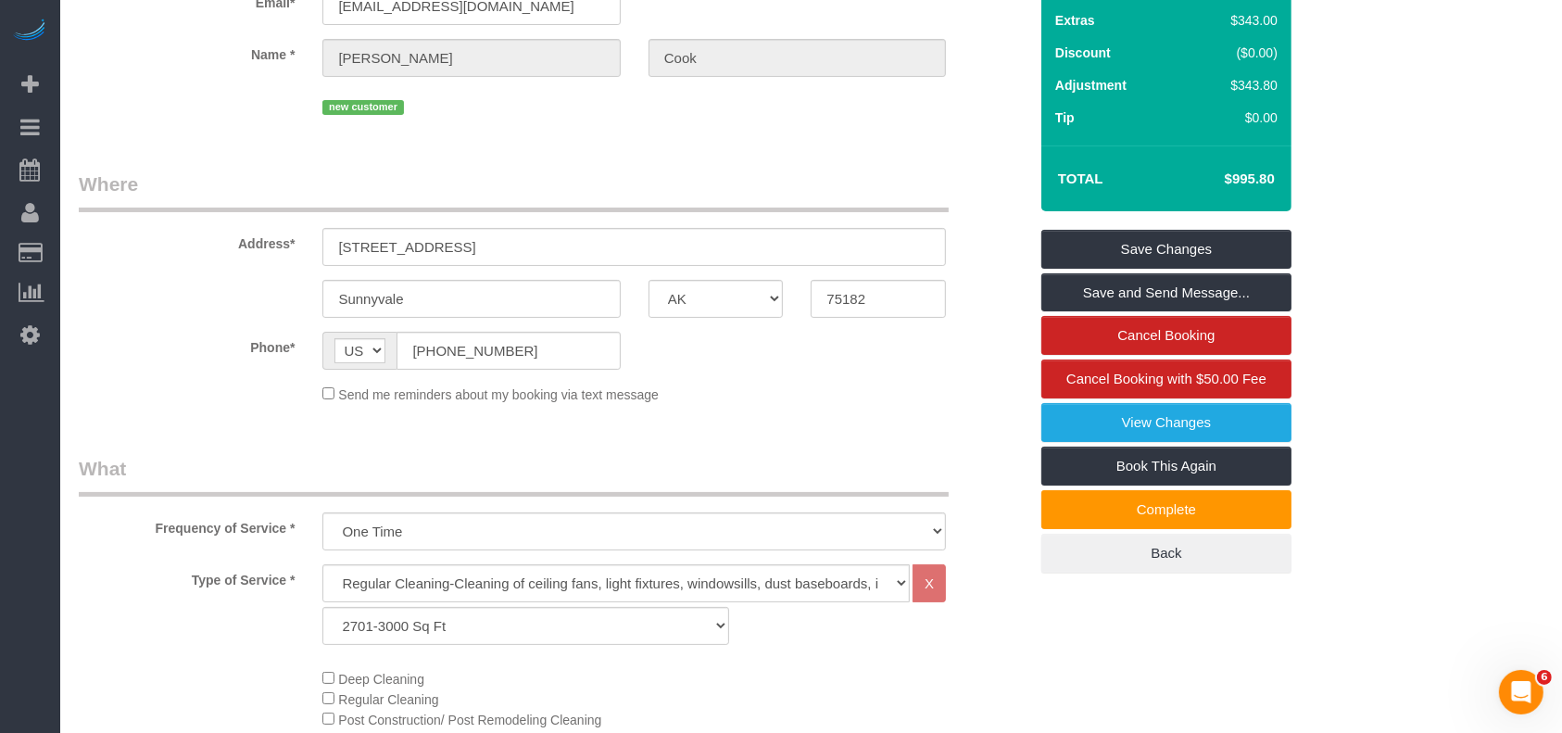
scroll to position [0, 0]
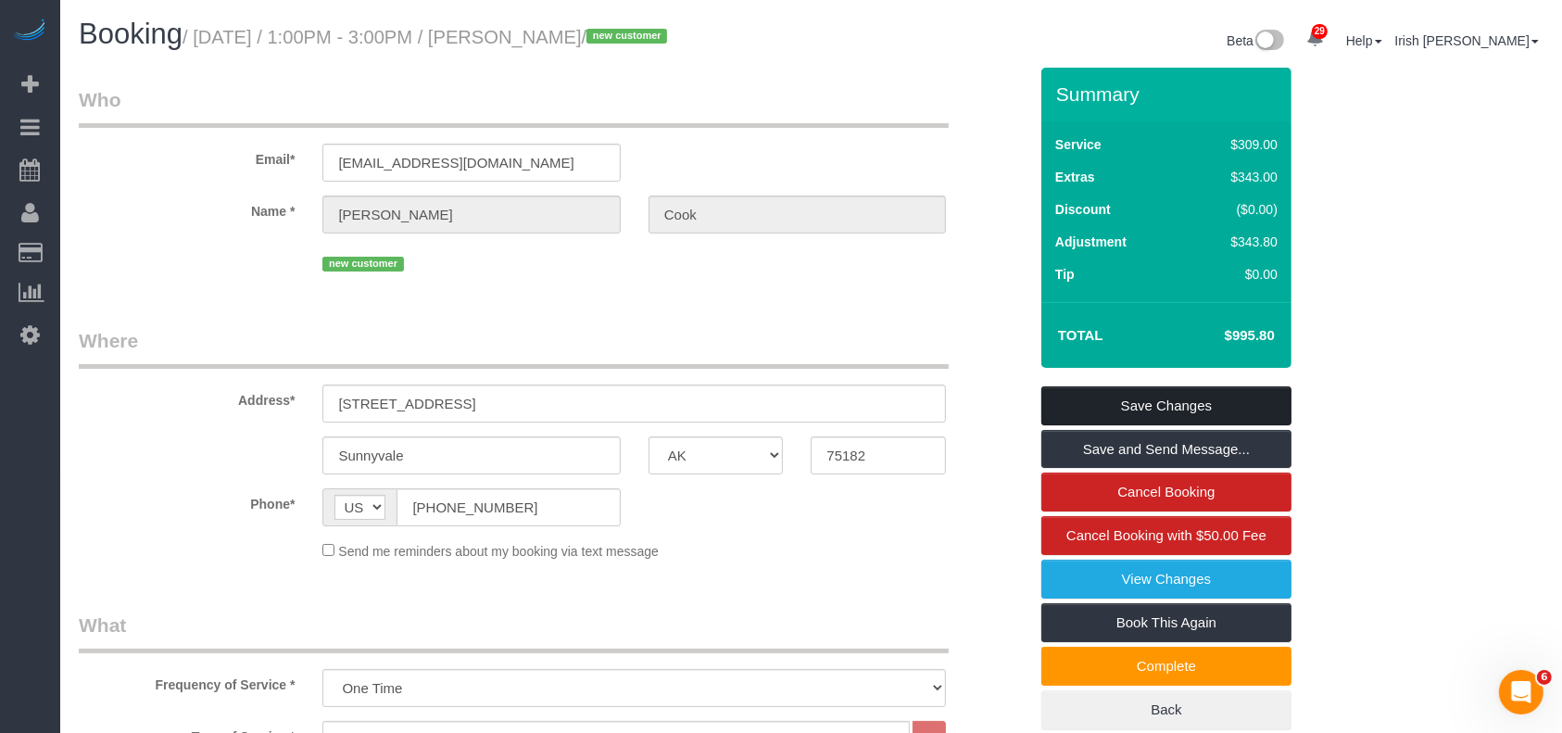
type textarea "$245 carpet cleaning only for 5 areas $652.80 tile cleaning"
click at [1093, 404] on link "Save Changes" at bounding box center [1166, 405] width 250 height 39
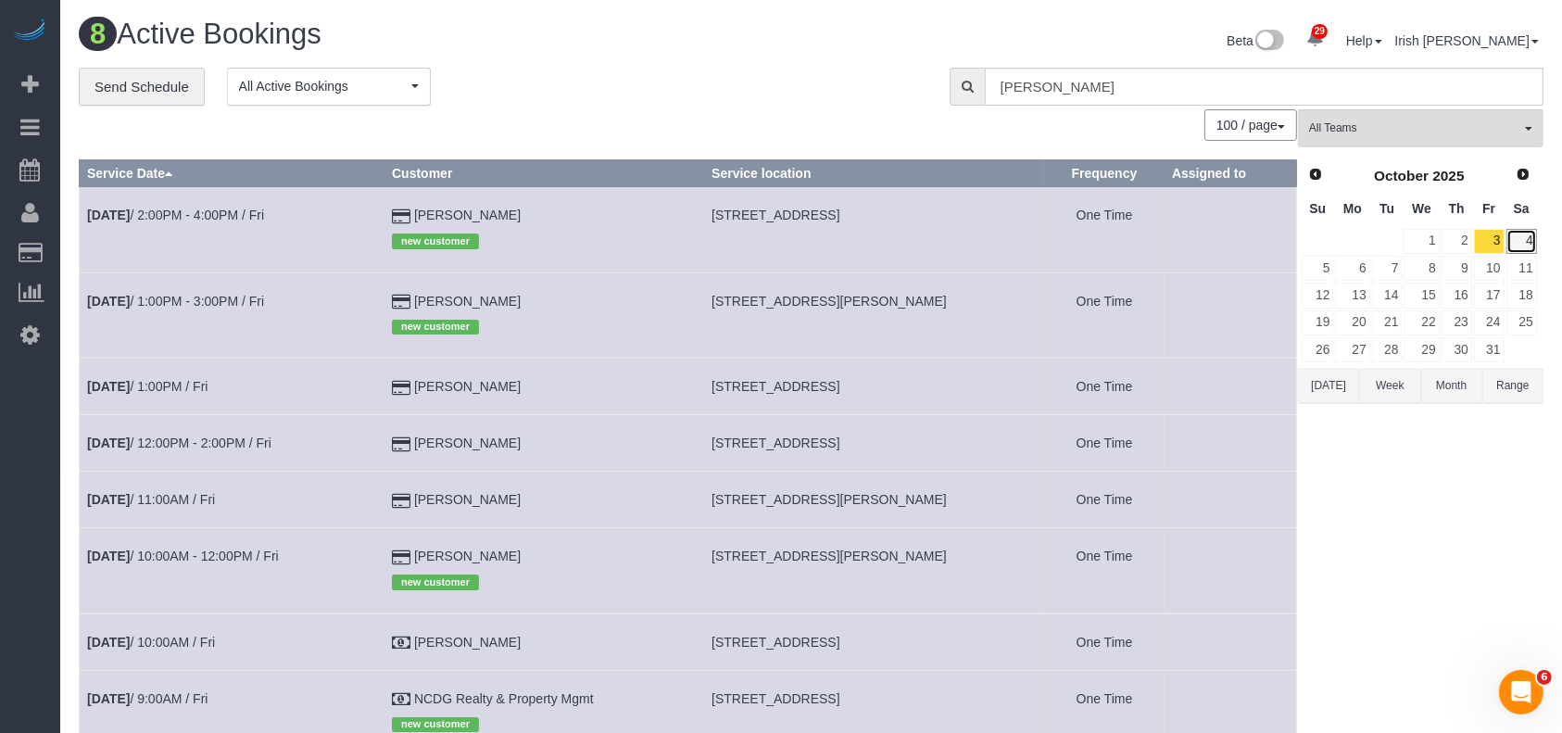
click at [1520, 241] on link "4" at bounding box center [1522, 241] width 31 height 25
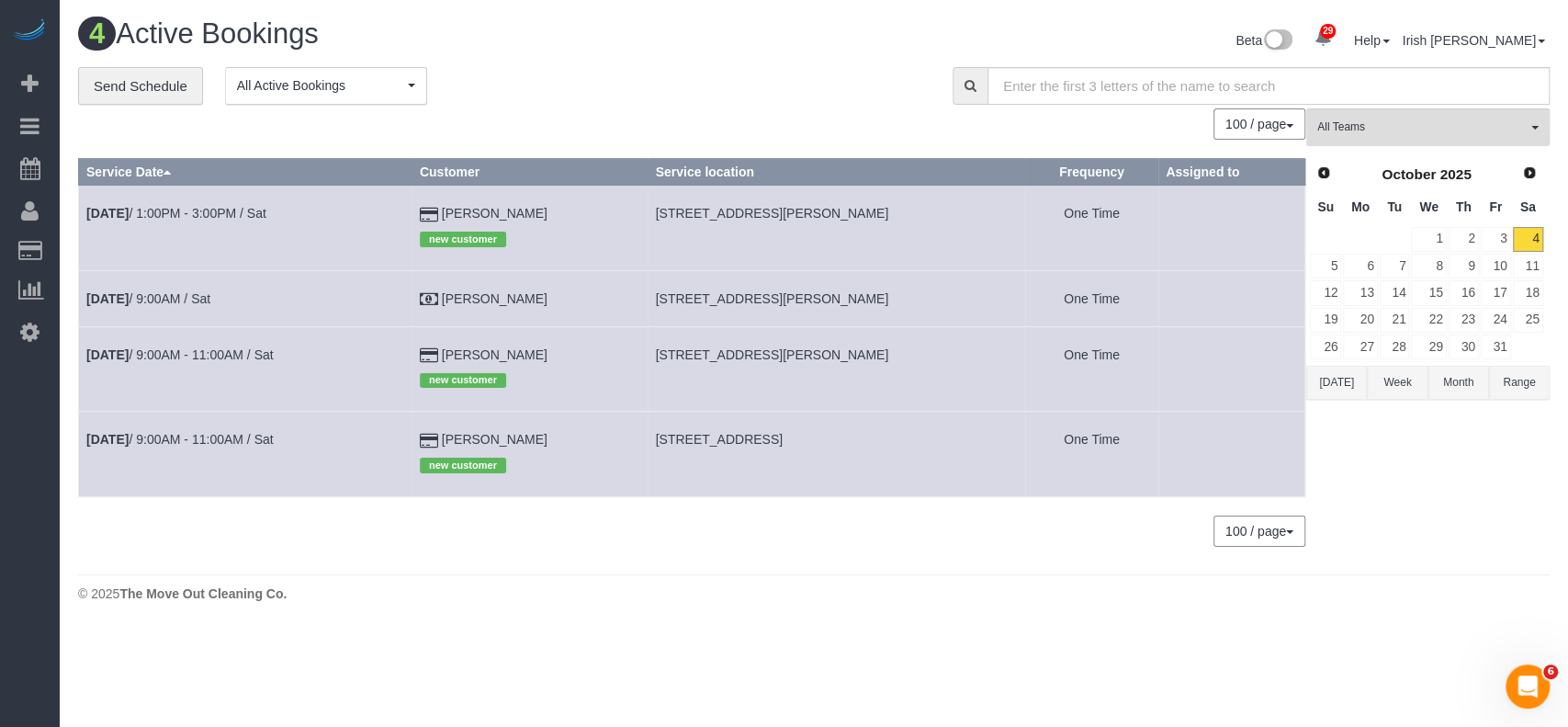
click at [146, 287] on td "Oct 4th / 9:00AM / Sat" at bounding box center [246, 298] width 333 height 57
click at [140, 300] on link "Oct 4th / 9:00AM / Sat" at bounding box center [148, 299] width 124 height 15
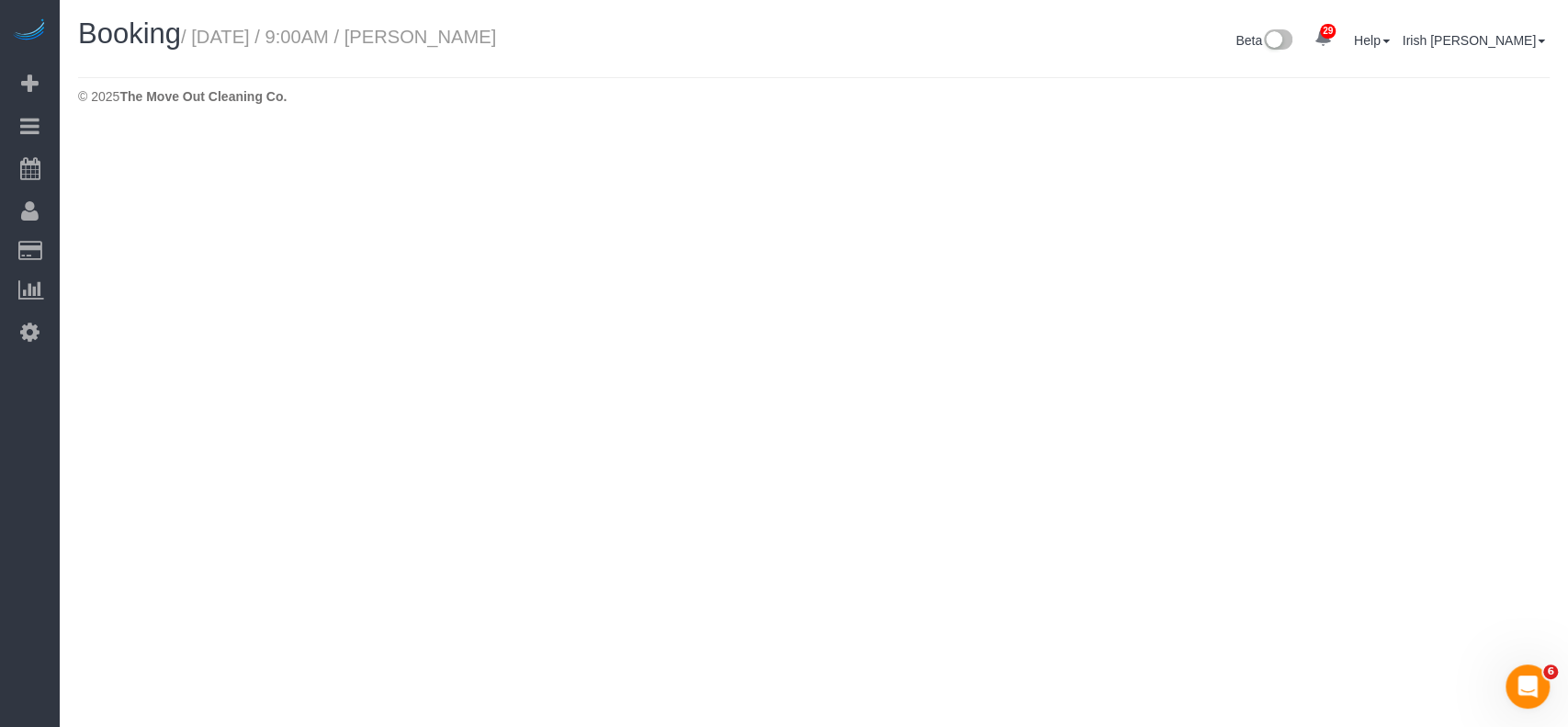
select select "[GEOGRAPHIC_DATA]"
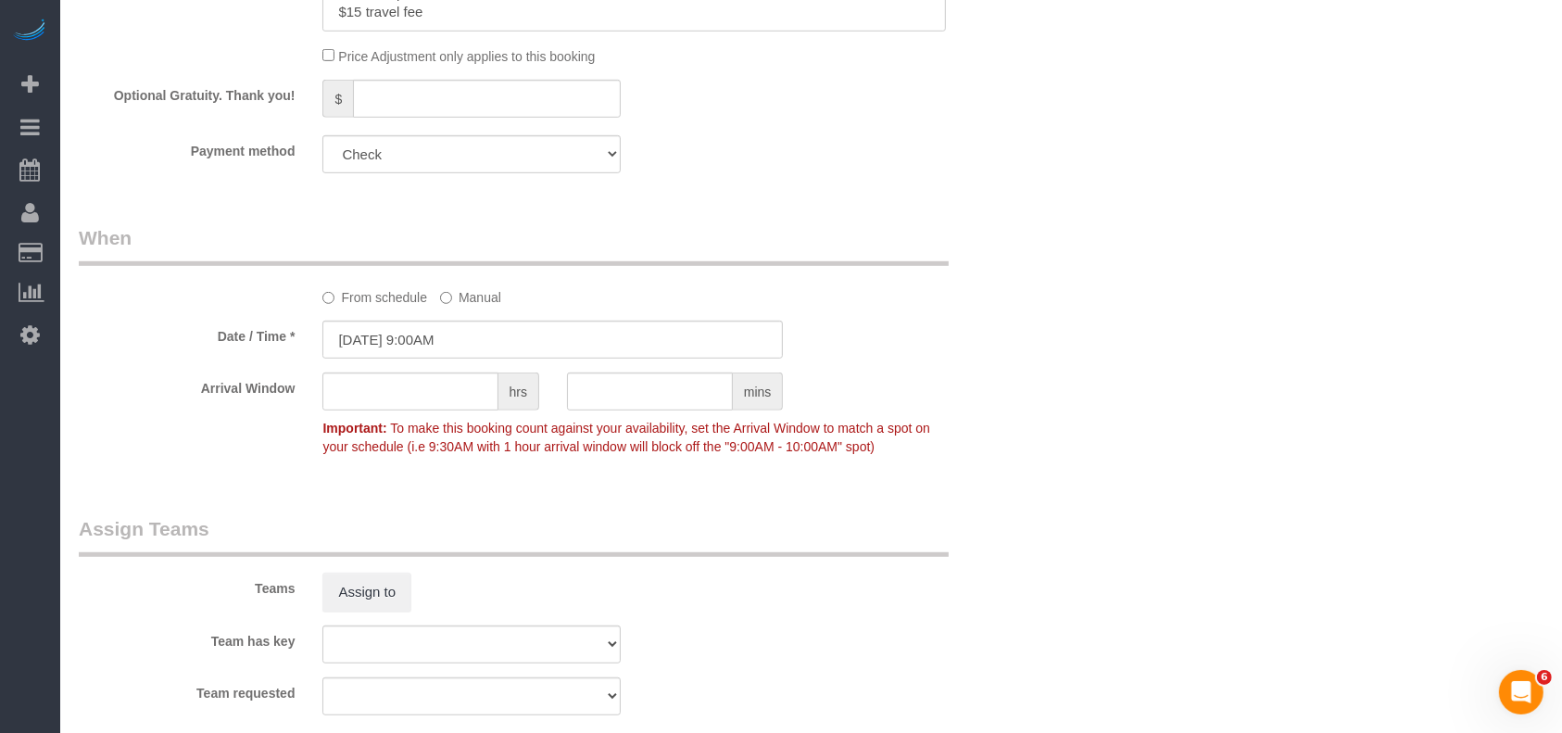
select select "3"
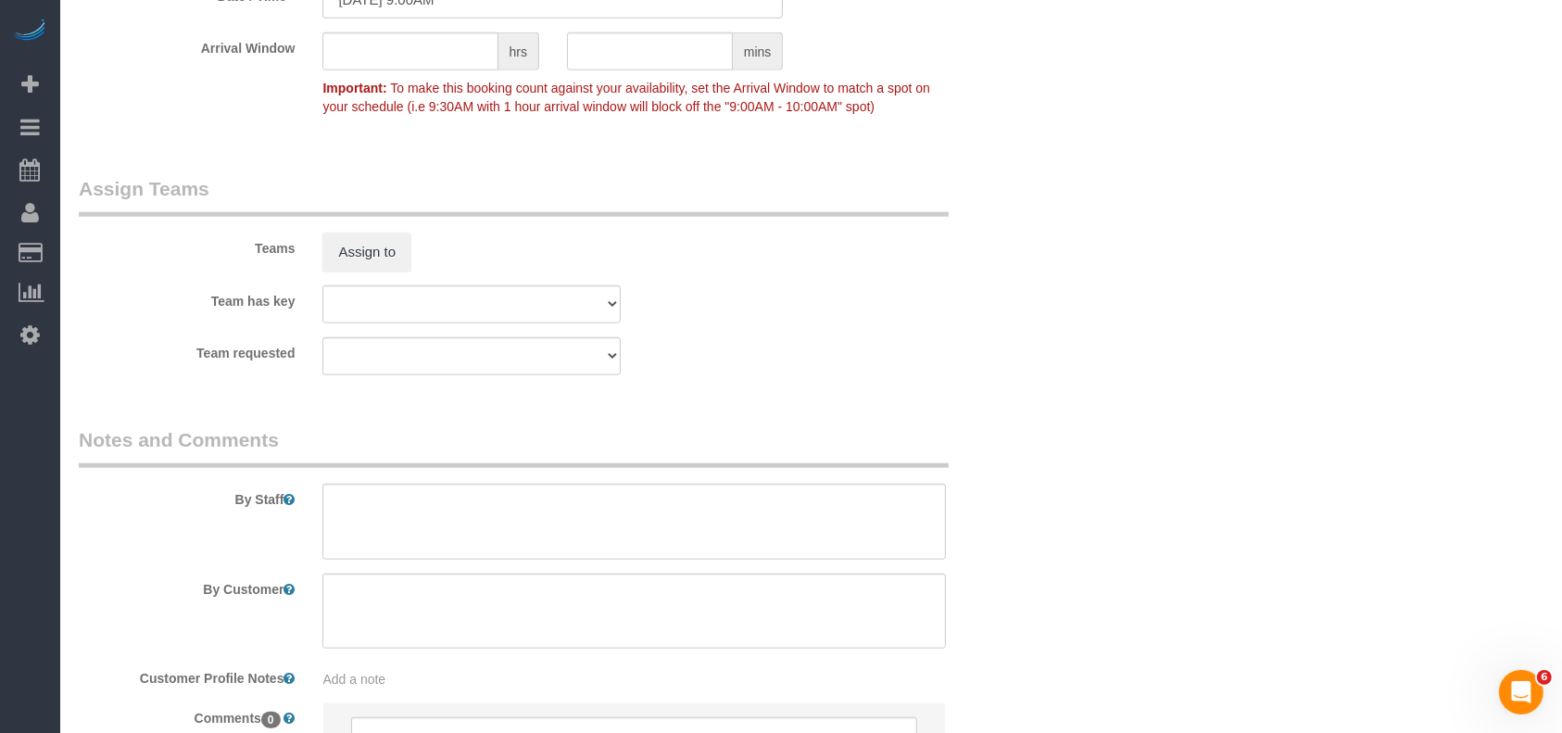
scroll to position [1960, 0]
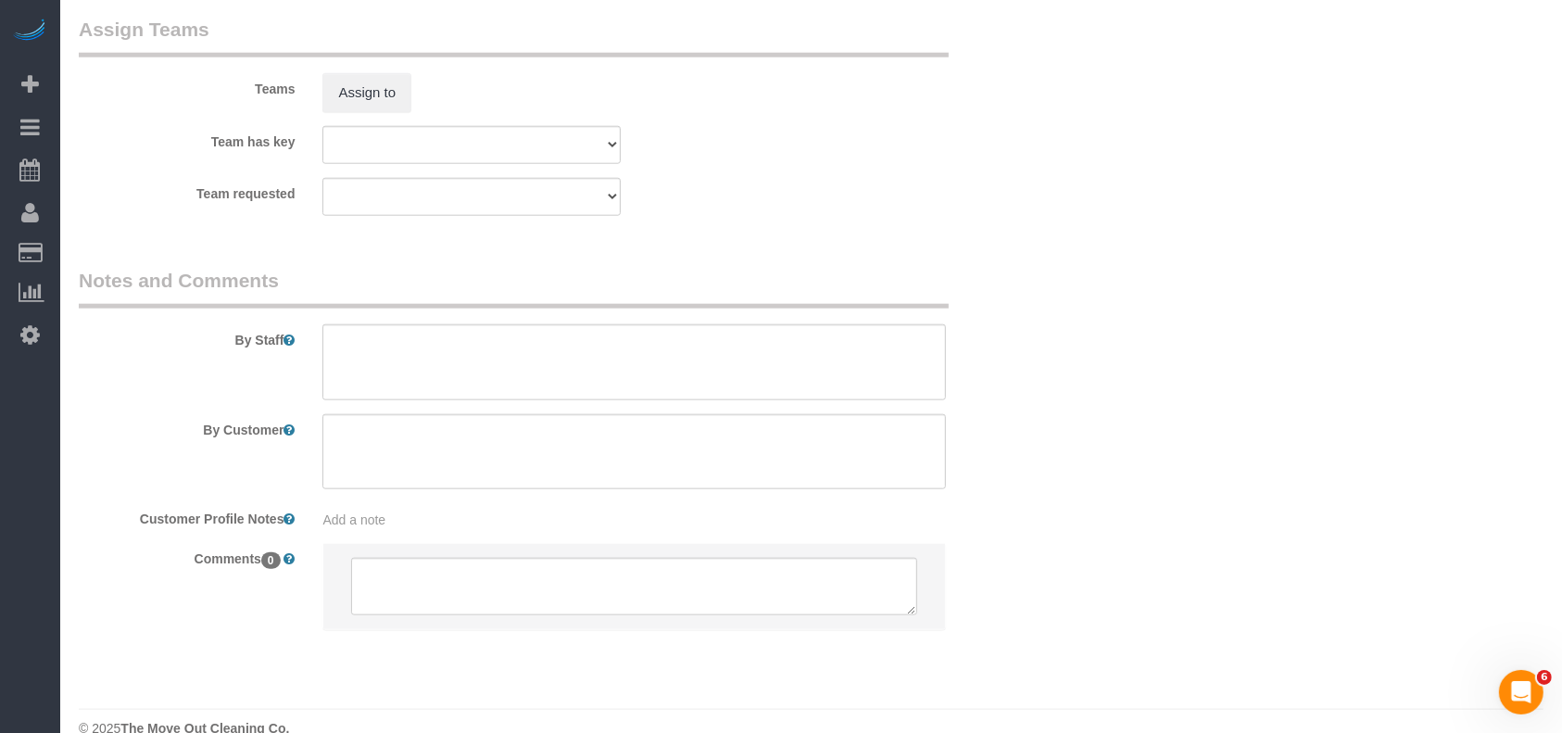
select select "object:8054"
click at [457, 459] on textarea at bounding box center [634, 452] width 624 height 76
paste textarea "You'll see the lockbox in our sign"
type textarea "You'll see the lockbox in our sign"
click at [348, 381] on textarea at bounding box center [634, 362] width 624 height 76
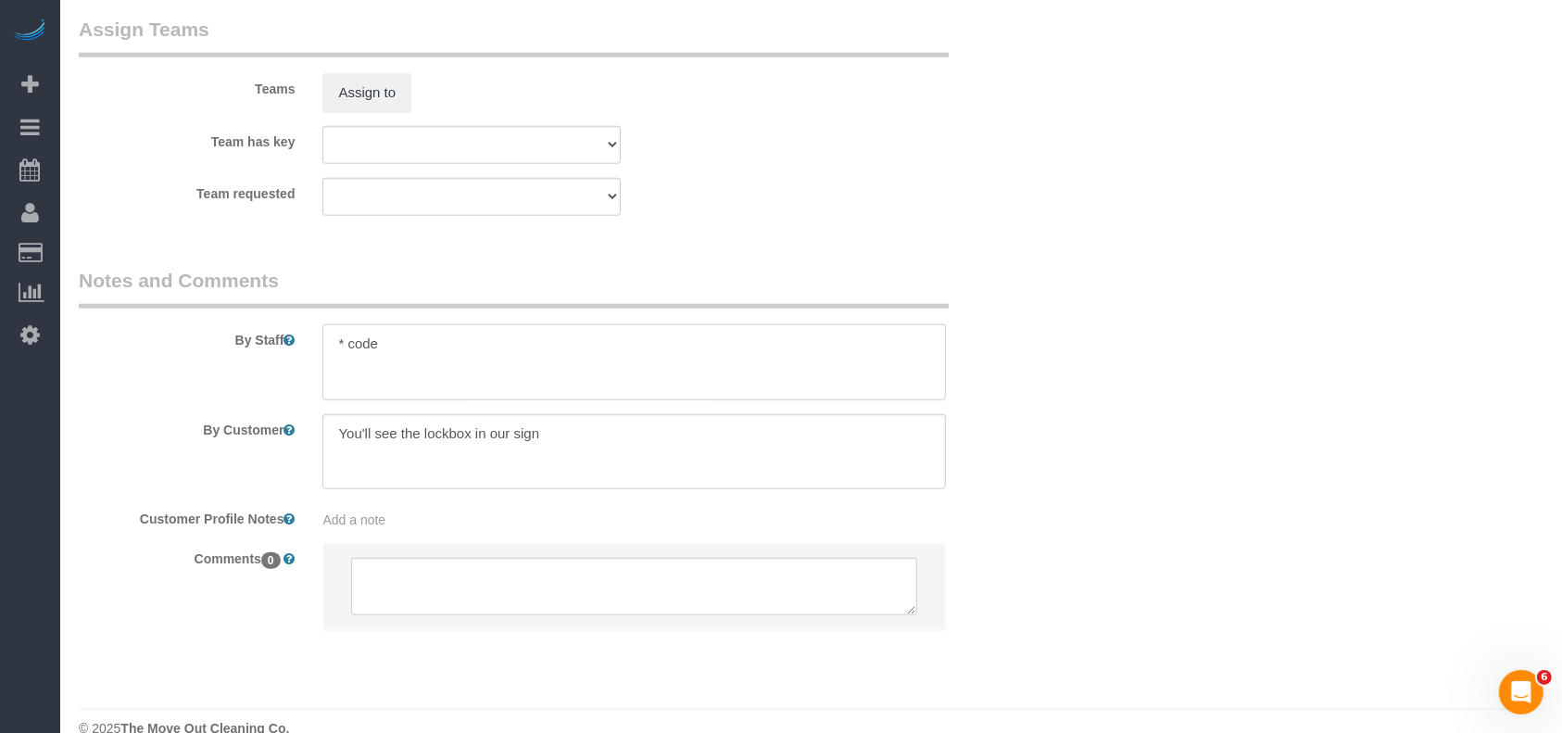
paste textarea "2017"
type textarea "* code 2017 *"
click at [580, 440] on textarea at bounding box center [634, 452] width 624 height 76
paste textarea "It's a duplex. But the side I need cleaned is on James Street."
type textarea "You'll see the lockbox in our sign. It's a duplex. But the side I need cleaned …"
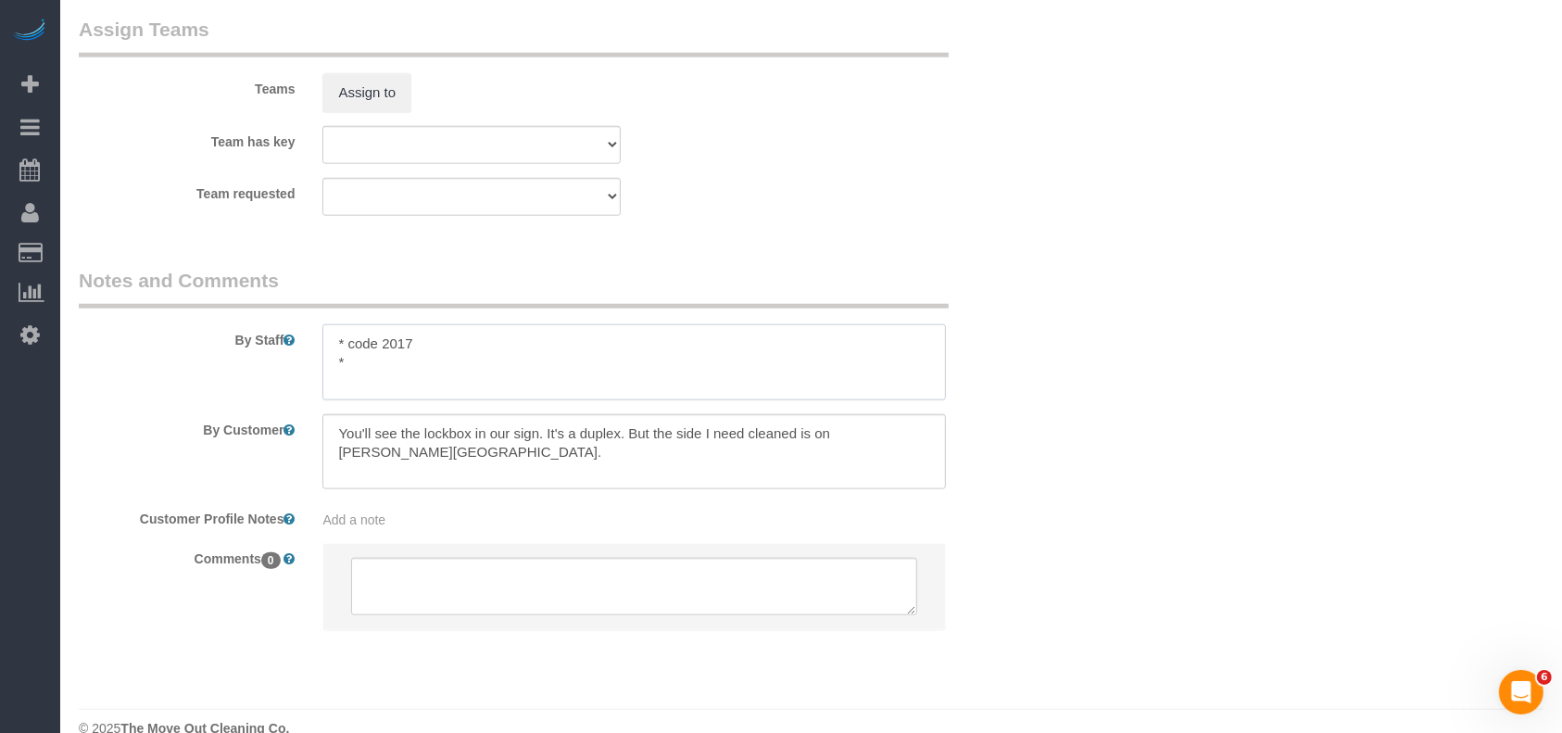
click at [514, 362] on textarea at bounding box center [634, 362] width 624 height 76
paste textarea "310 W. James Street"
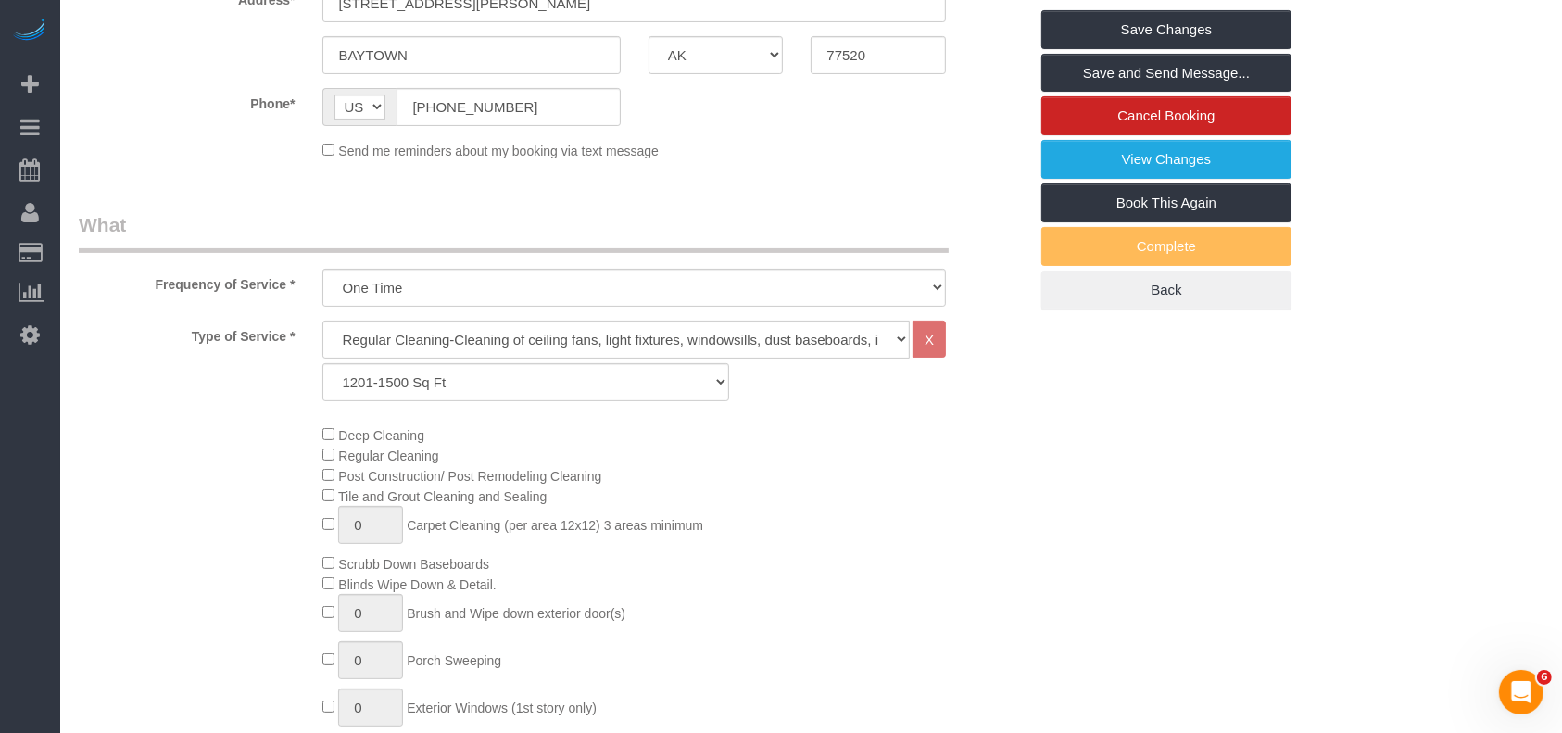
scroll to position [230, 0]
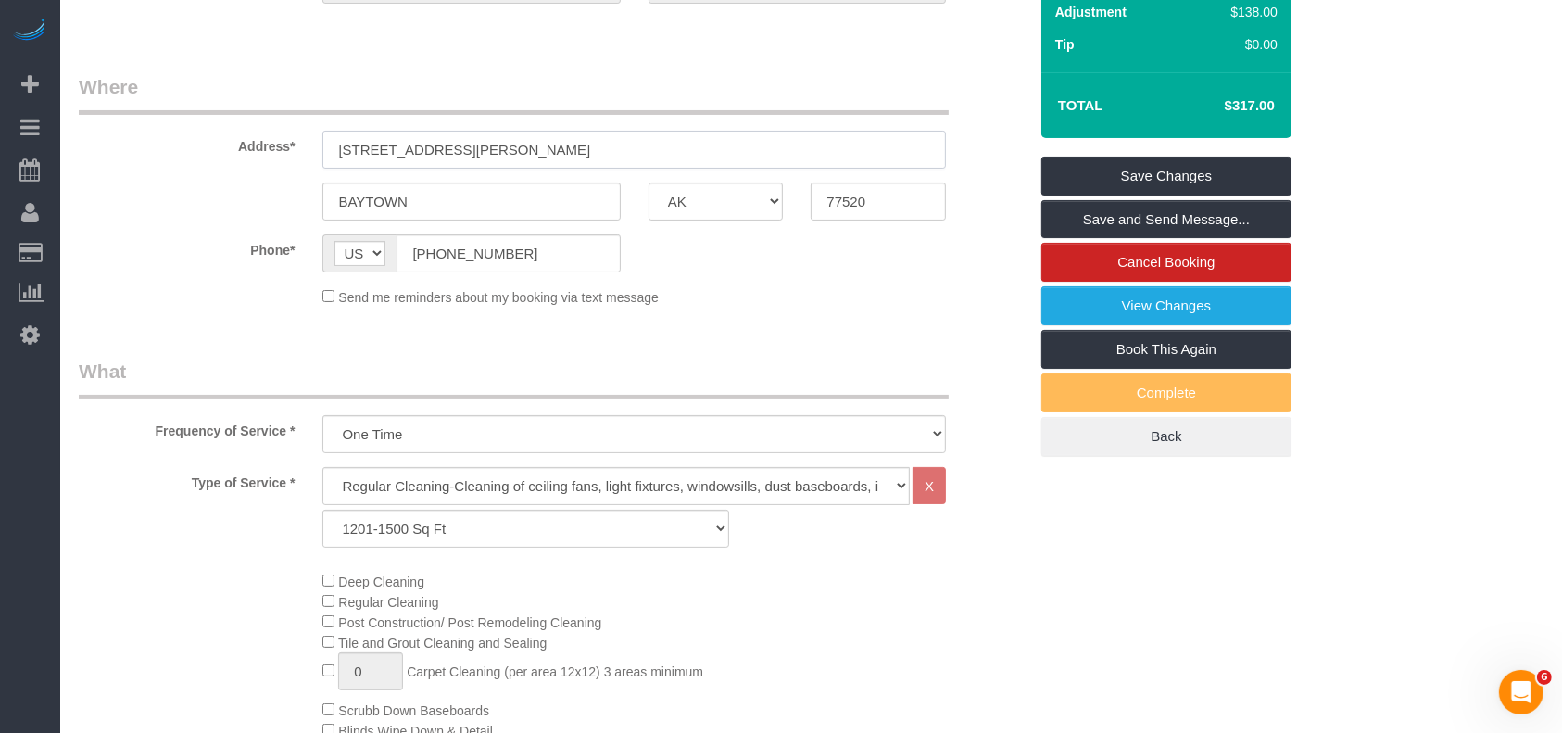
drag, startPoint x: 481, startPoint y: 152, endPoint x: 219, endPoint y: 156, distance: 262.2
click at [219, 156] on div "Address* 502 N Jones St," at bounding box center [553, 120] width 977 height 95
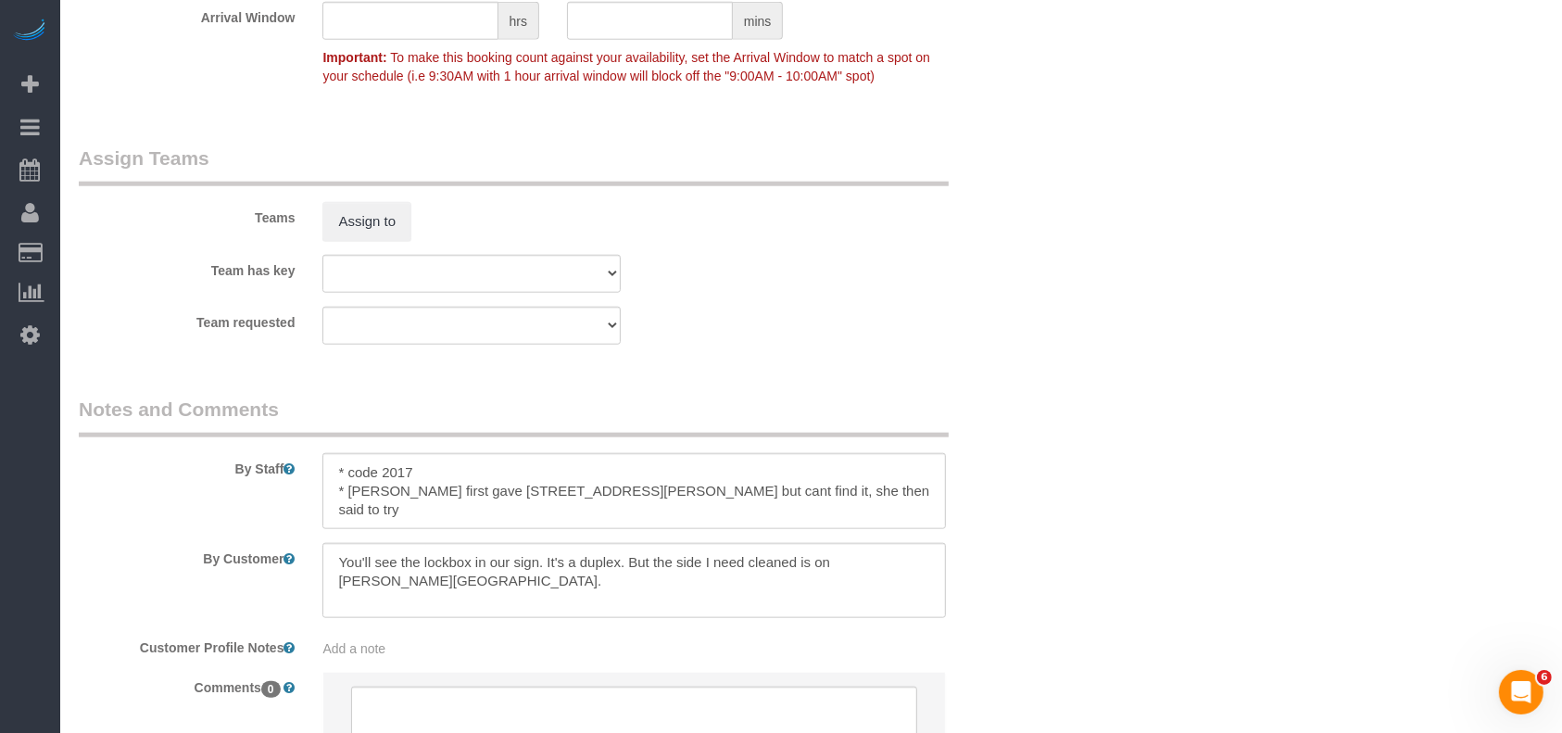
scroll to position [1960, 0]
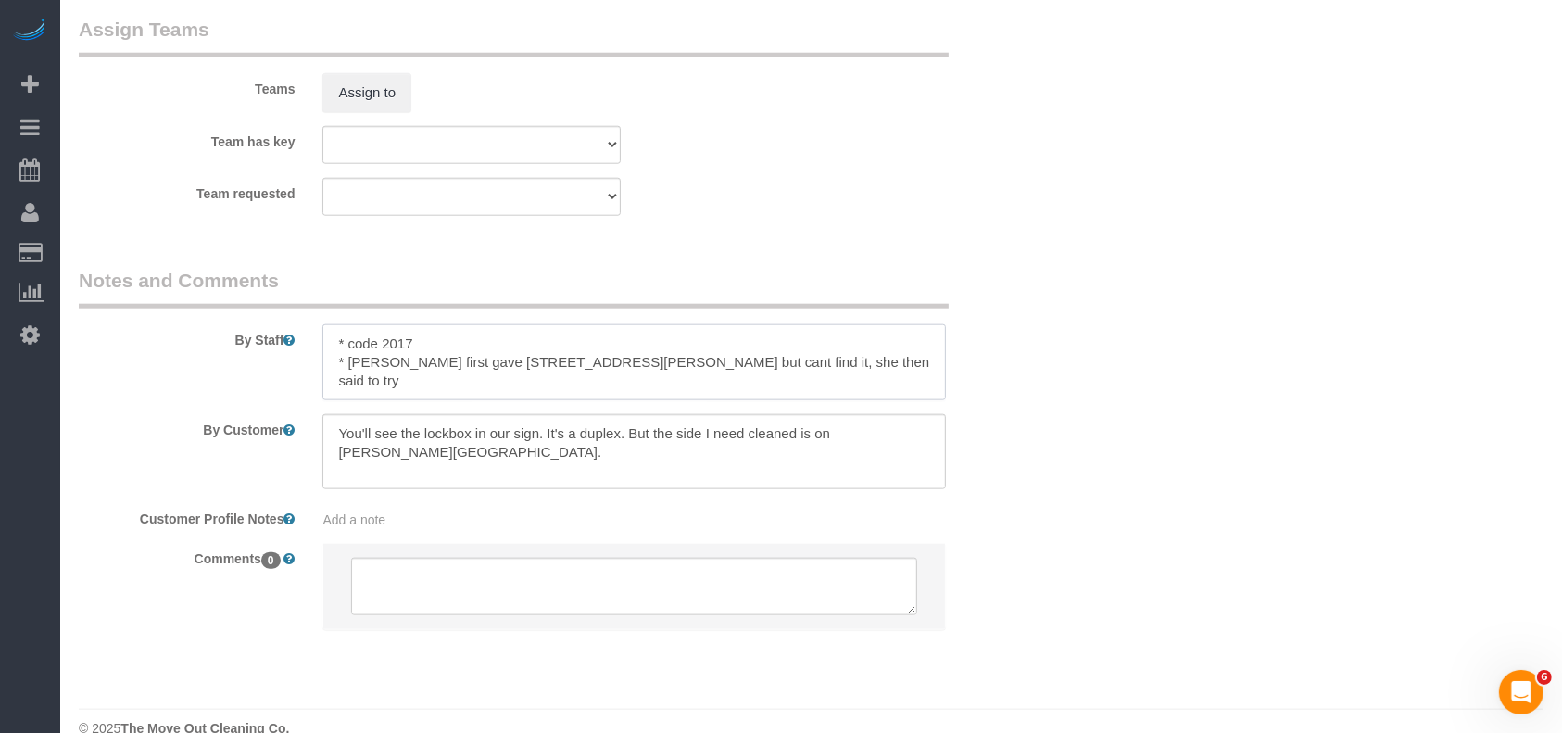
click at [815, 367] on textarea at bounding box center [634, 362] width 624 height 76
paste textarea "502 N Jones St,"
click at [436, 344] on textarea at bounding box center [634, 362] width 624 height 76
click at [612, 348] on textarea at bounding box center [634, 362] width 624 height 76
paste textarea "5"
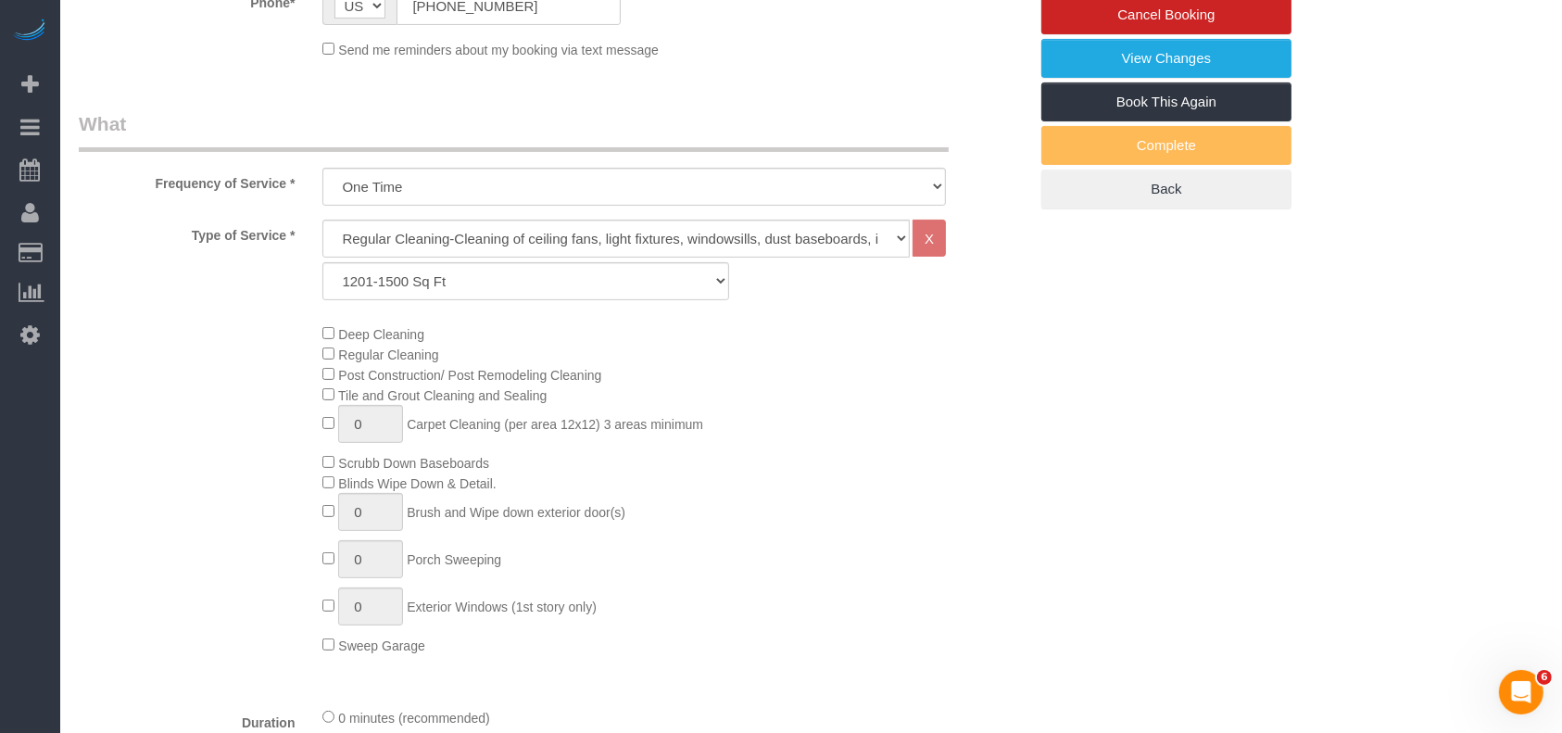
scroll to position [107, 0]
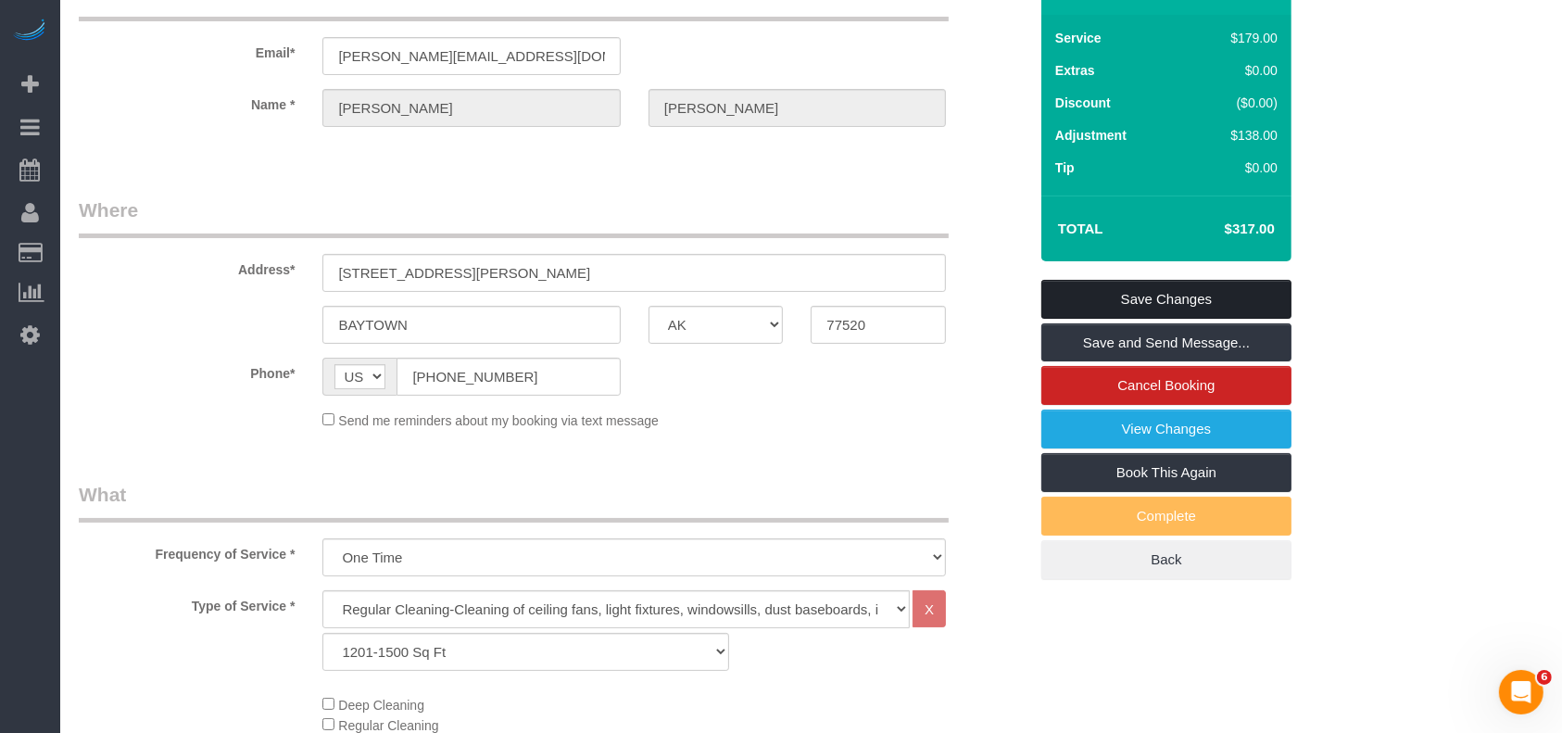
type textarea "* code 2017. deep may be more than $105. she said it needs a very deep cleaning…"
click at [1124, 289] on link "Save Changes" at bounding box center [1166, 299] width 250 height 39
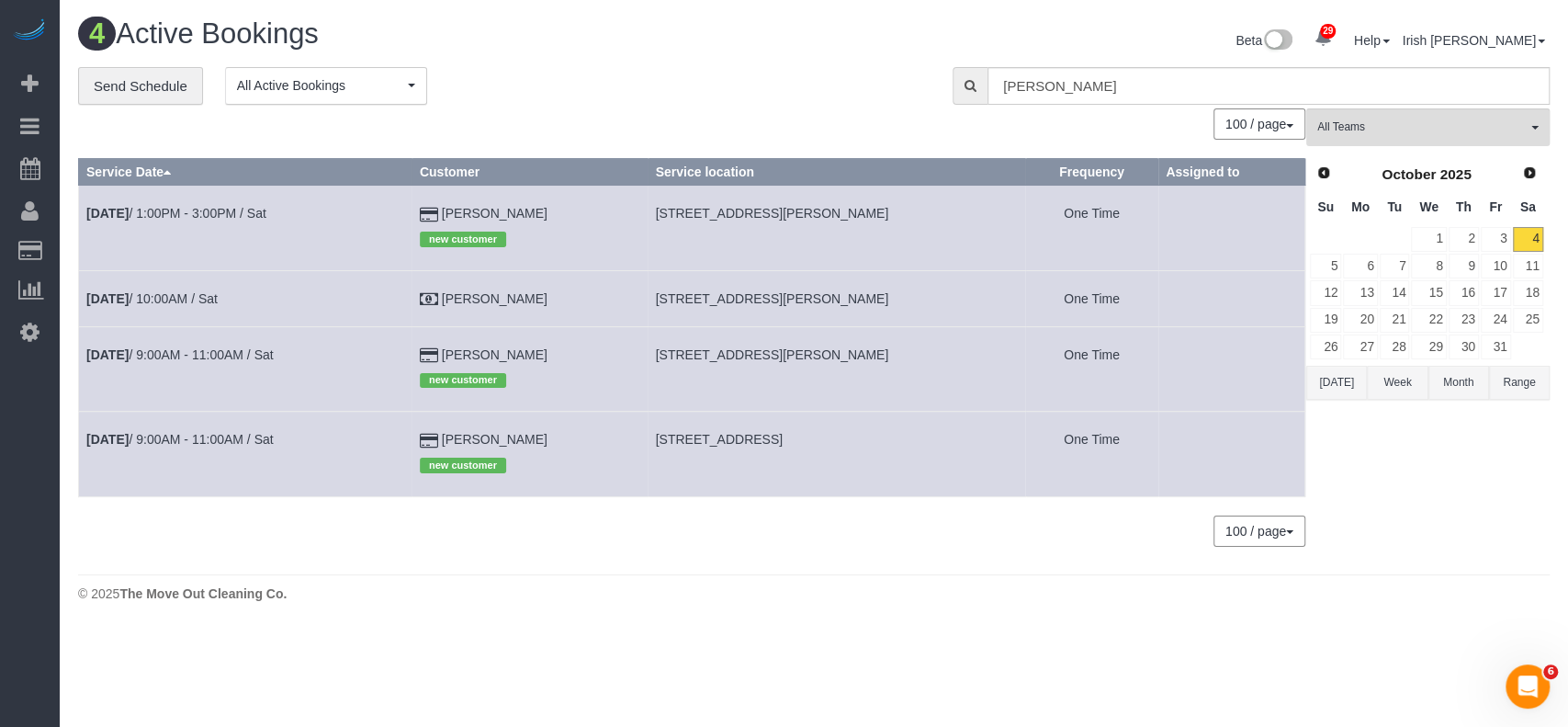
click at [1325, 379] on button "Today" at bounding box center [1336, 383] width 60 height 34
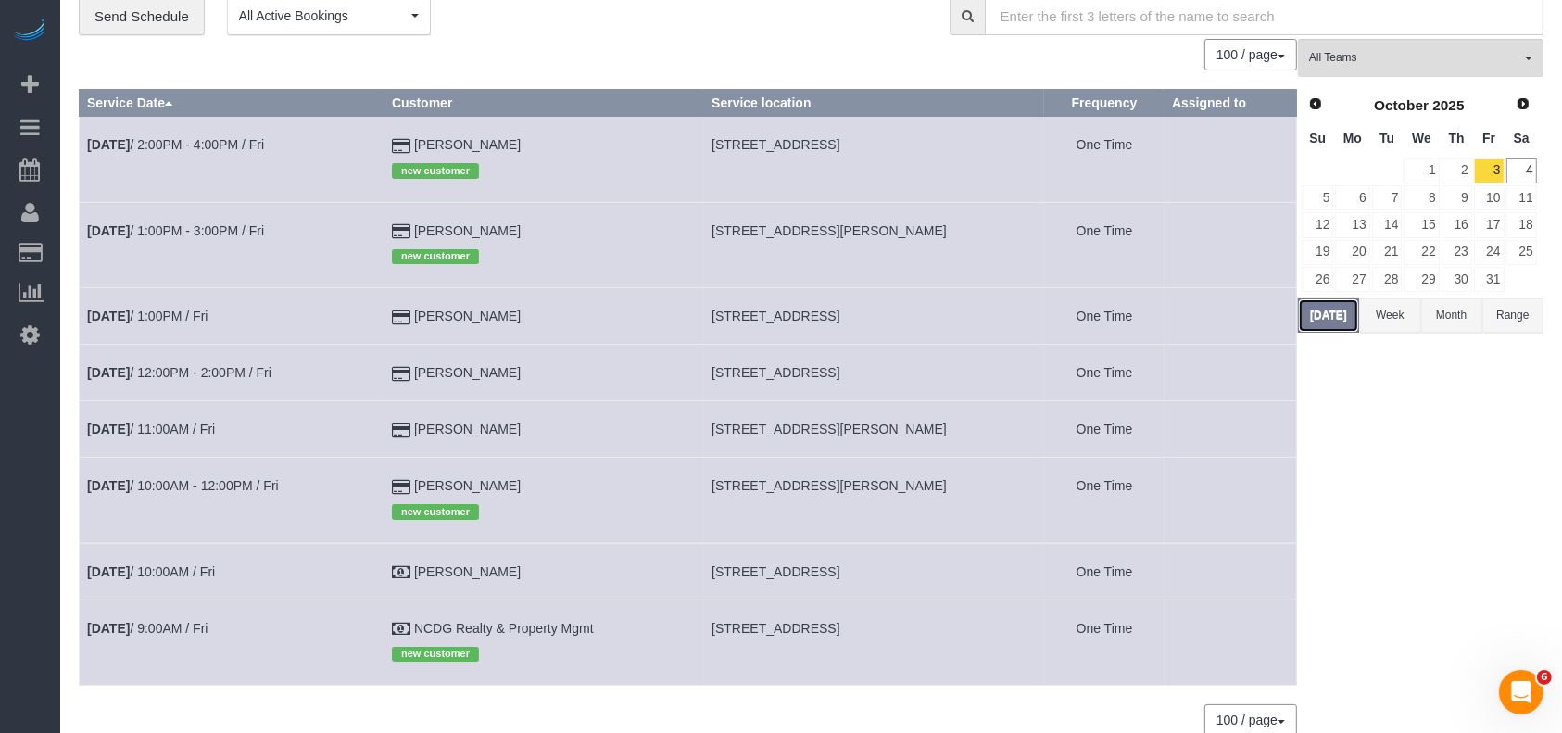
scroll to position [158, 0]
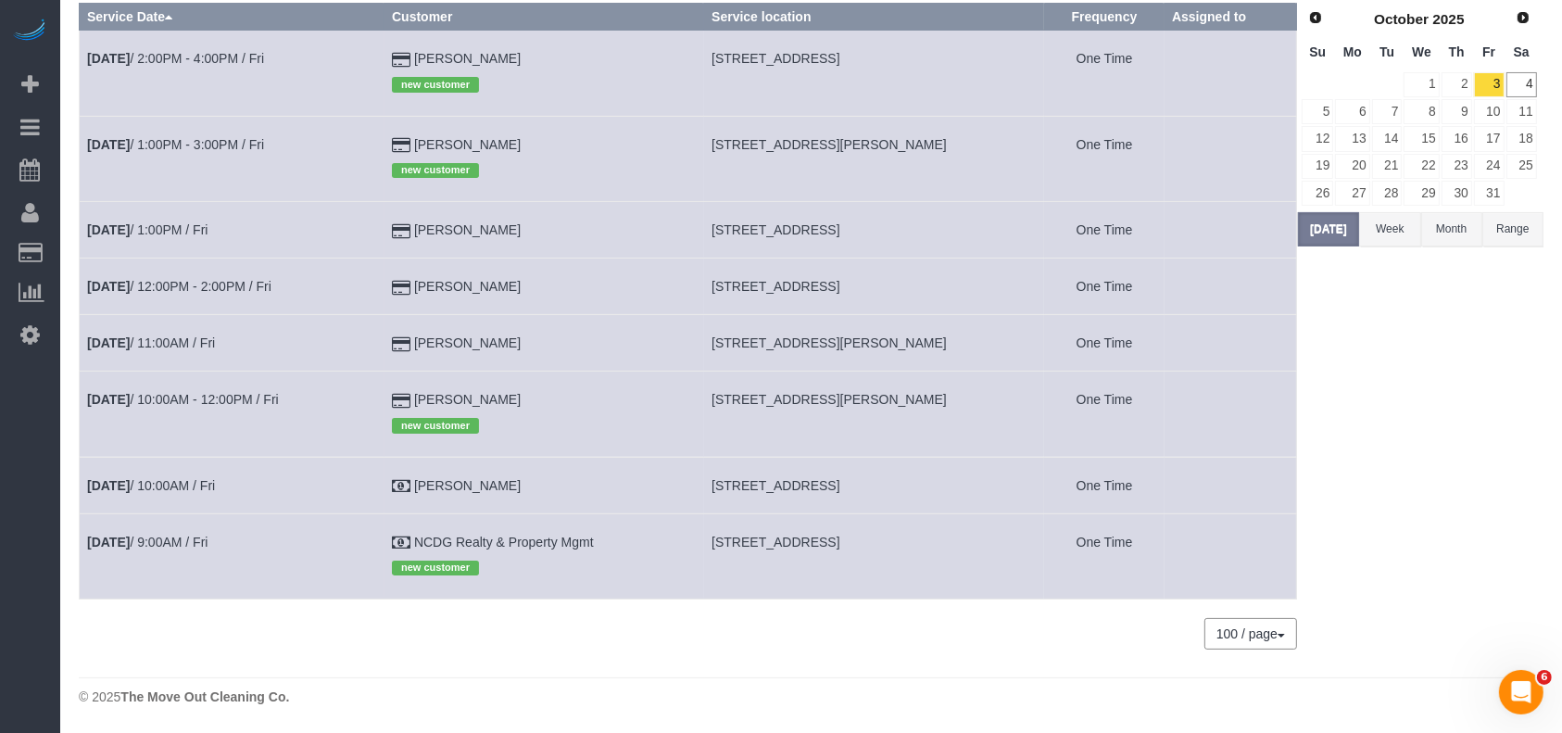
drag, startPoint x: 714, startPoint y: 486, endPoint x: 819, endPoint y: 490, distance: 104.8
click at [836, 486] on td "110 Smokey Lake Ln,, Dickinson, TX 77539" at bounding box center [874, 485] width 341 height 57
copy span "110 Smokey Lake Ln"
click at [1520, 82] on link "4" at bounding box center [1522, 84] width 31 height 25
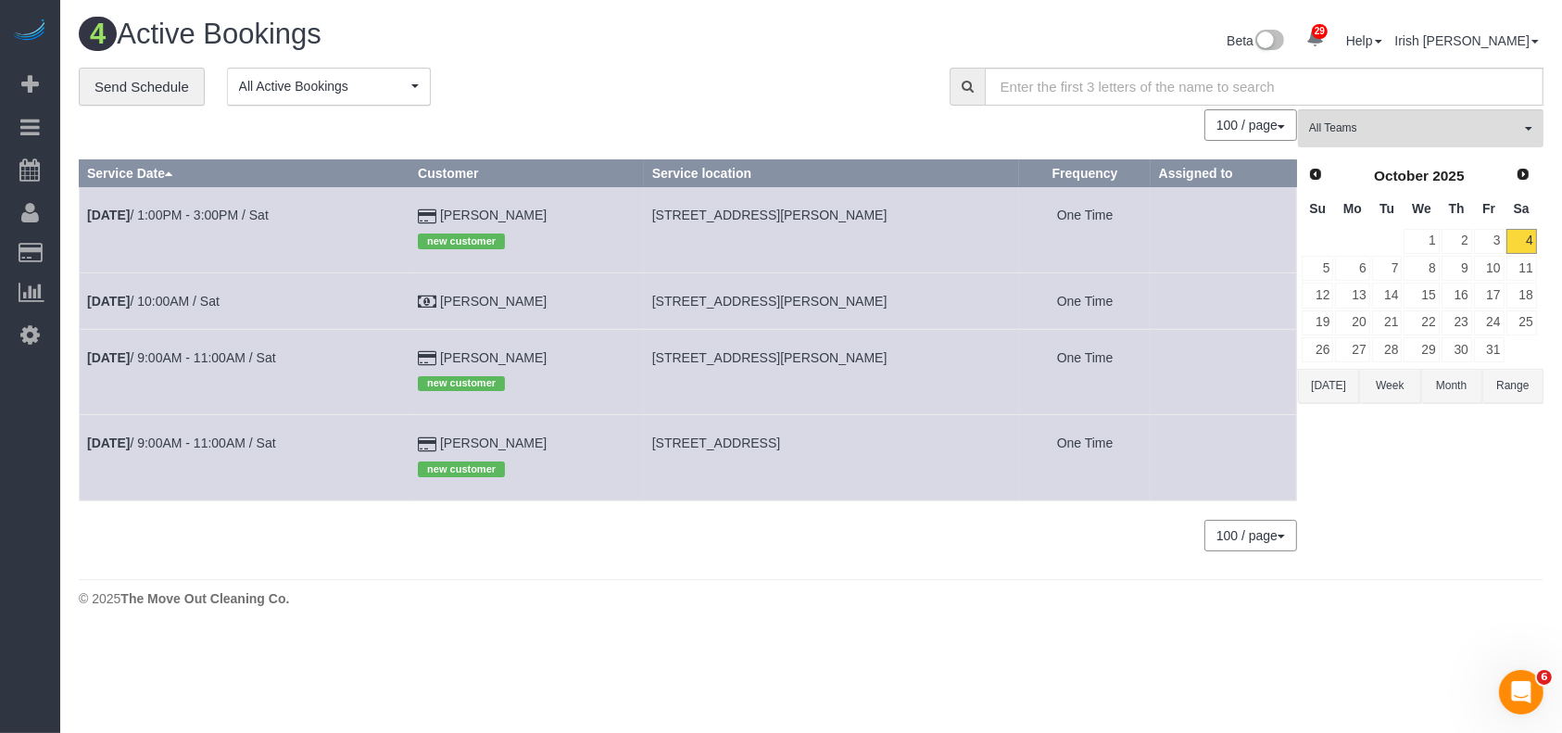
scroll to position [0, 0]
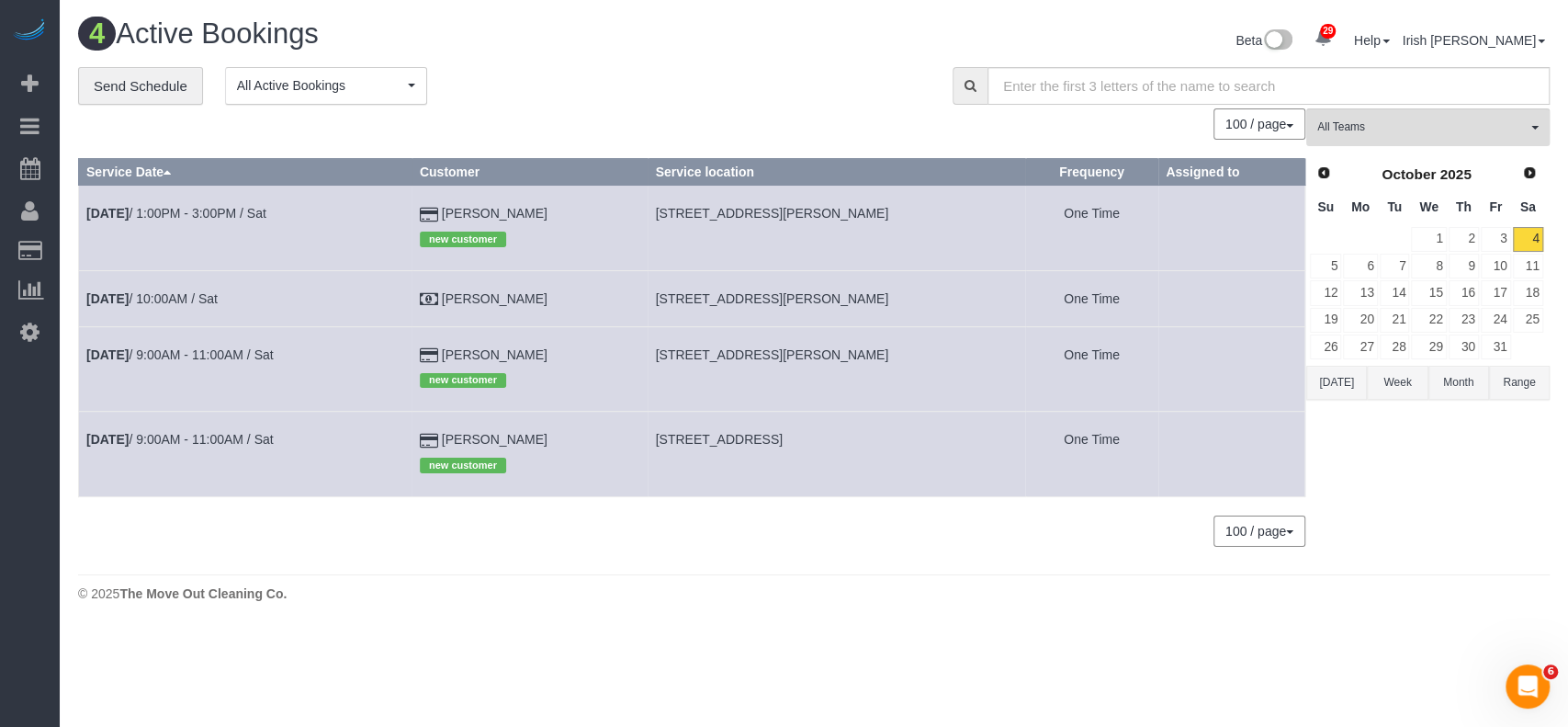
drag, startPoint x: 544, startPoint y: 209, endPoint x: 411, endPoint y: 205, distance: 133.1
click at [411, 205] on tr "Oct 4th / 1:00PM - 3:00PM / Sat Mark Boyer new customer 1255 Eldridge Parkway, …" at bounding box center [692, 227] width 1226 height 84
copy tr "Mark Boyer"
click at [212, 202] on td "Oct 4th / 1:00PM - 3:00PM / Sat" at bounding box center [246, 227] width 333 height 84
click at [210, 212] on link "Oct 4th / 1:00PM - 3:00PM / Sat" at bounding box center [176, 213] width 180 height 15
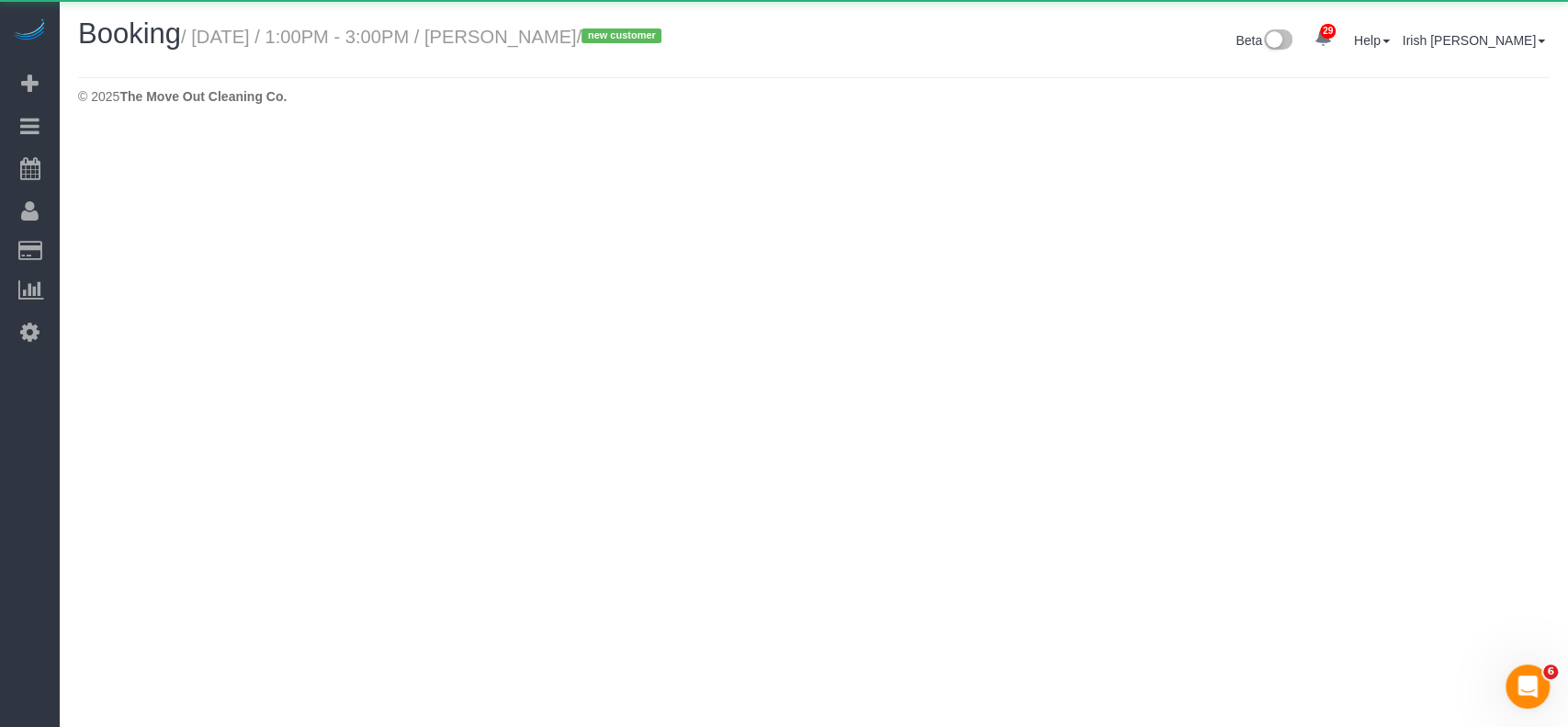
select select "[GEOGRAPHIC_DATA]"
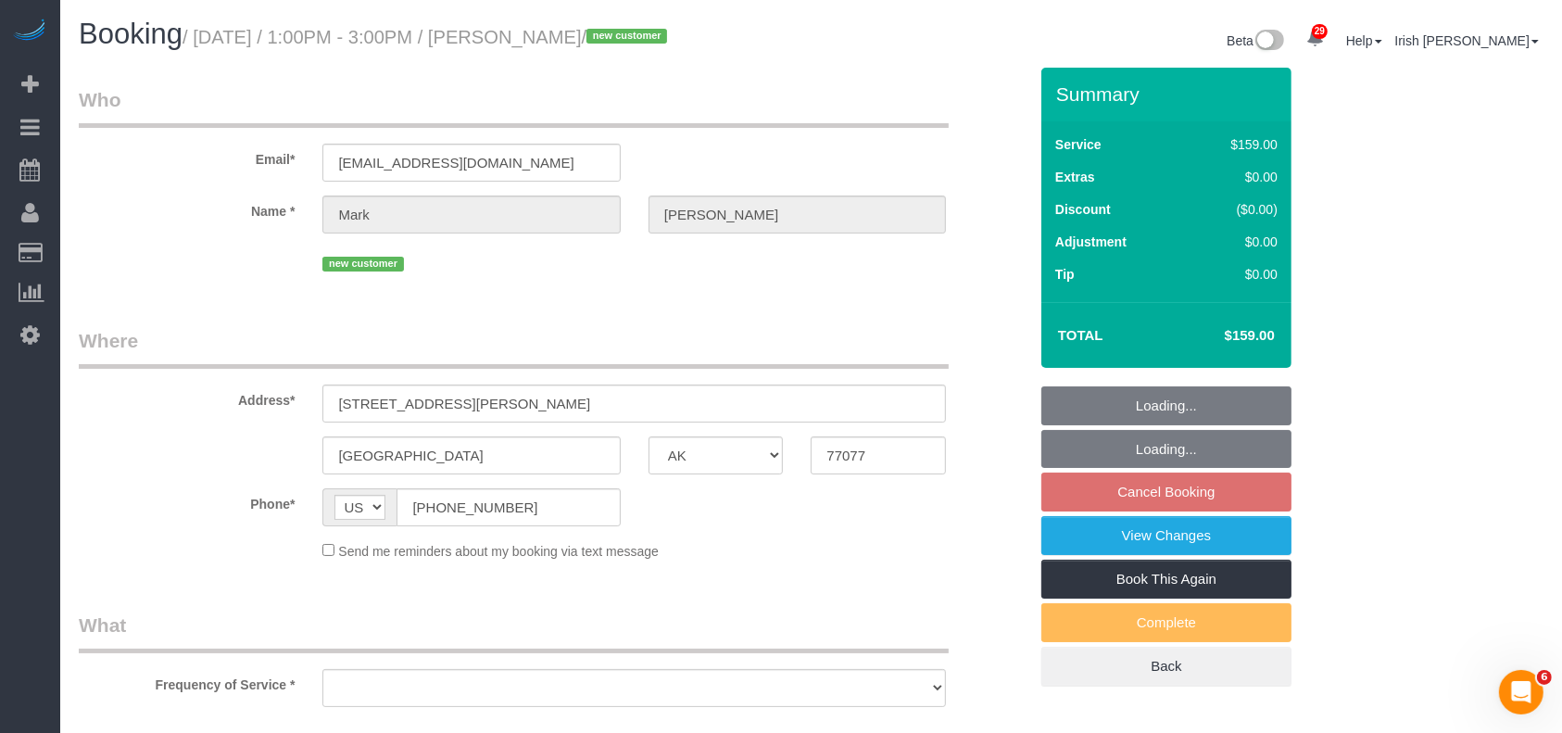
select select "string:fspay-bf44fdb3-d26e-42aa-b881-56603d81ecab"
select select "object:8674"
select select "3"
select select "object:8733"
drag, startPoint x: 373, startPoint y: 516, endPoint x: 368, endPoint y: 456, distance: 60.5
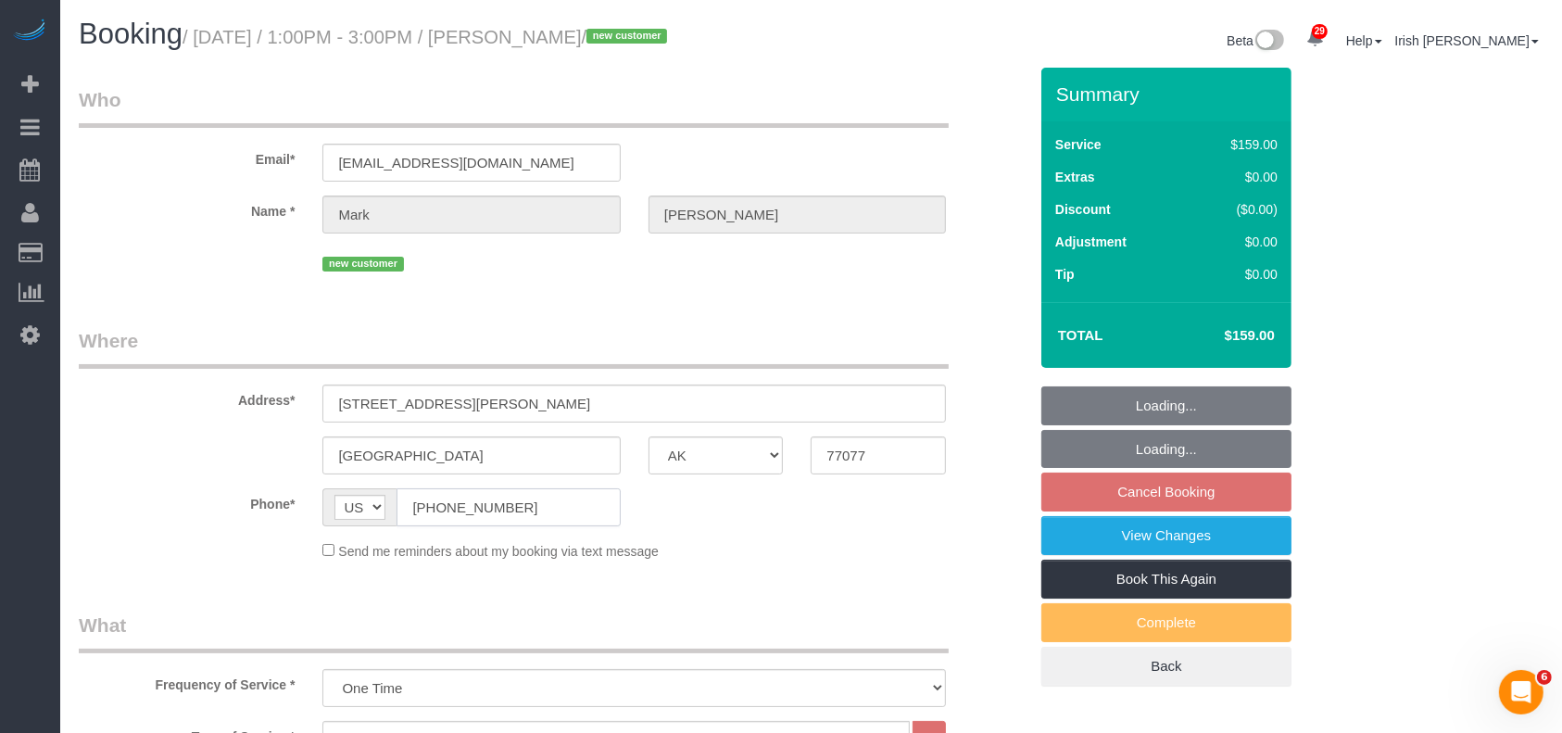
click at [312, 518] on div "AF AL DZ AD AO AI AQ AG AR AM AW AU AT AZ BS BH BD BB BY BE BZ BJ BM BT BO BA B…" at bounding box center [471, 507] width 325 height 38
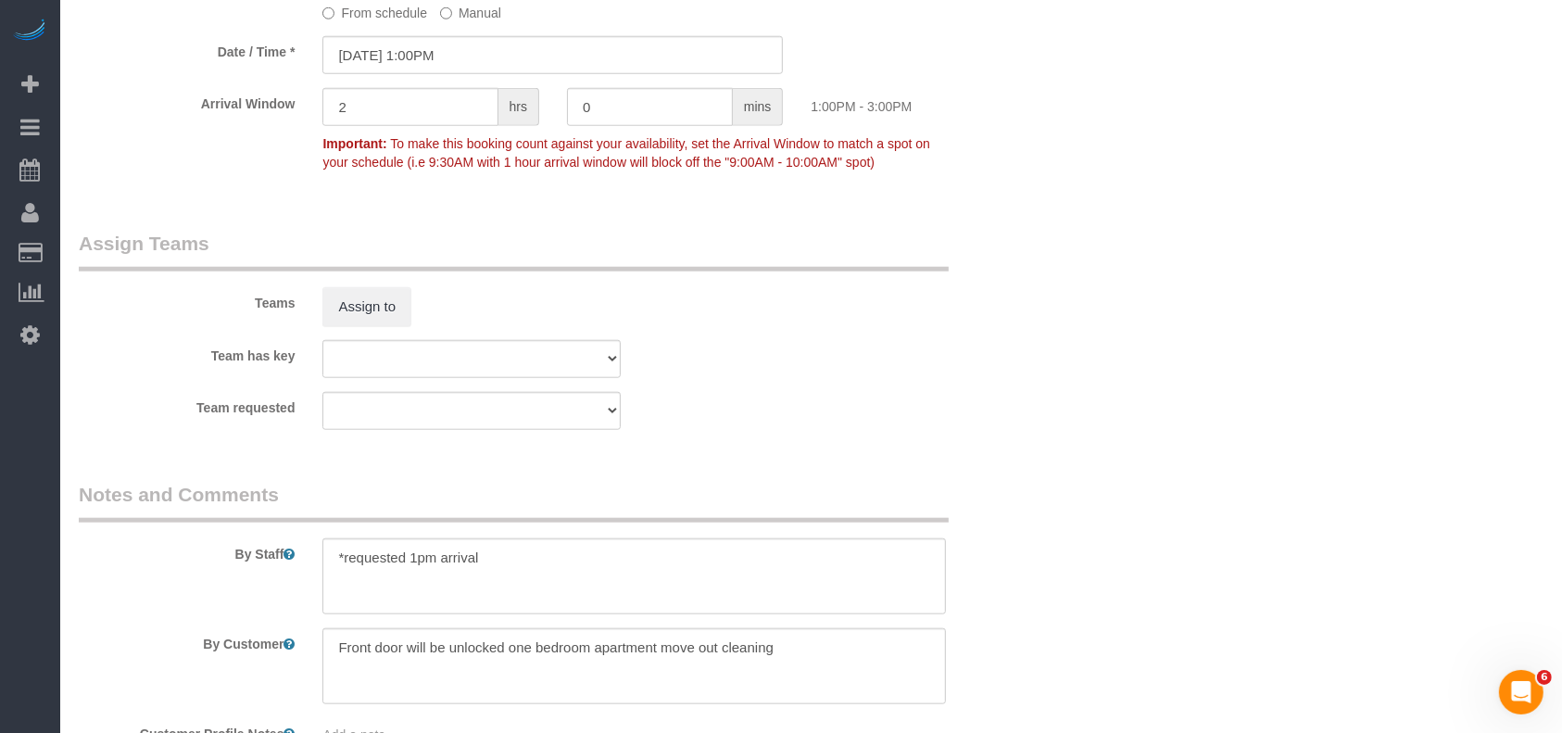
scroll to position [1999, 0]
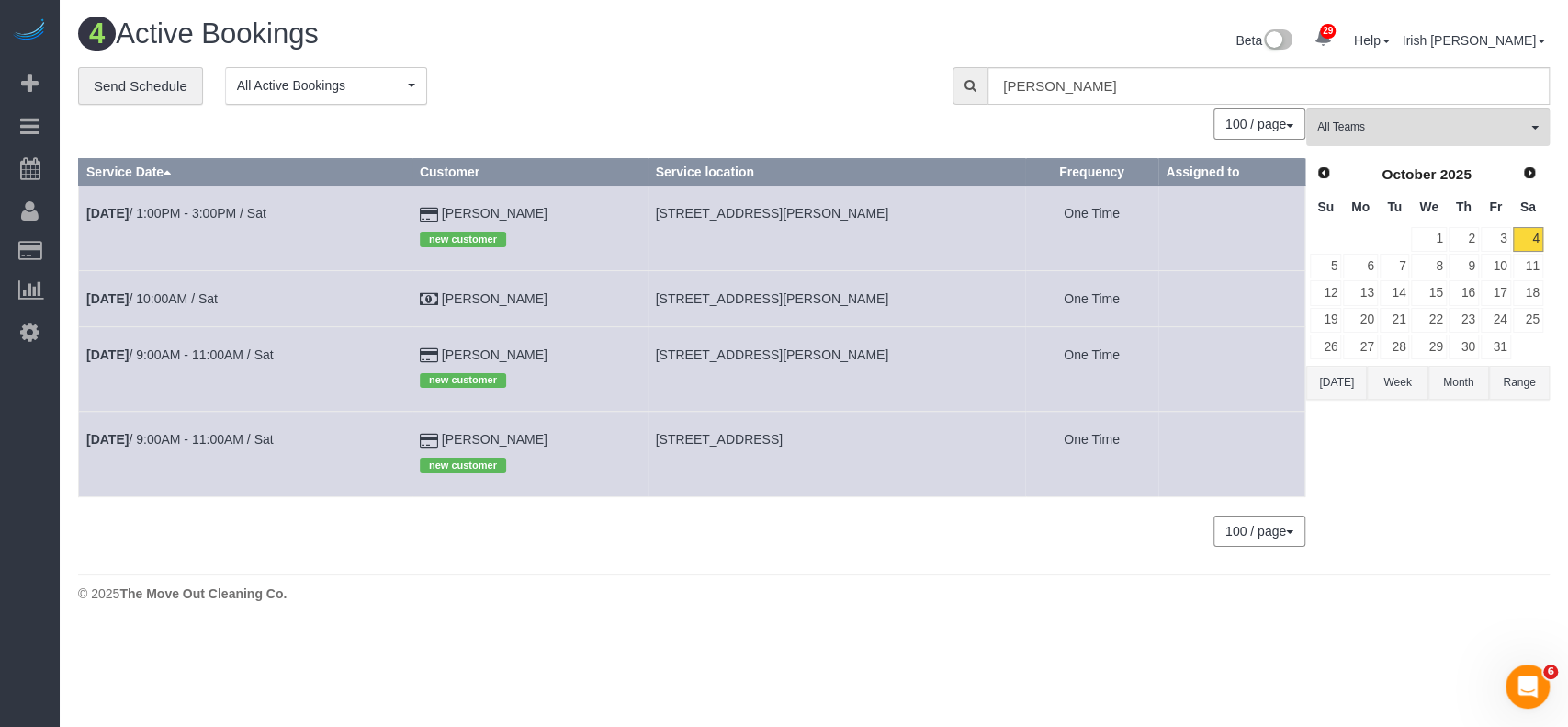
drag, startPoint x: 450, startPoint y: 349, endPoint x: 426, endPoint y: 347, distance: 24.1
click at [426, 347] on tr "Oct 4th / 9:00AM - 11:00AM / Sat Julianne Agno new customer 2714 Gano Street, H…" at bounding box center [692, 368] width 1226 height 84
copy tr "Julianne Agno"
click at [165, 354] on link "Oct 4th / 9:00AM - 11:00AM / Sat" at bounding box center [179, 354] width 187 height 15
click at [164, 351] on link "Oct 4th / 9:00AM - 11:00AM / Sat" at bounding box center [179, 354] width 187 height 15
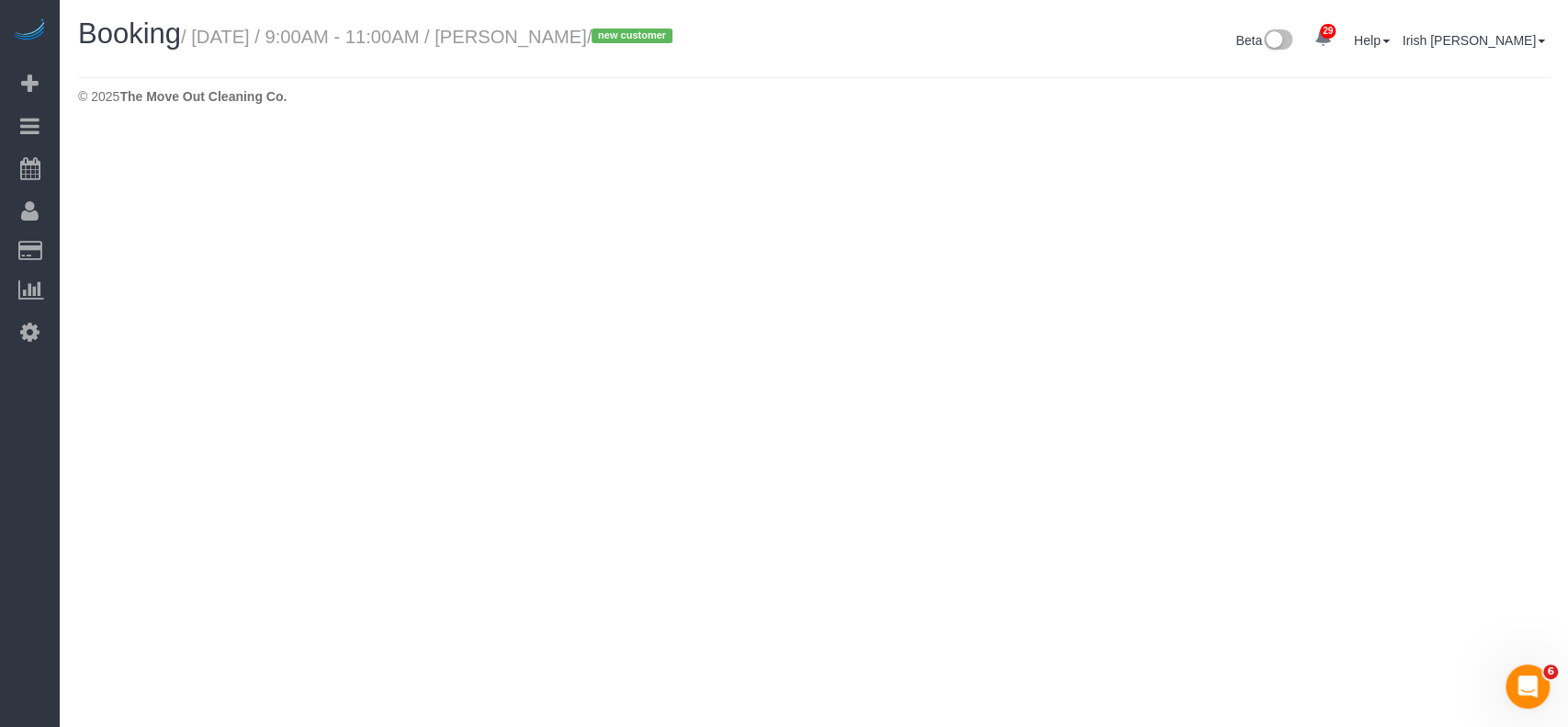
select select "[GEOGRAPHIC_DATA]"
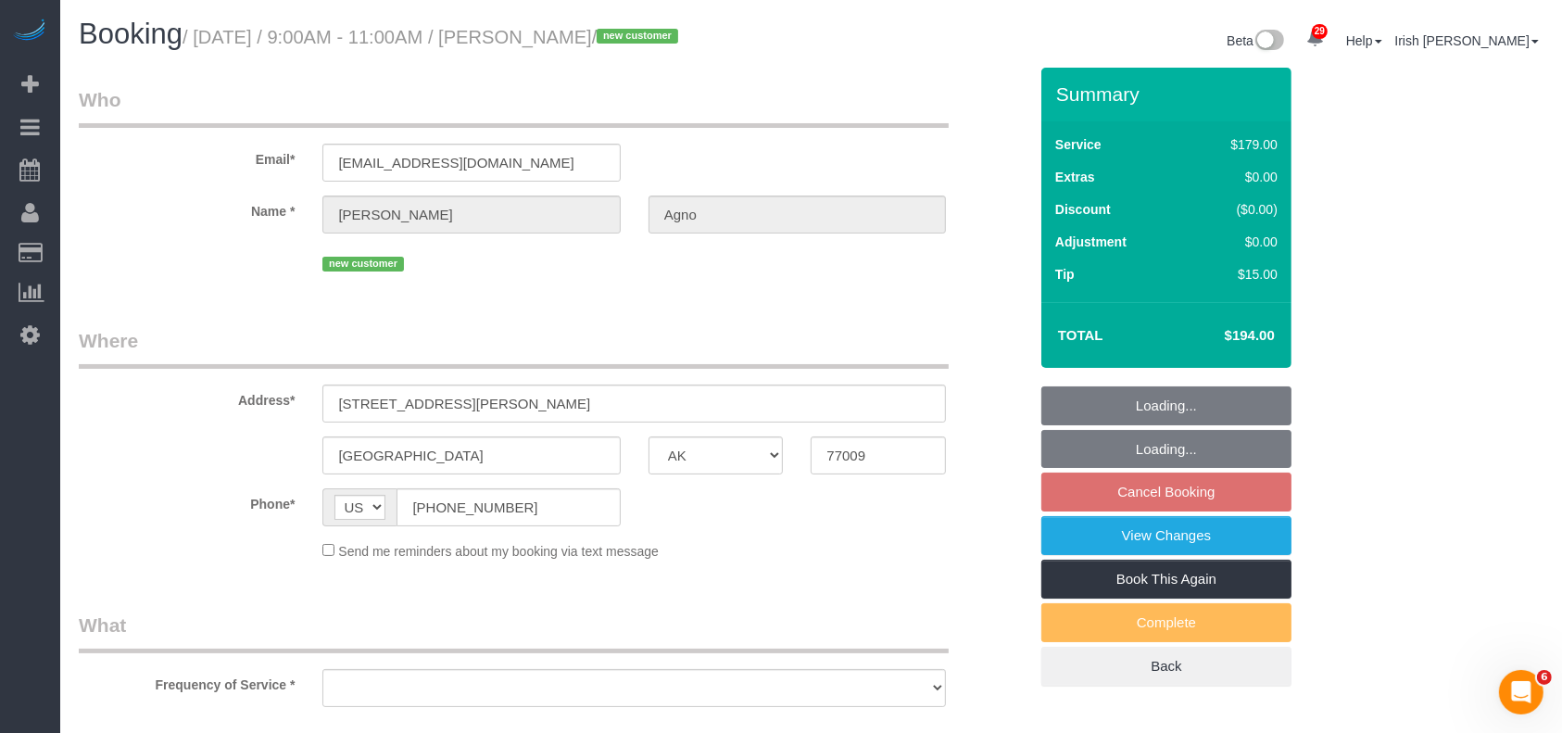
select select "string:fspay-0f896390-9afd-4ccd-b734-08480d85f77c"
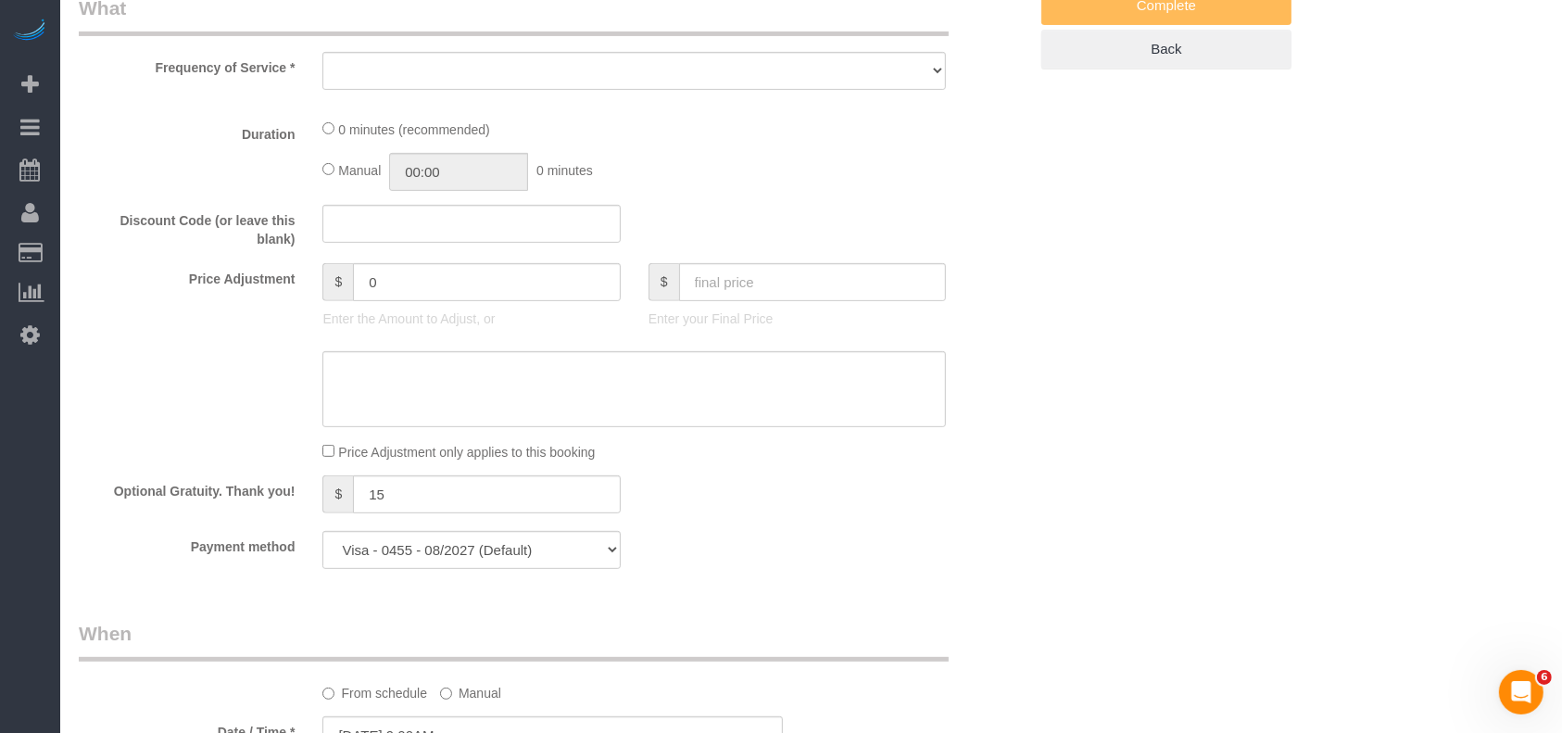
select select "object:9266"
select select "3"
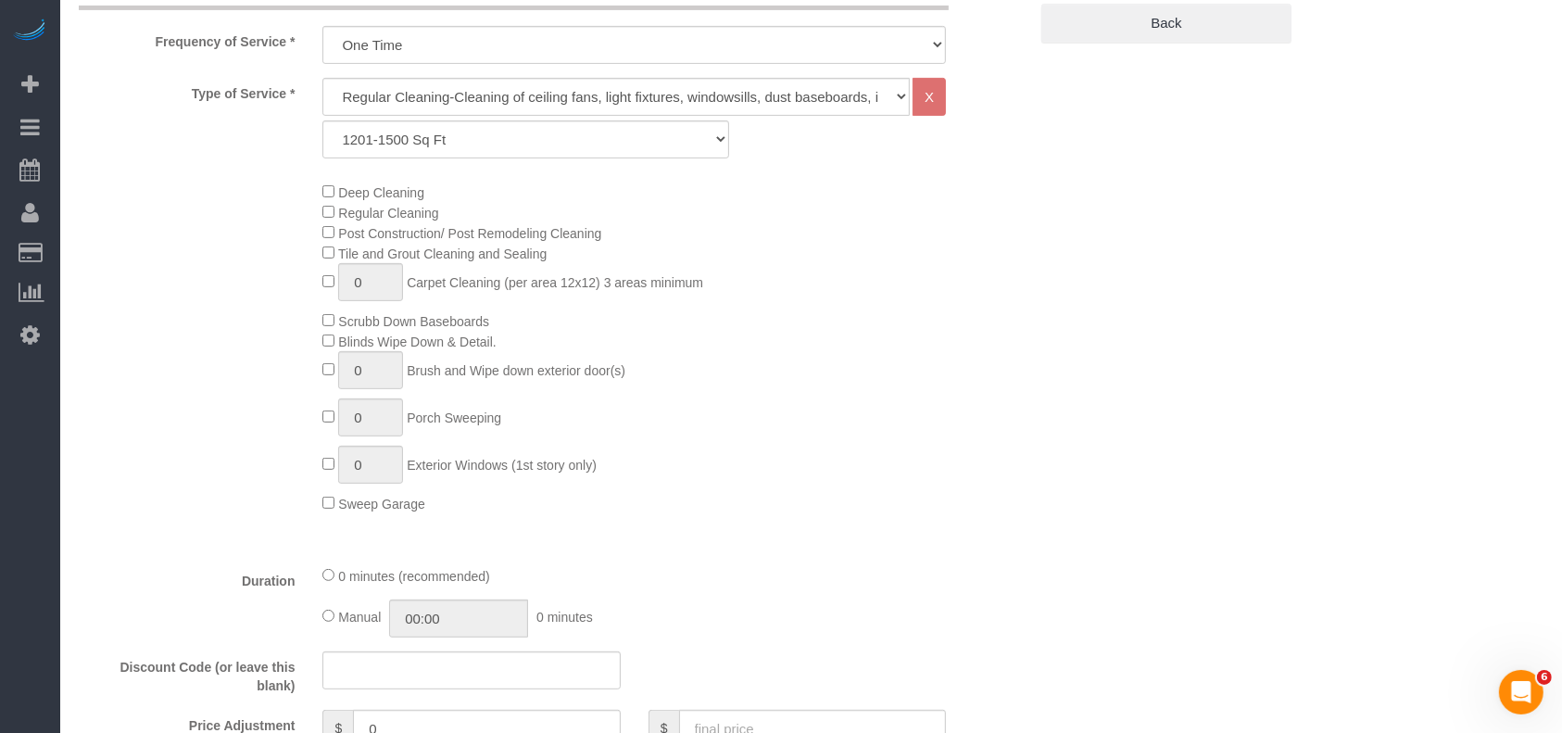
select select "object:9267"
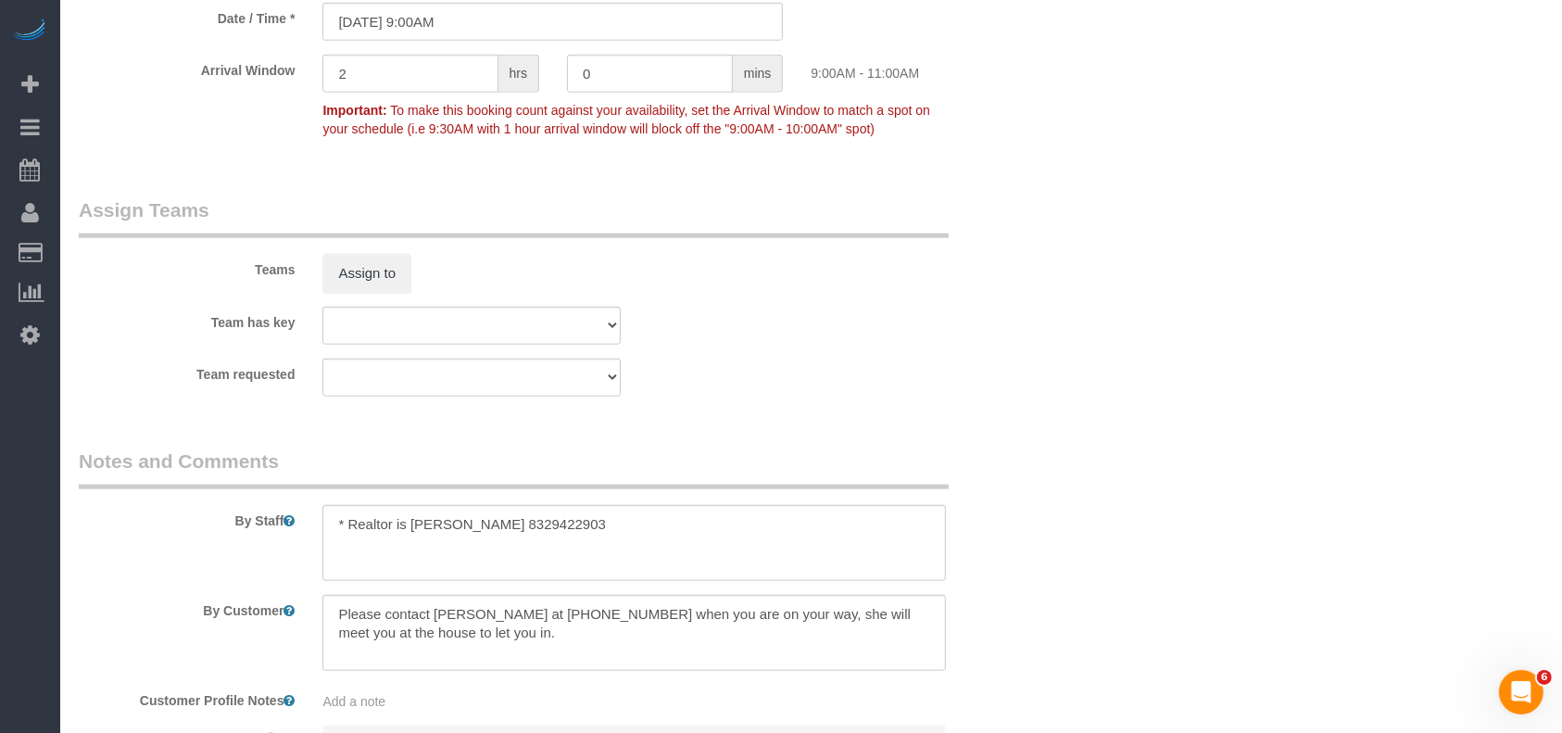
scroll to position [1853, 0]
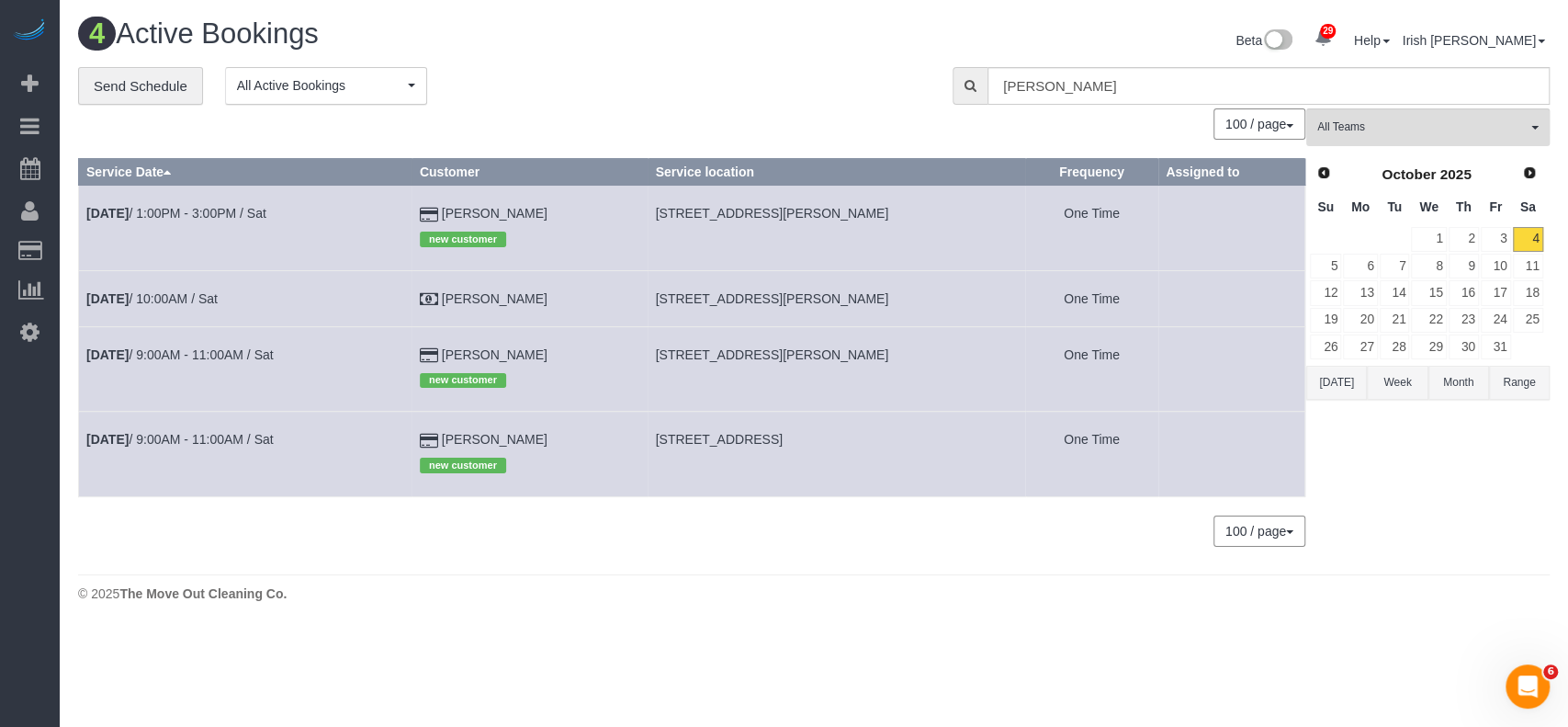
drag, startPoint x: 538, startPoint y: 437, endPoint x: 414, endPoint y: 444, distance: 124.2
click at [414, 444] on tr "Oct 4th / 9:00AM - 11:00AM / Sat Micah Young new customer 2728 Flint Rock, Fort…" at bounding box center [692, 453] width 1226 height 84
copy tr "Micah Young"
click at [1332, 380] on button "Today" at bounding box center [1336, 383] width 60 height 34
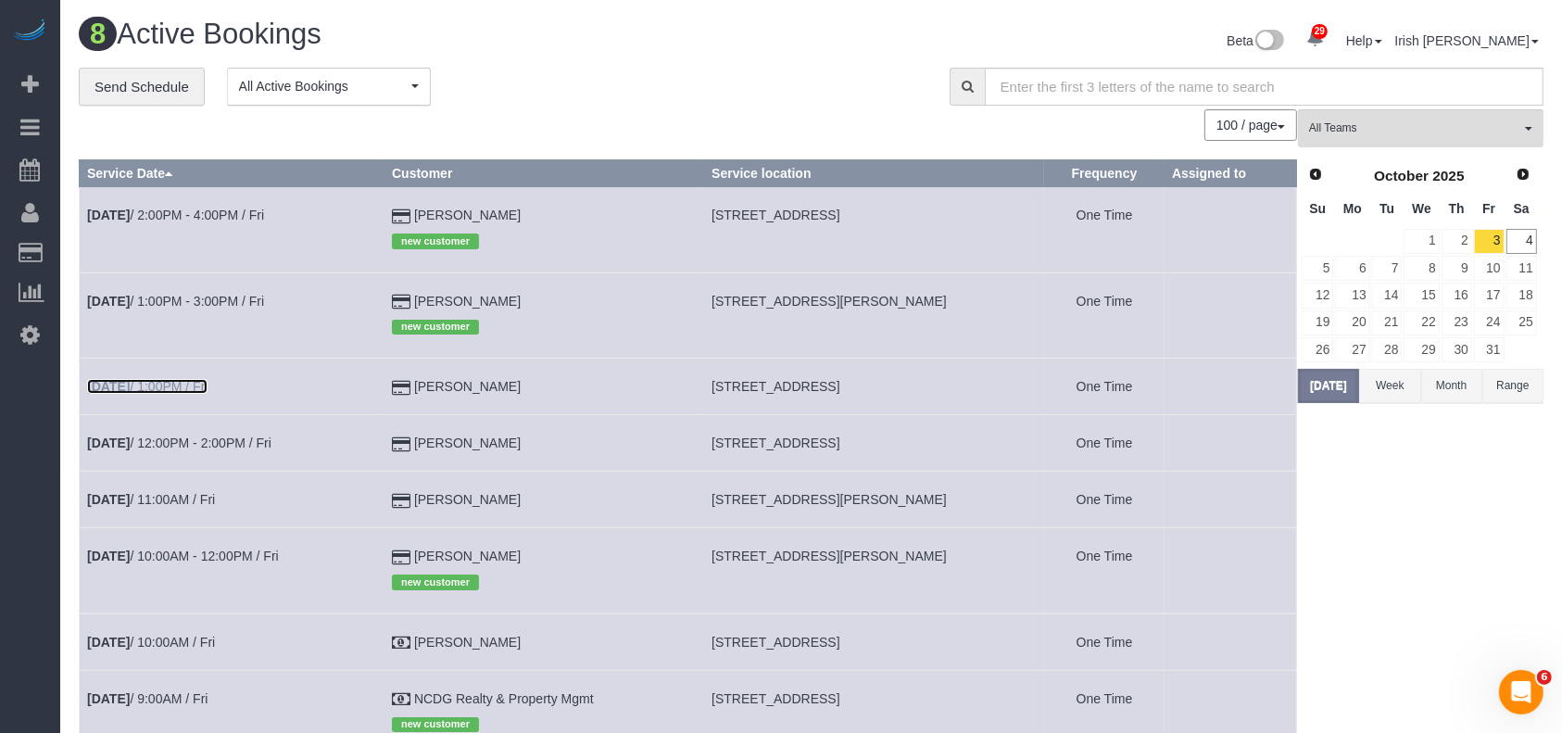
click at [183, 385] on link "Oct 3rd / 1:00PM / Fri" at bounding box center [147, 386] width 120 height 15
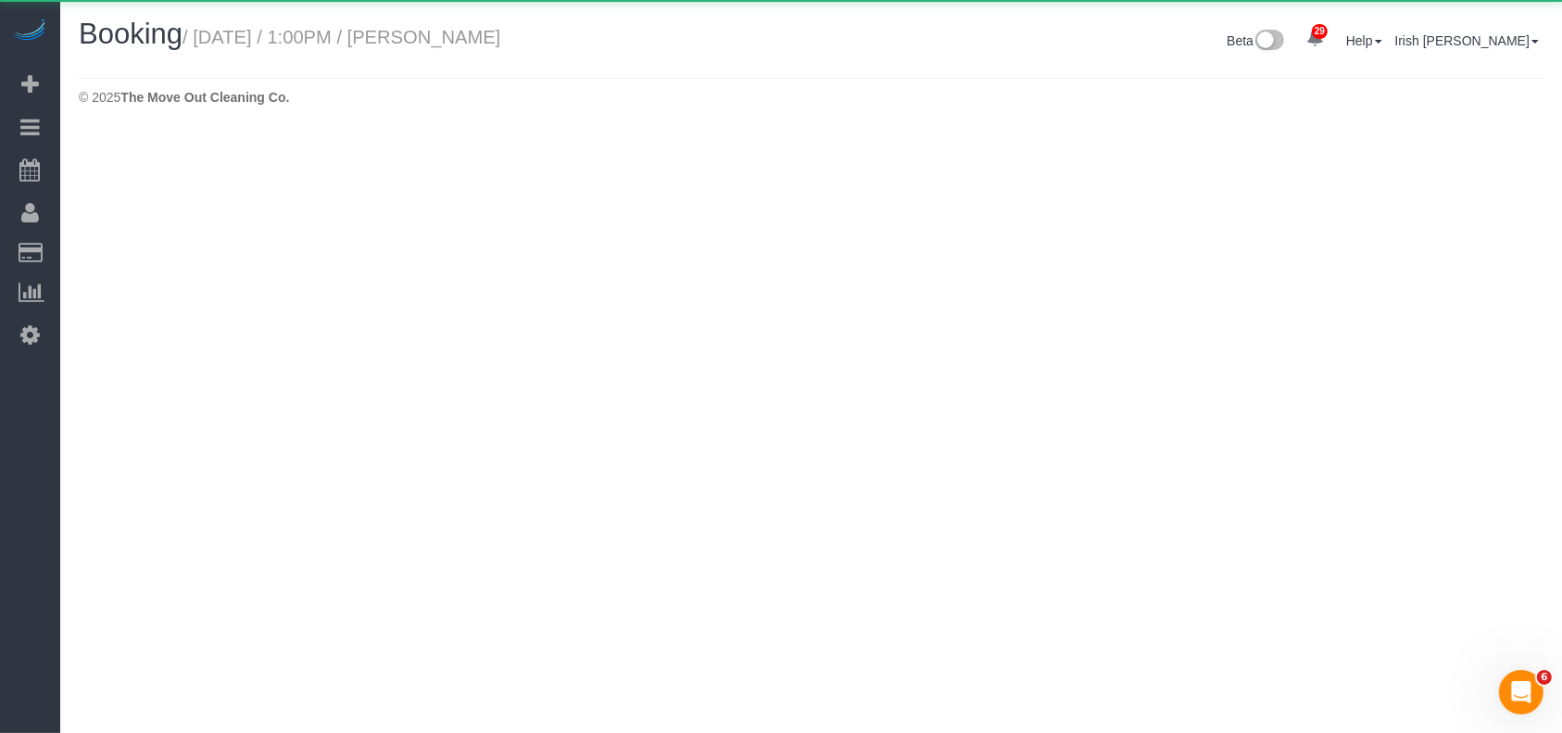
select select "[GEOGRAPHIC_DATA]"
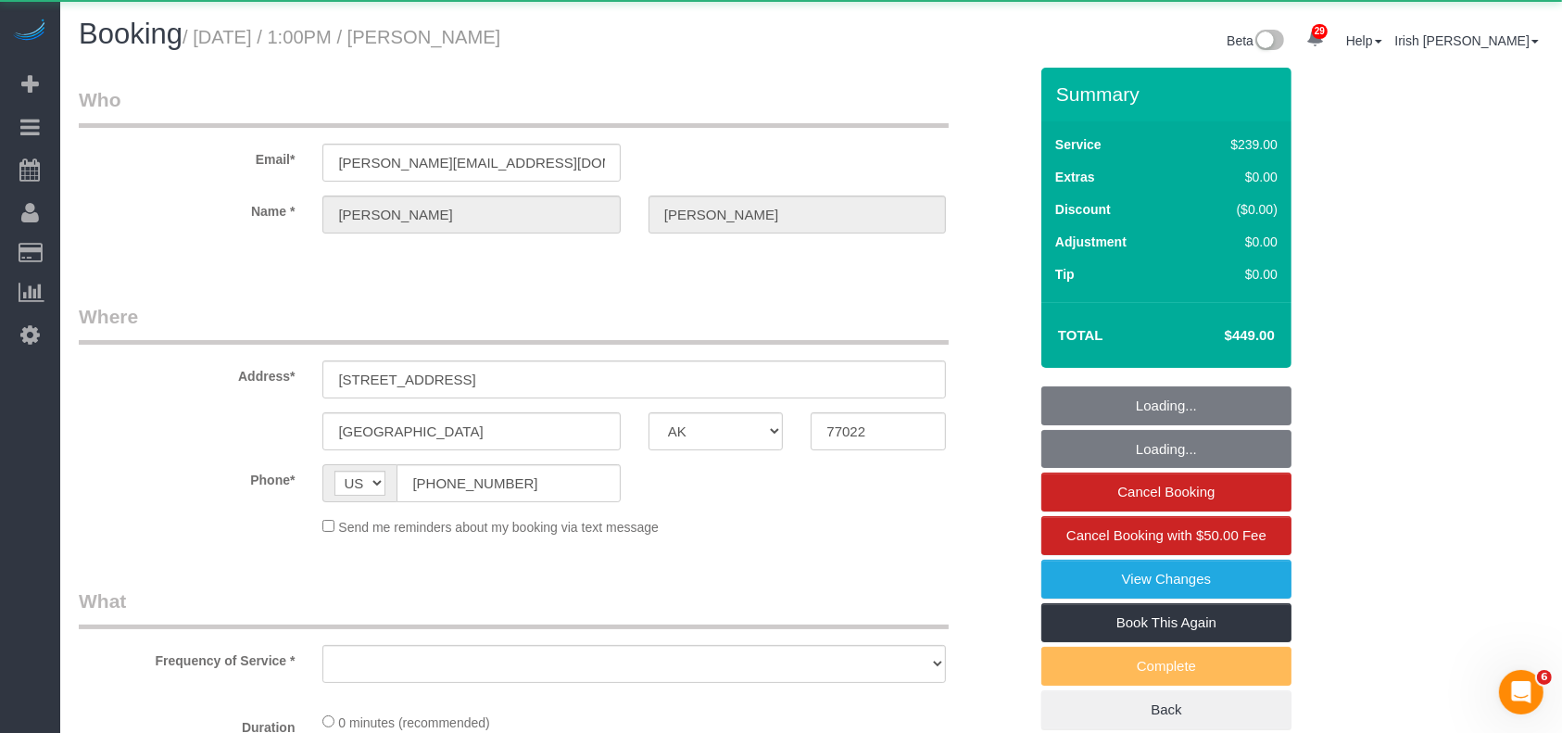
select select "object:9888"
select select "3"
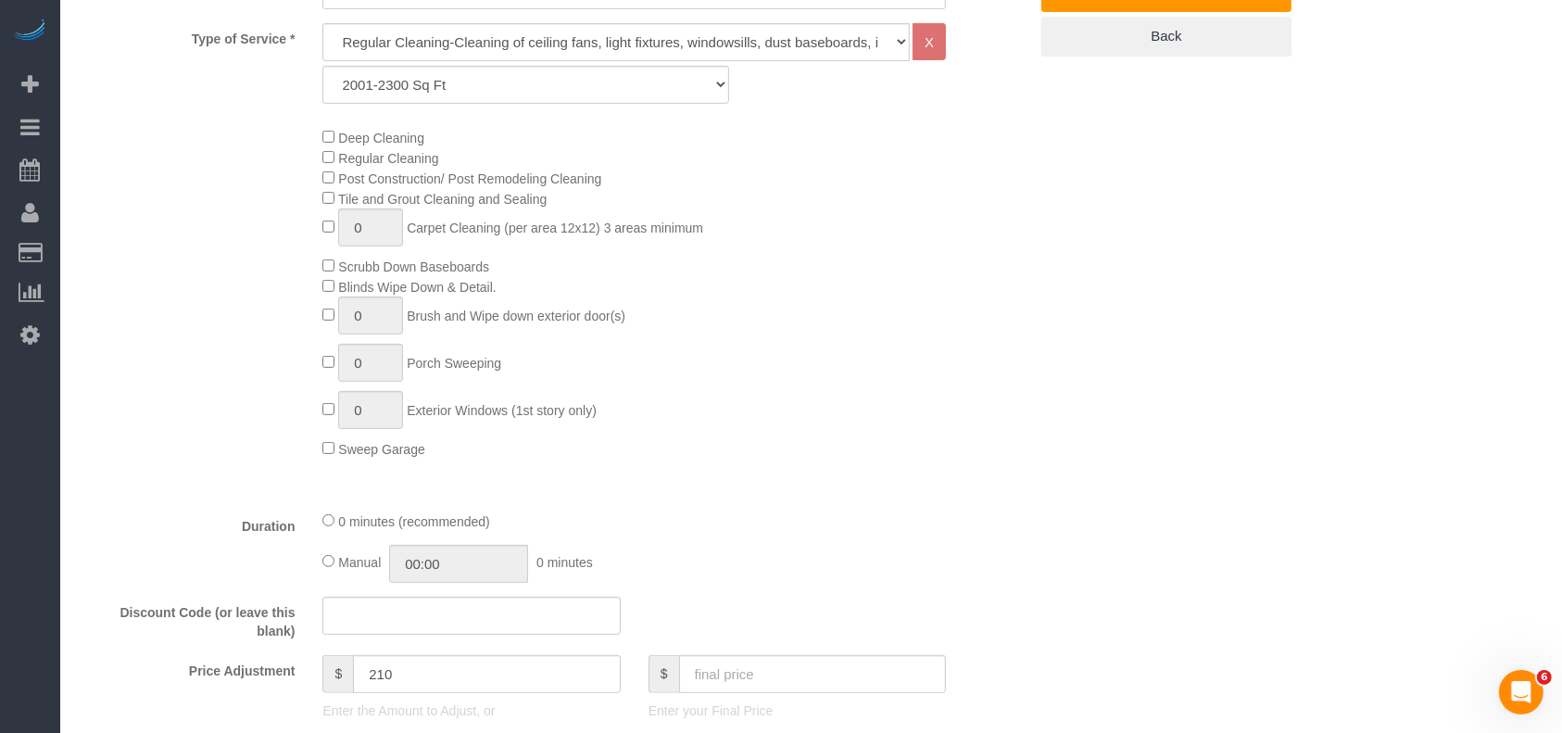
scroll to position [988, 0]
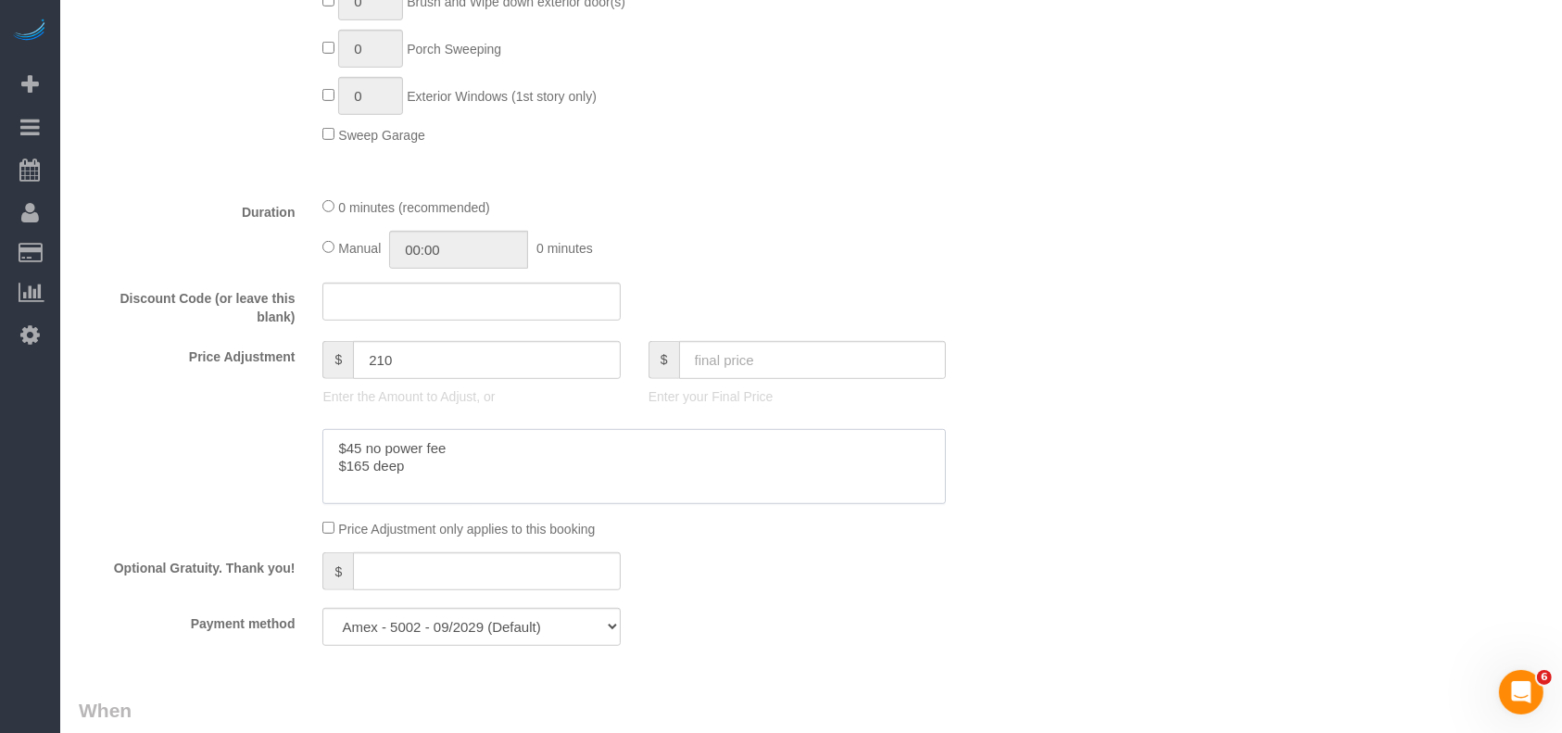
click at [438, 473] on textarea at bounding box center [634, 467] width 624 height 76
type textarea "$45 no power fee $165 deep $2"
click at [750, 374] on input "text" at bounding box center [813, 360] width 268 height 38
type input "474"
type input "235"
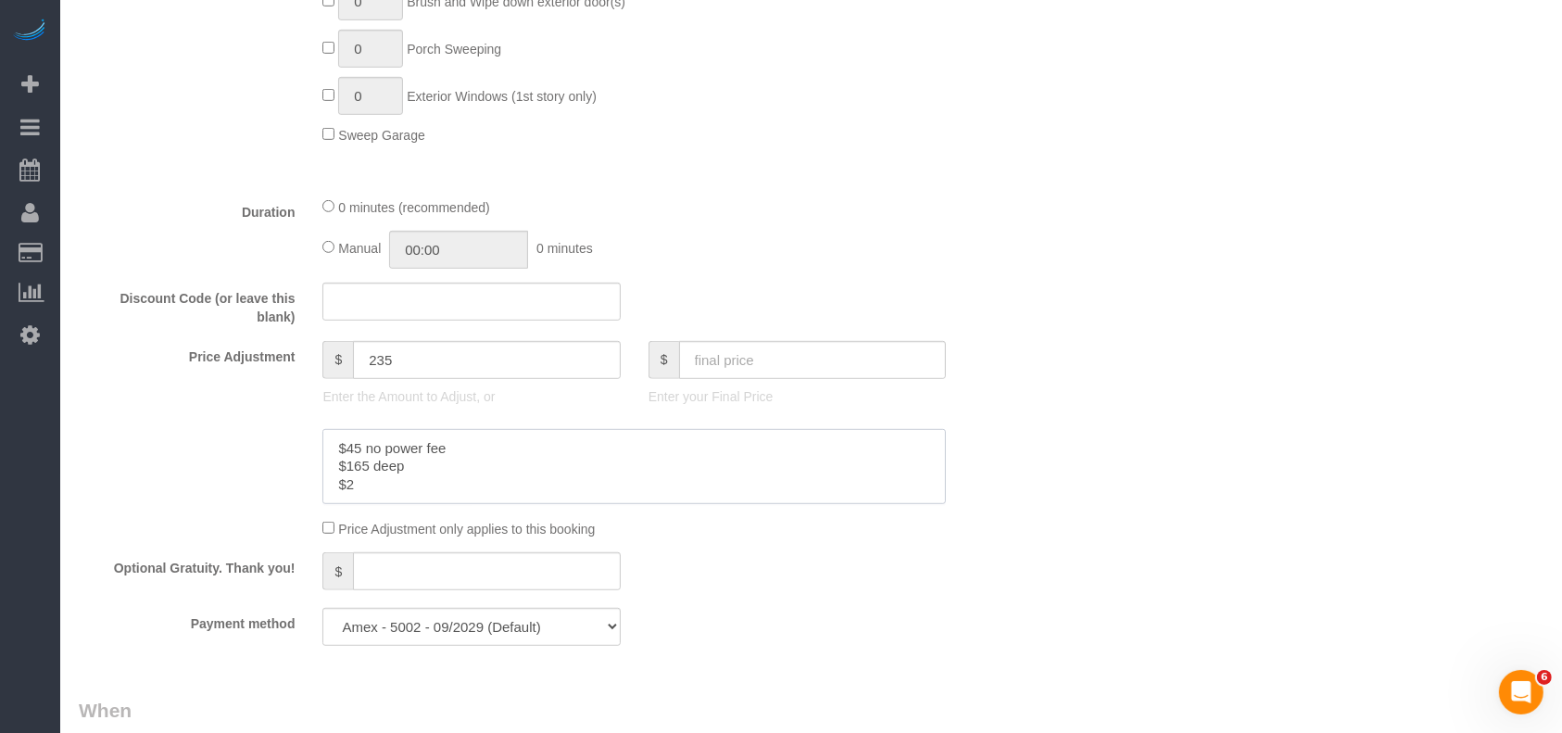
click at [359, 455] on textarea at bounding box center [634, 467] width 624 height 76
click at [358, 484] on textarea at bounding box center [634, 467] width 624 height 76
paste textarea "5"
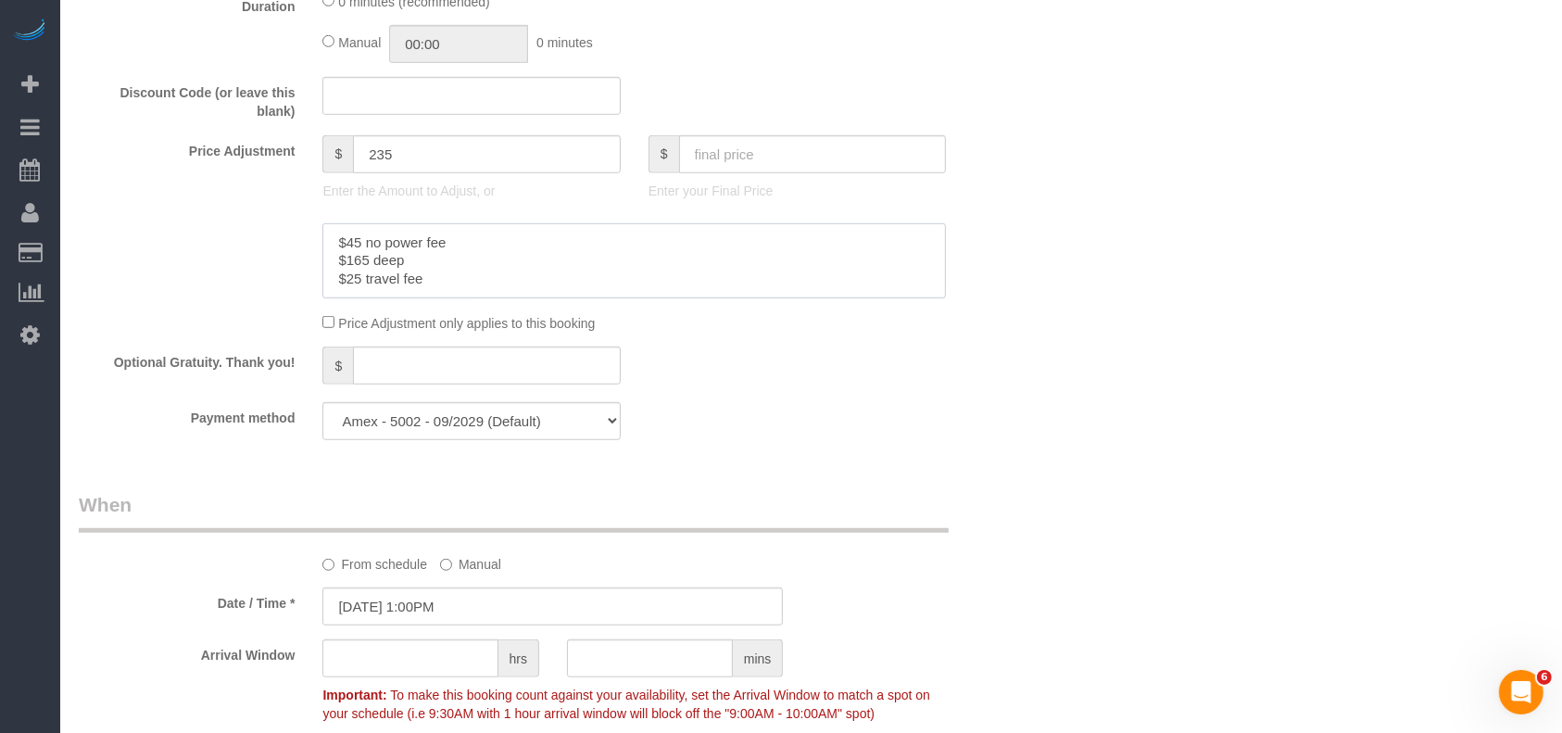
scroll to position [1358, 0]
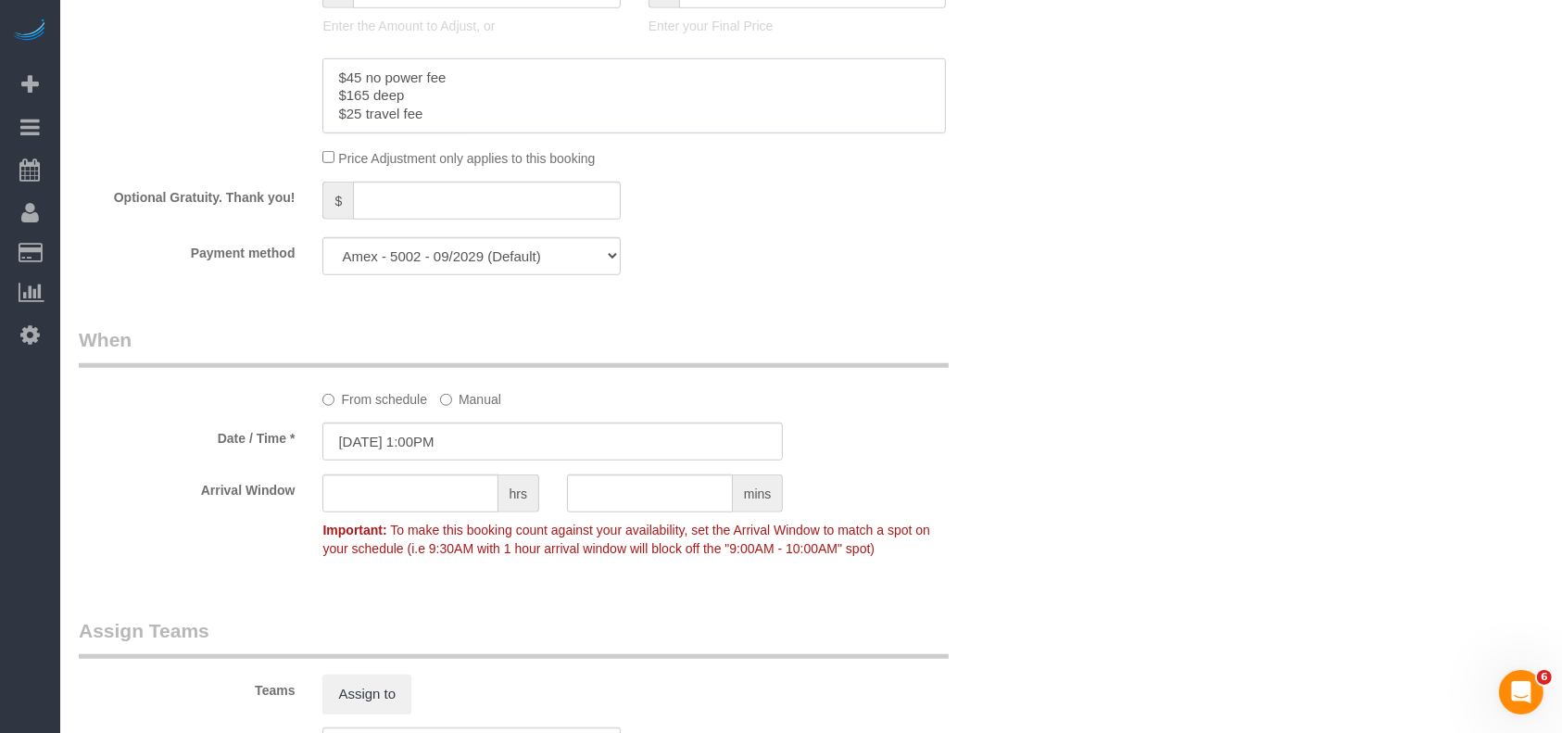
type textarea "$45 no power fee $165 deep $25 travel fee"
click at [451, 445] on input "10/03/2025 1:00PM" at bounding box center [552, 442] width 460 height 38
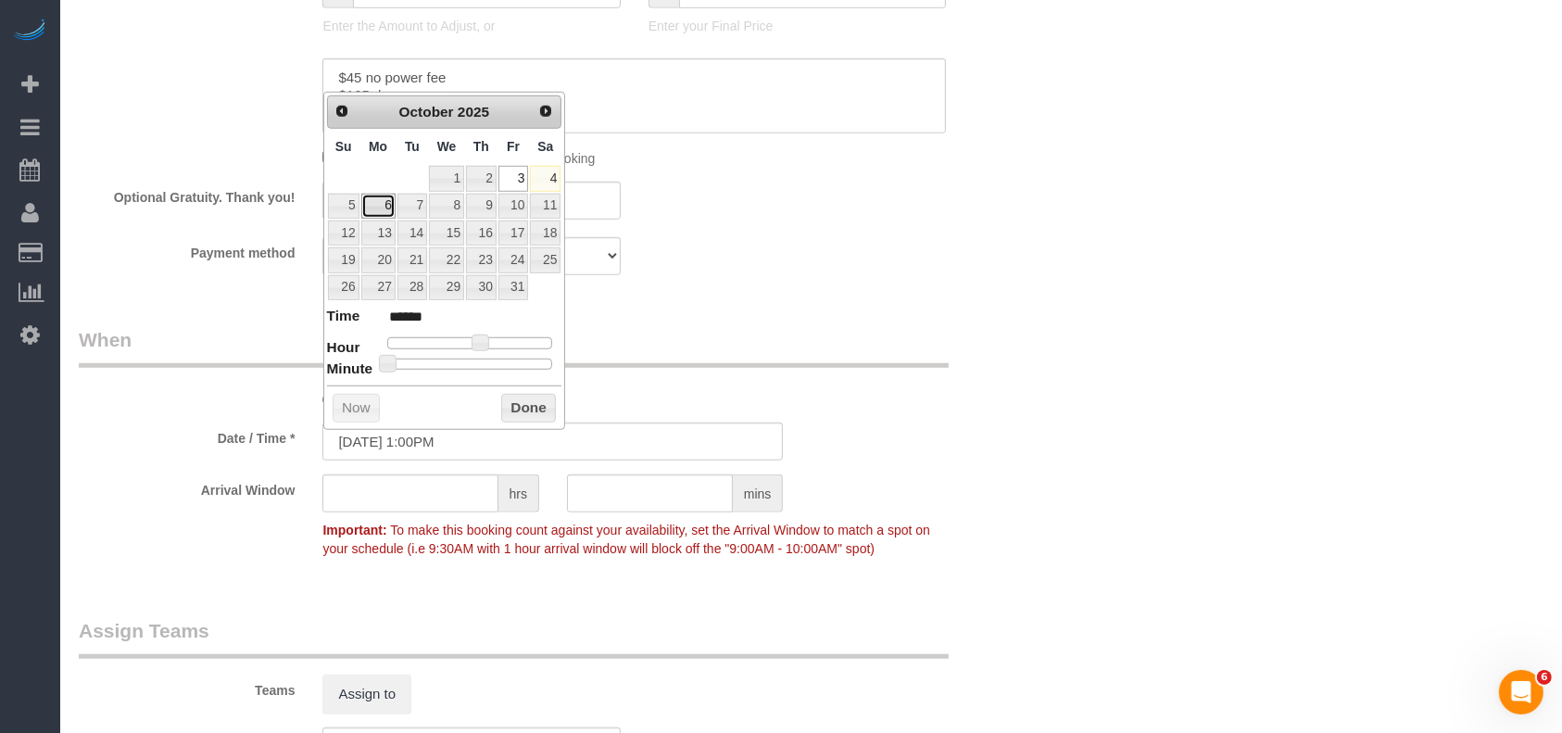
click at [383, 206] on link "6" at bounding box center [378, 206] width 34 height 25
type input "10/06/2025 1:00PM"
click at [534, 404] on button "Done" at bounding box center [528, 409] width 55 height 30
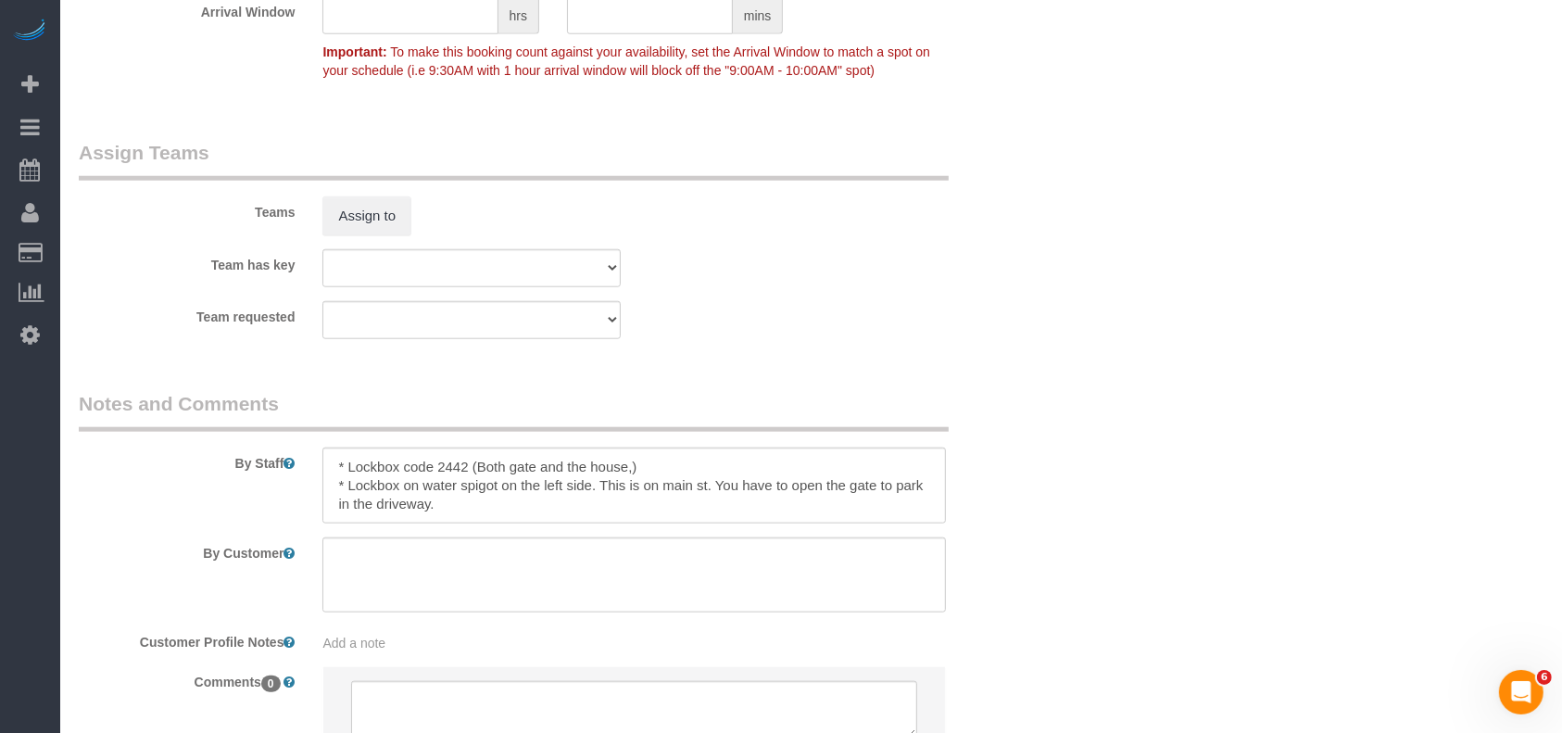
scroll to position [1853, 0]
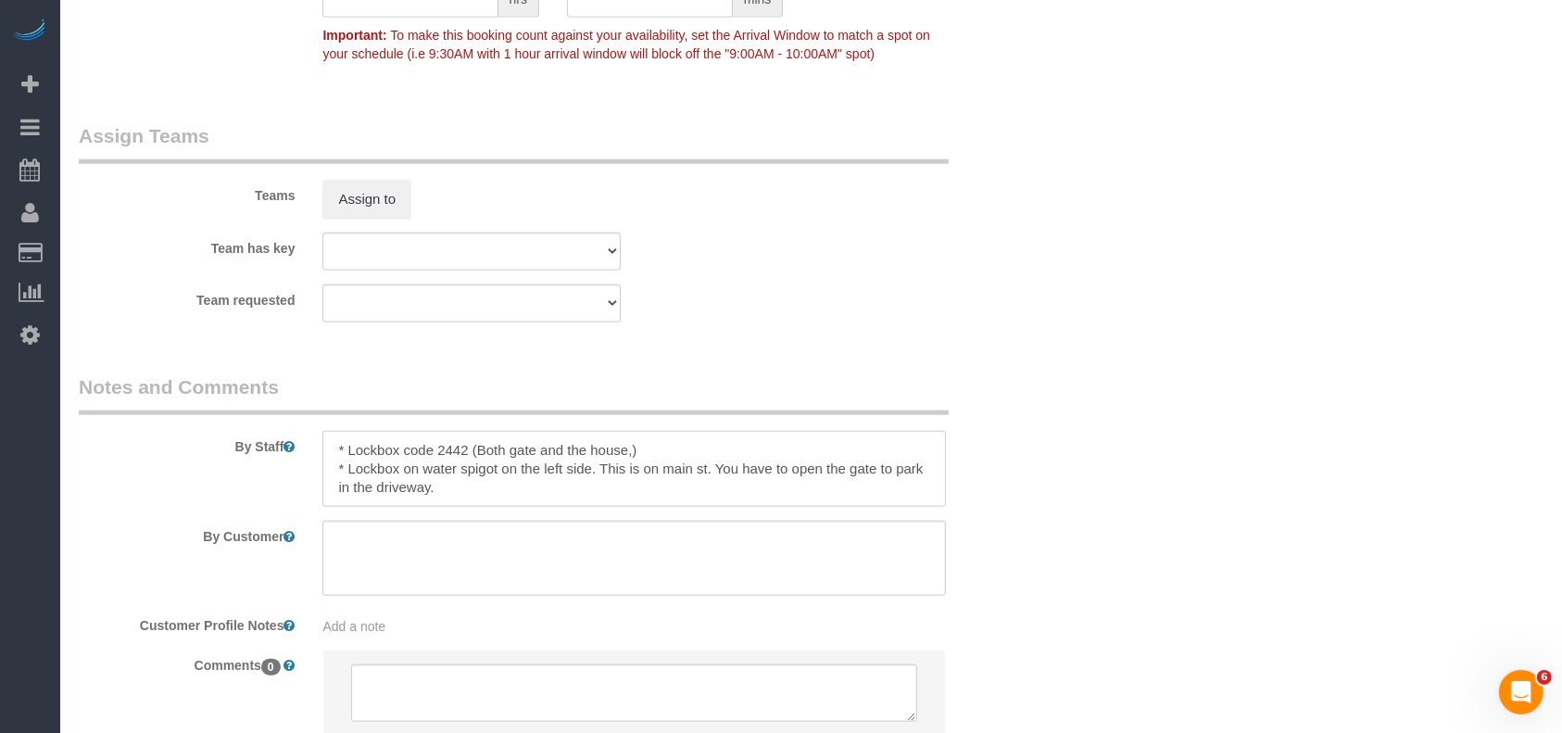
click at [682, 450] on textarea at bounding box center [634, 469] width 624 height 76
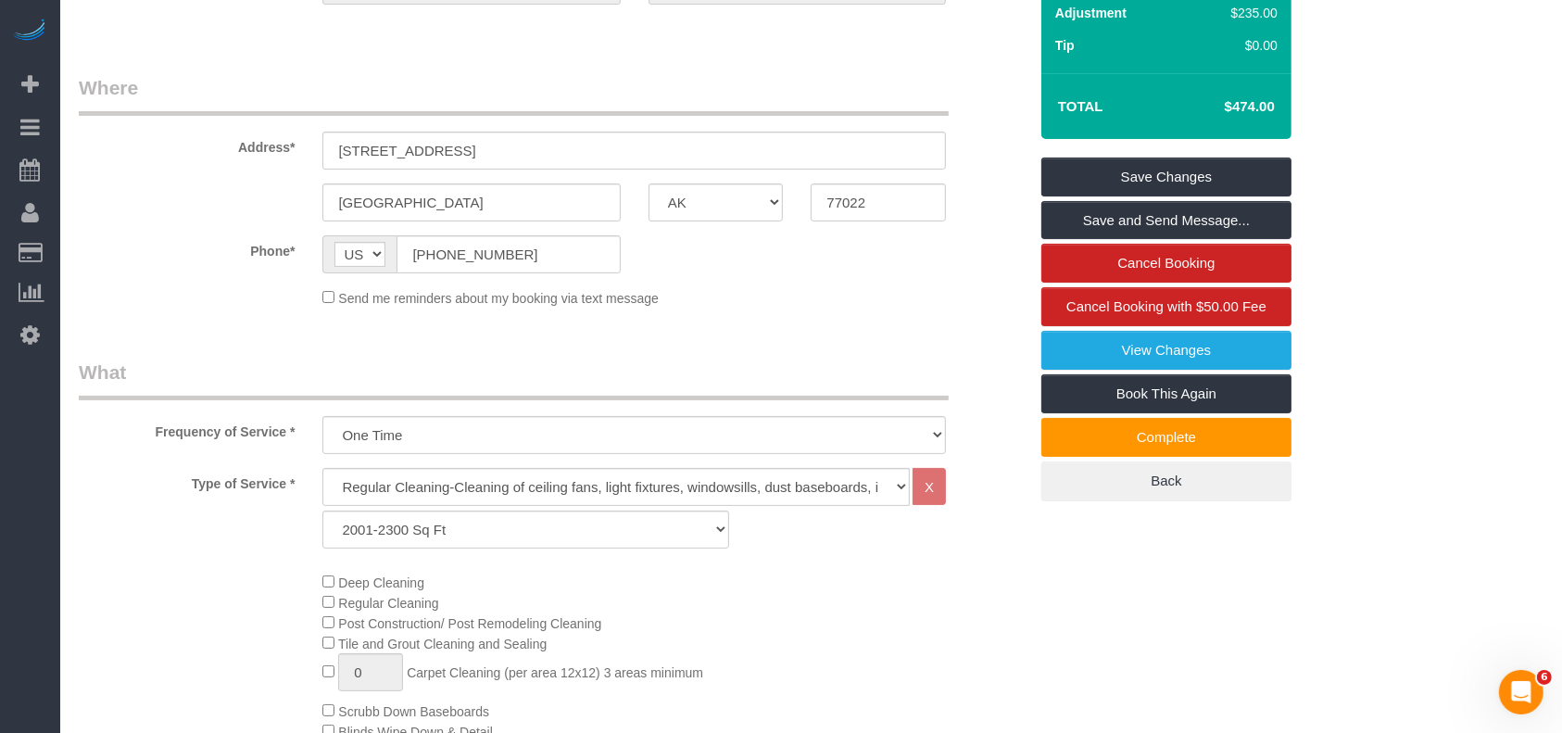
scroll to position [0, 0]
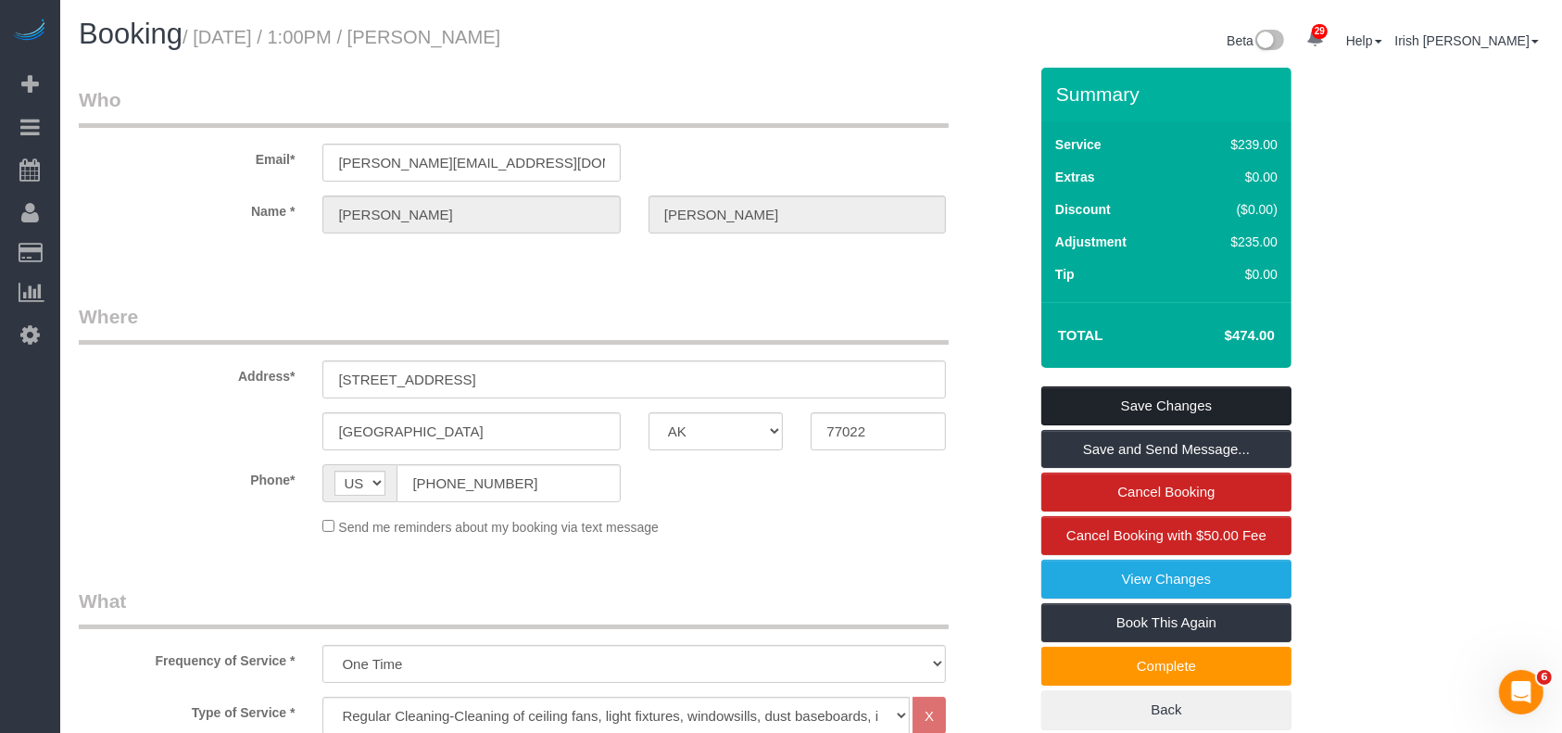
type textarea "* Lockbox code 2442 (Both gate and the house,) PENDING TILL LEAK IS FIXED * Loc…"
click at [1123, 400] on link "Save Changes" at bounding box center [1166, 405] width 250 height 39
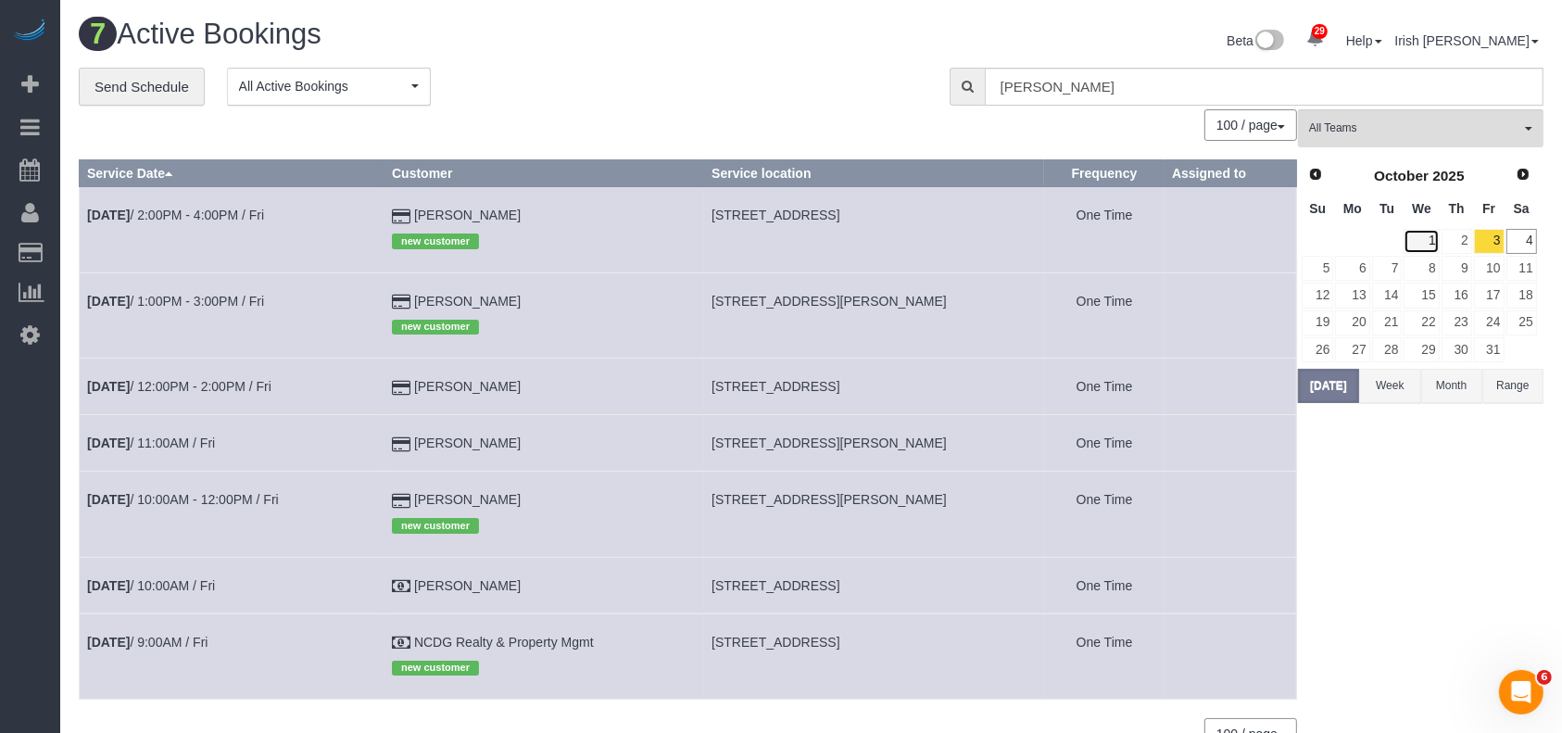
click at [1438, 241] on link "1" at bounding box center [1421, 241] width 35 height 25
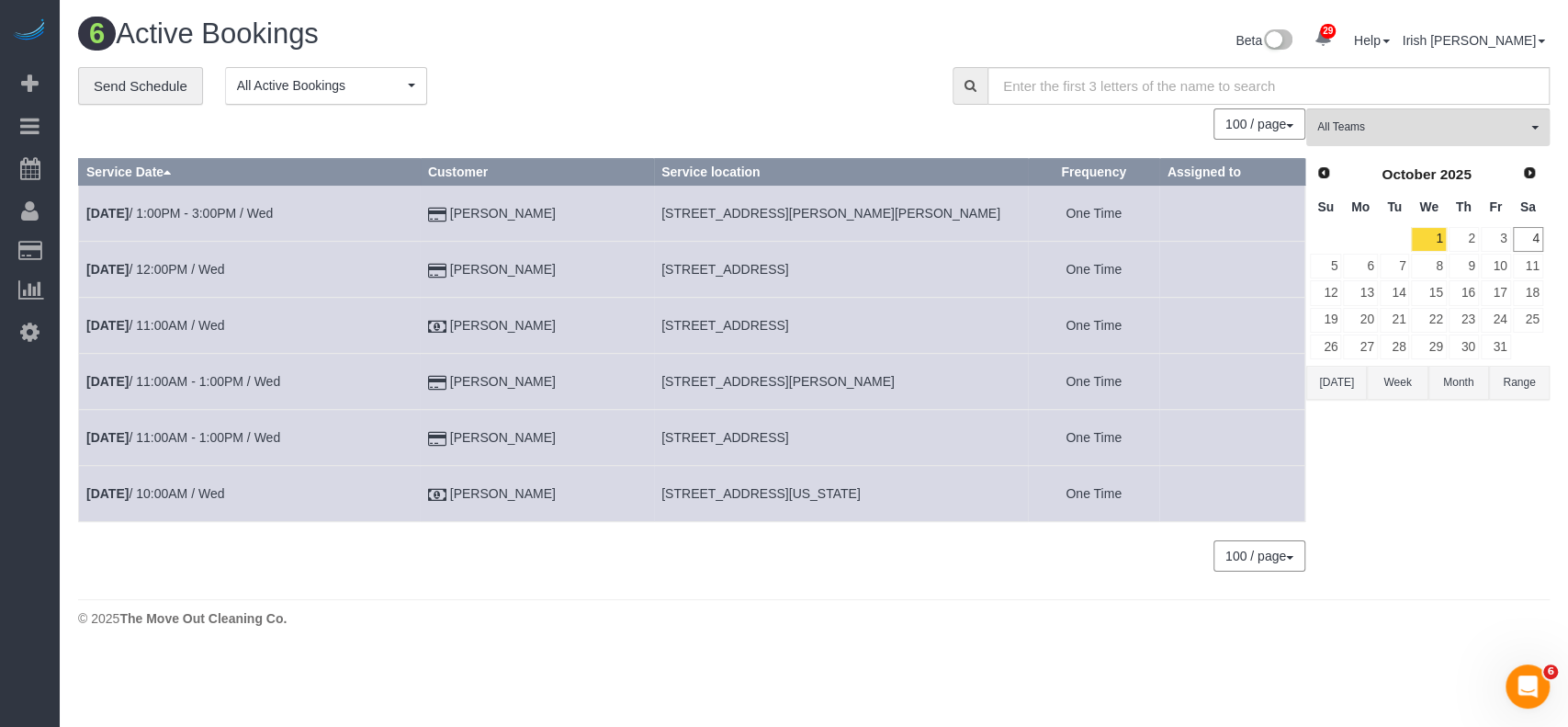
drag, startPoint x: 735, startPoint y: 270, endPoint x: 761, endPoint y: 432, distance: 164.1
click at [943, 273] on tr "Oct 1st / 12:00PM / Wed Grant Dean 7920 Rockwood Ln Apt 202,, Austin, TX 78757 …" at bounding box center [692, 270] width 1226 height 57
copy tr "7920 Rockwood Ln Apt 202,, Austin, TX 78757"
click at [1394, 380] on button "Week" at bounding box center [1397, 383] width 60 height 34
